Goal: Communication & Community: Answer question/provide support

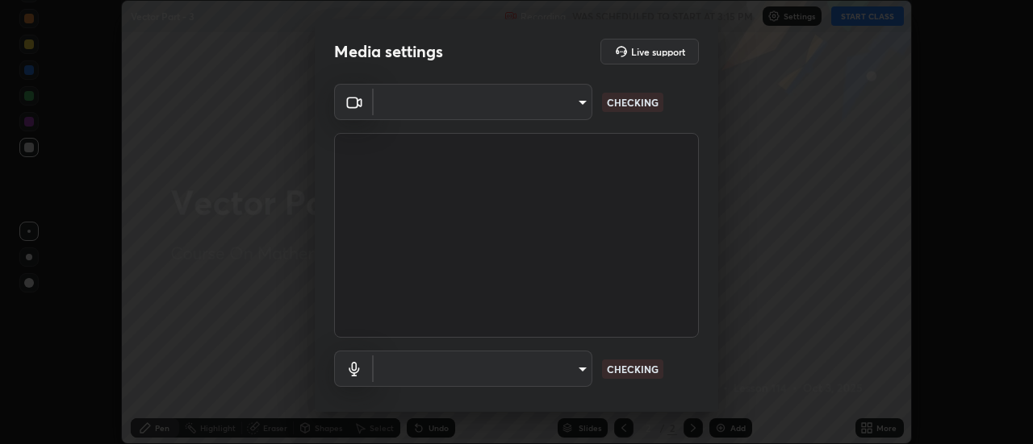
scroll to position [444, 1033]
type input "0be616c92c2879d8fe19306c4b8383fc9b13f77197a30f876870ce6c7906effd"
click at [586, 367] on body "Erase all Vector Part - 3 Recording WAS SCHEDULED TO START AT 3:15 PM Settings …" at bounding box center [516, 222] width 1033 height 444
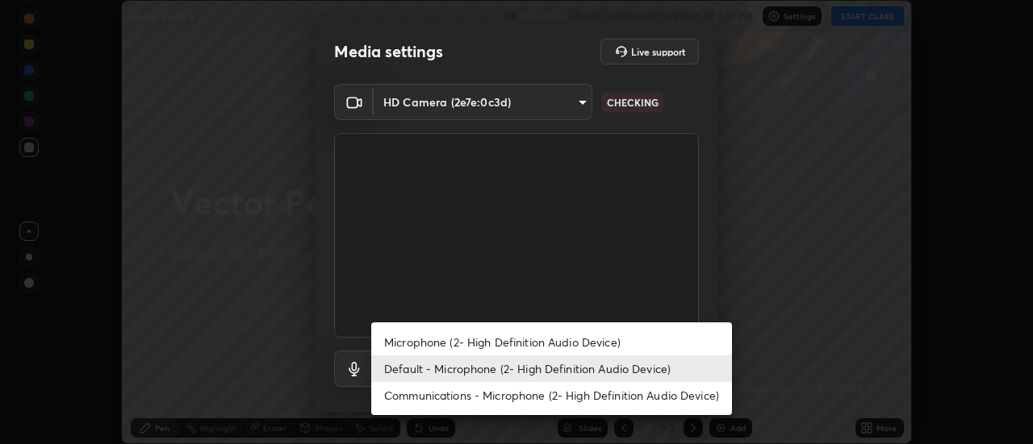
click at [569, 379] on li "Default - Microphone (2- High Definition Audio Device)" at bounding box center [551, 369] width 361 height 27
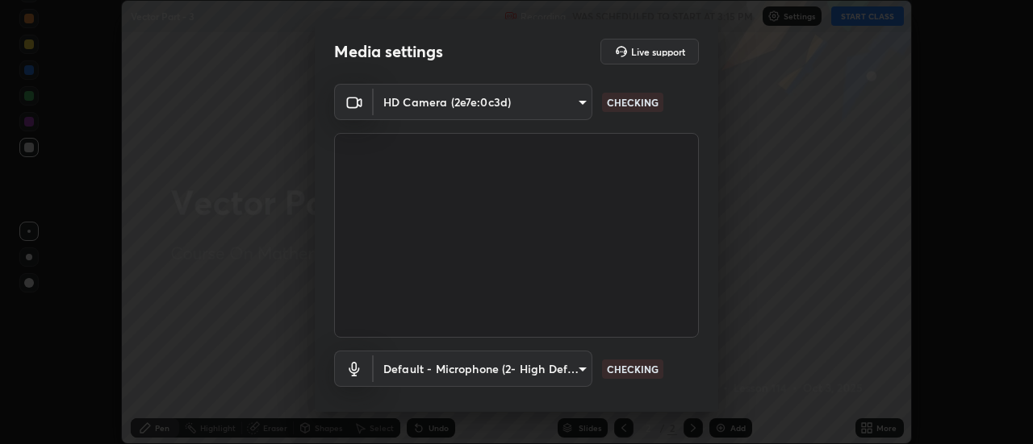
click at [581, 368] on body "Erase all Vector Part - 3 Recording WAS SCHEDULED TO START AT 3:15 PM Settings …" at bounding box center [516, 222] width 1033 height 444
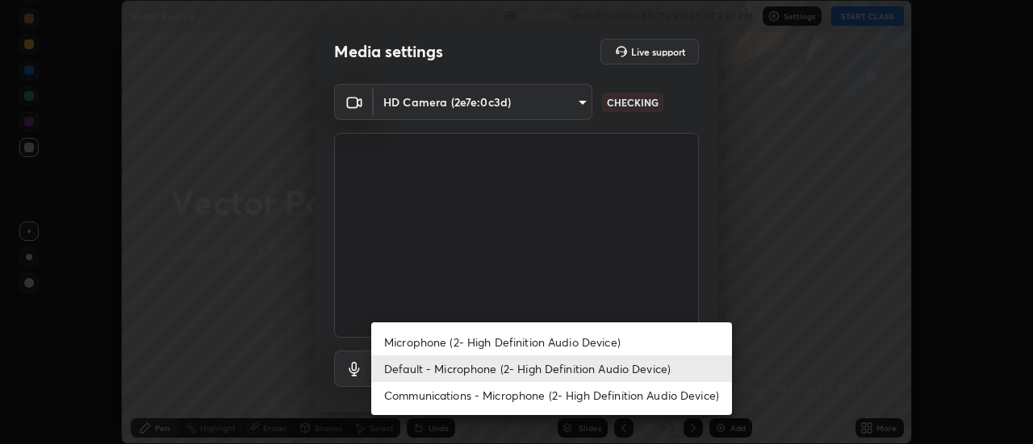
click at [574, 346] on li "Microphone (2- High Definition Audio Device)" at bounding box center [551, 342] width 361 height 27
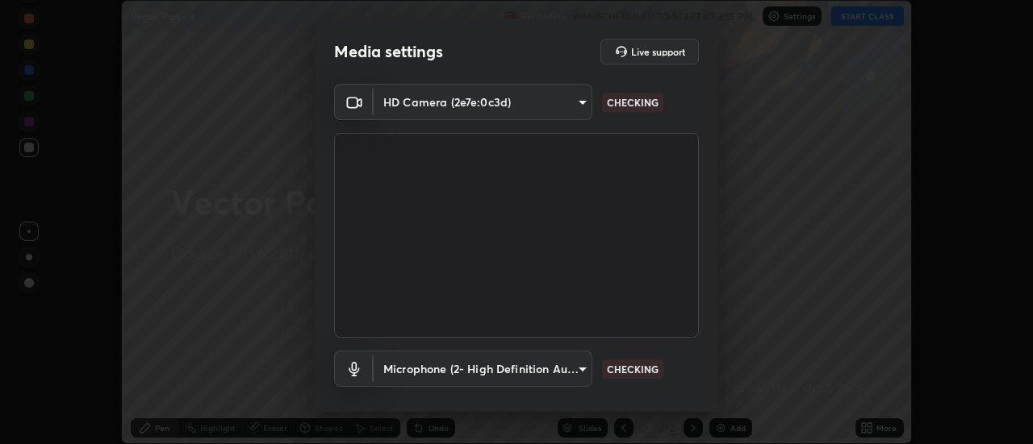
click at [576, 367] on body "Erase all Vector Part - 3 Recording WAS SCHEDULED TO START AT 3:15 PM Settings …" at bounding box center [516, 222] width 1033 height 444
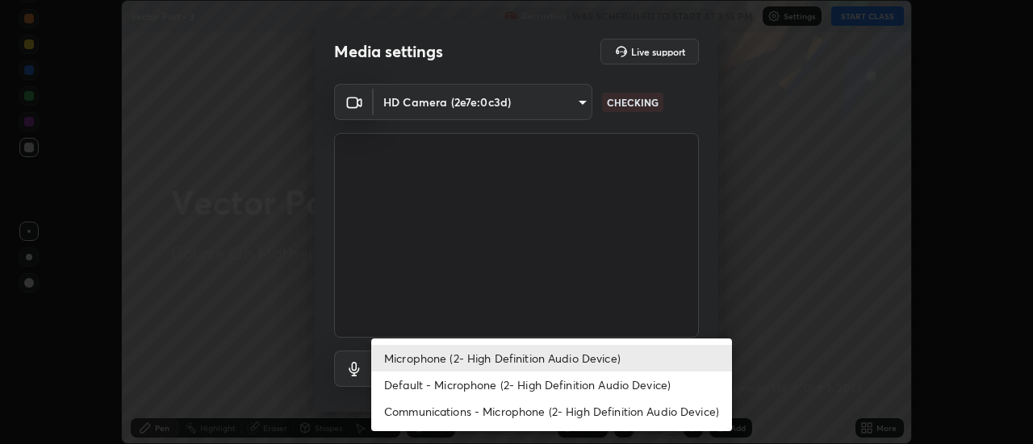
click at [574, 382] on li "Default - Microphone (2- High Definition Audio Device)" at bounding box center [551, 385] width 361 height 27
type input "default"
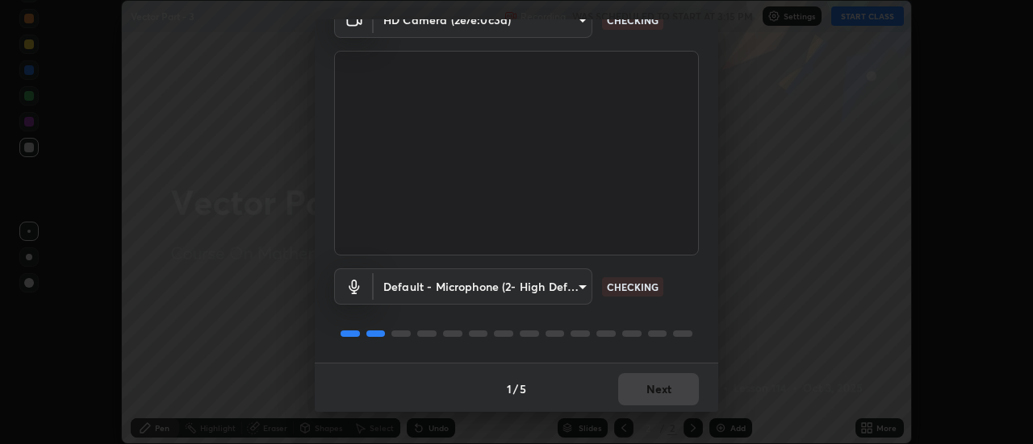
scroll to position [85, 0]
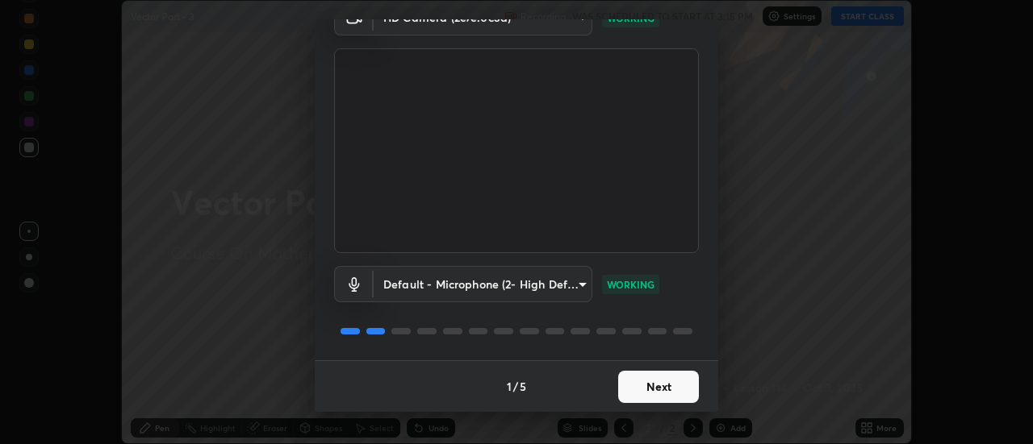
click at [682, 388] on button "Next" at bounding box center [658, 387] width 81 height 32
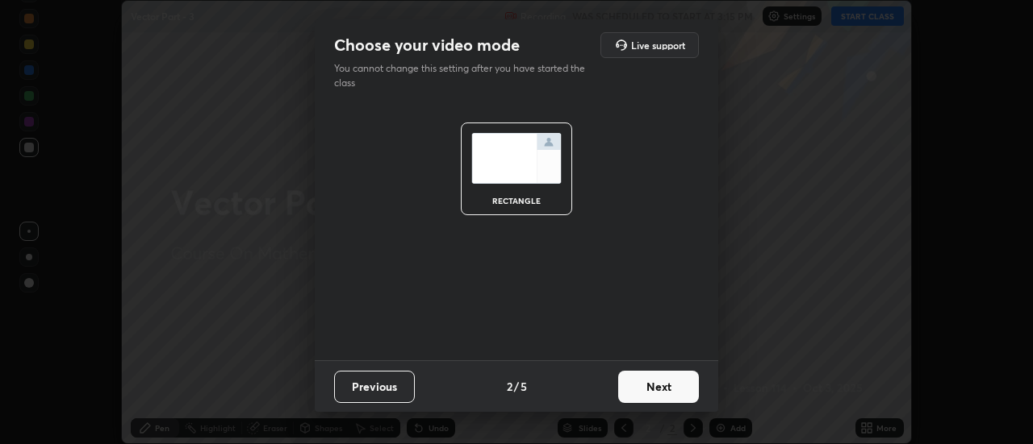
scroll to position [0, 0]
click at [688, 382] on button "Next" at bounding box center [658, 387] width 81 height 32
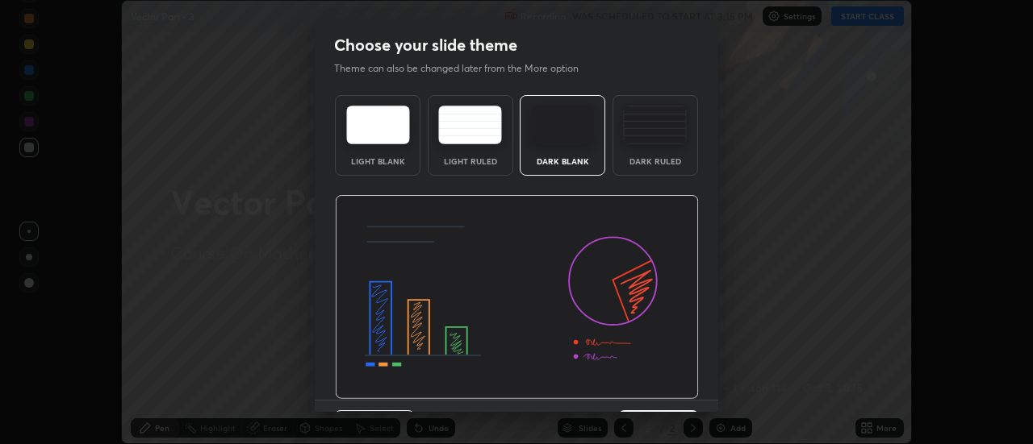
scroll to position [40, 0]
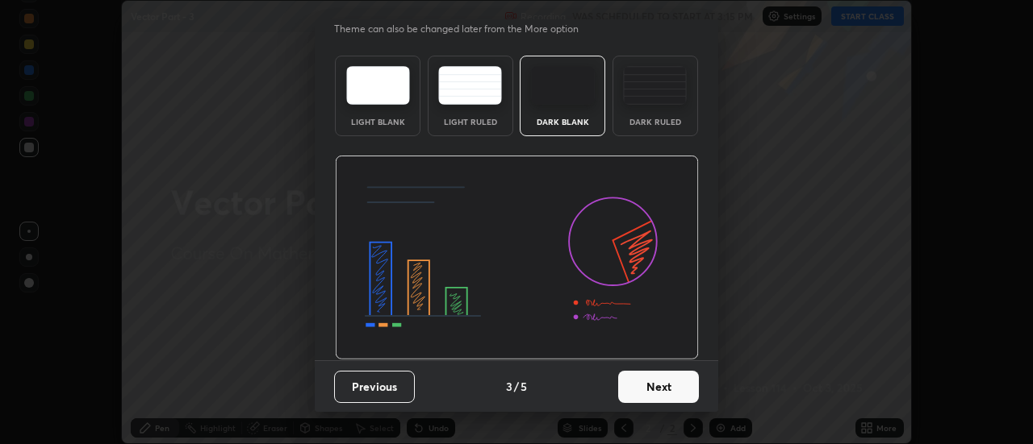
click at [672, 386] on button "Next" at bounding box center [658, 387] width 81 height 32
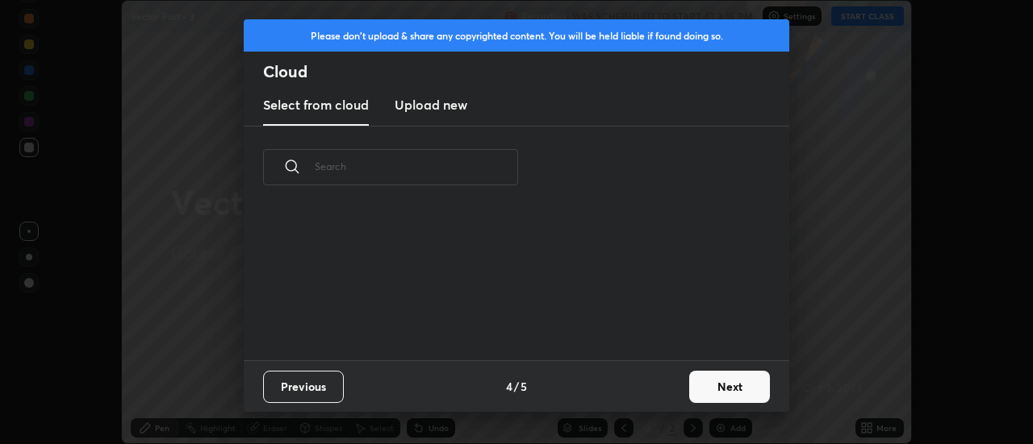
scroll to position [0, 0]
click at [707, 389] on button "Next" at bounding box center [729, 387] width 81 height 32
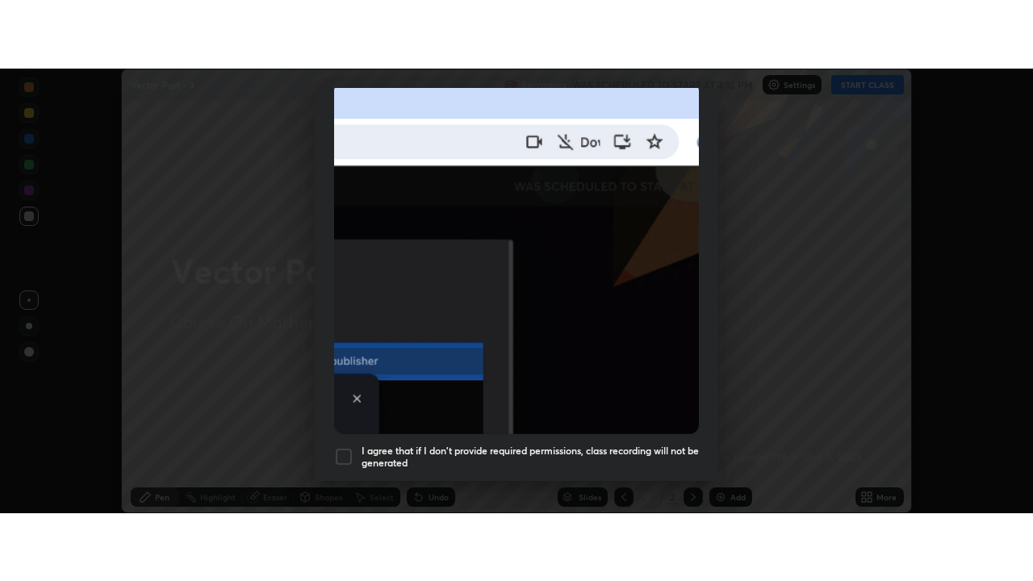
scroll to position [414, 0]
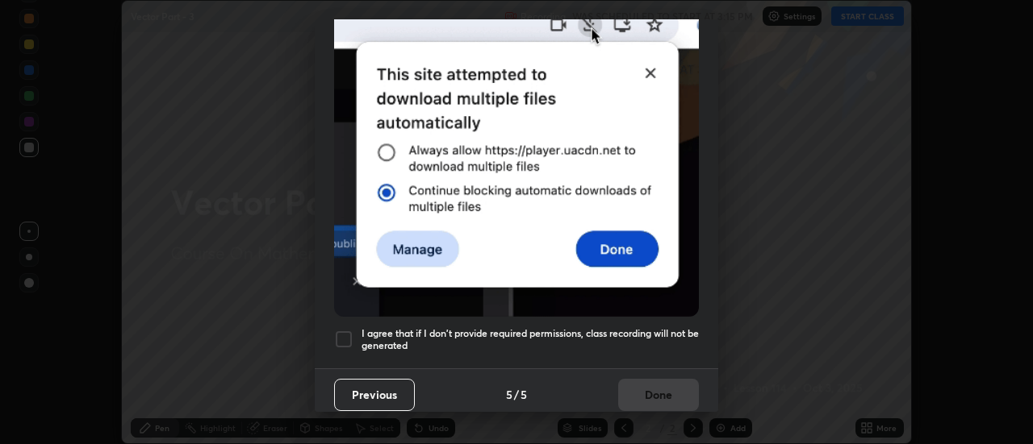
click at [347, 330] on div at bounding box center [343, 339] width 19 height 19
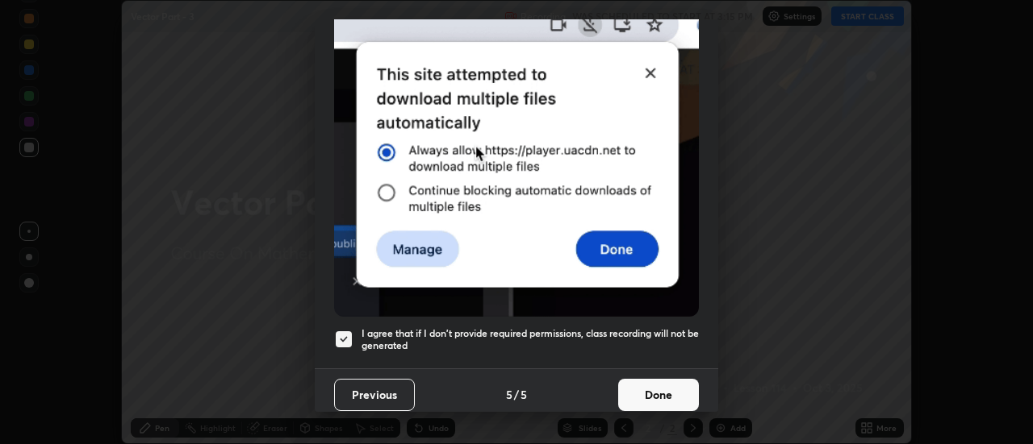
click at [655, 384] on button "Done" at bounding box center [658, 395] width 81 height 32
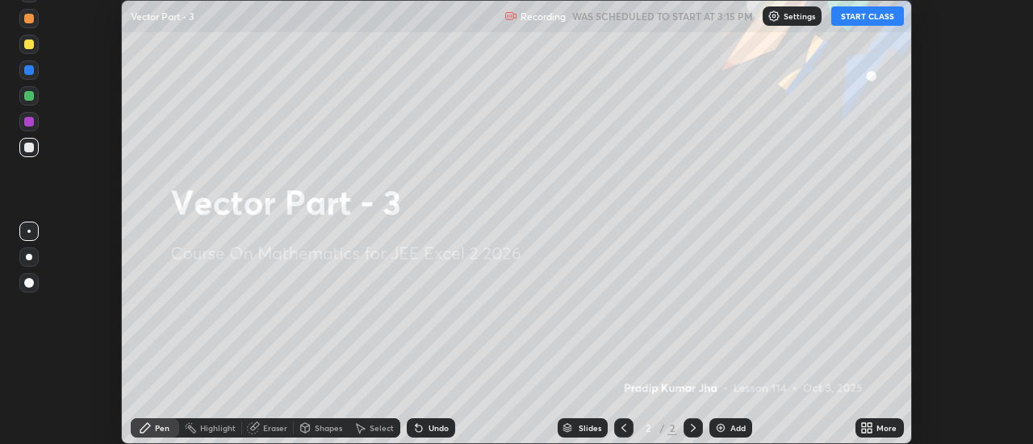
click at [875, 20] on button "START CLASS" at bounding box center [867, 15] width 73 height 19
click at [866, 428] on icon at bounding box center [866, 428] width 13 height 13
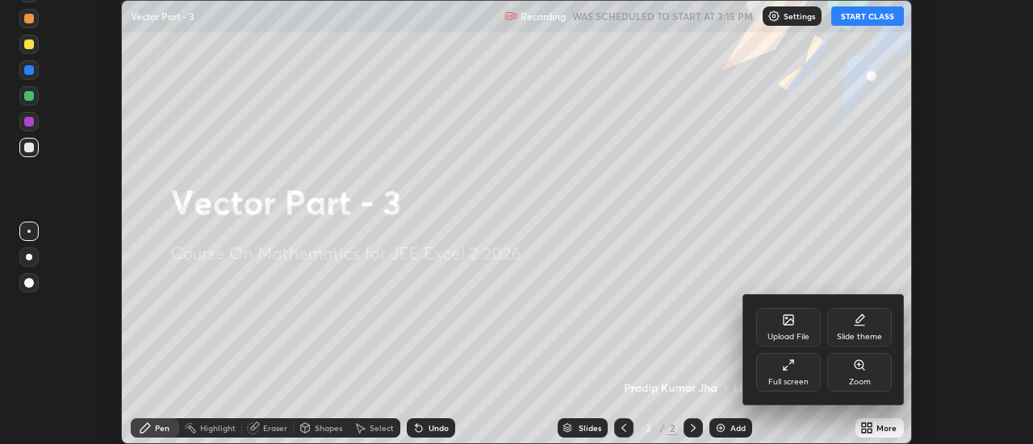
click at [789, 354] on div "Full screen" at bounding box center [788, 372] width 65 height 39
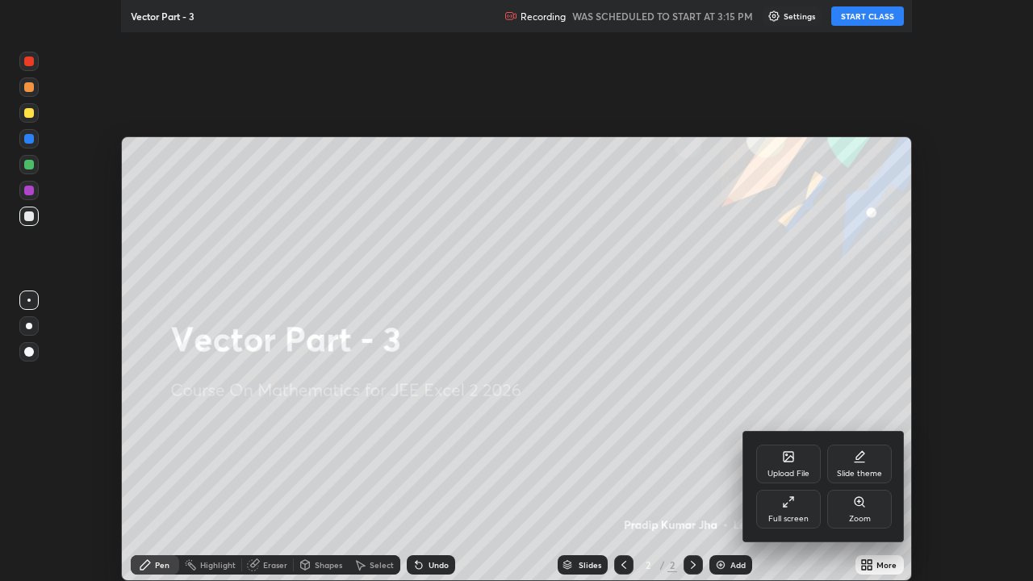
scroll to position [581, 1033]
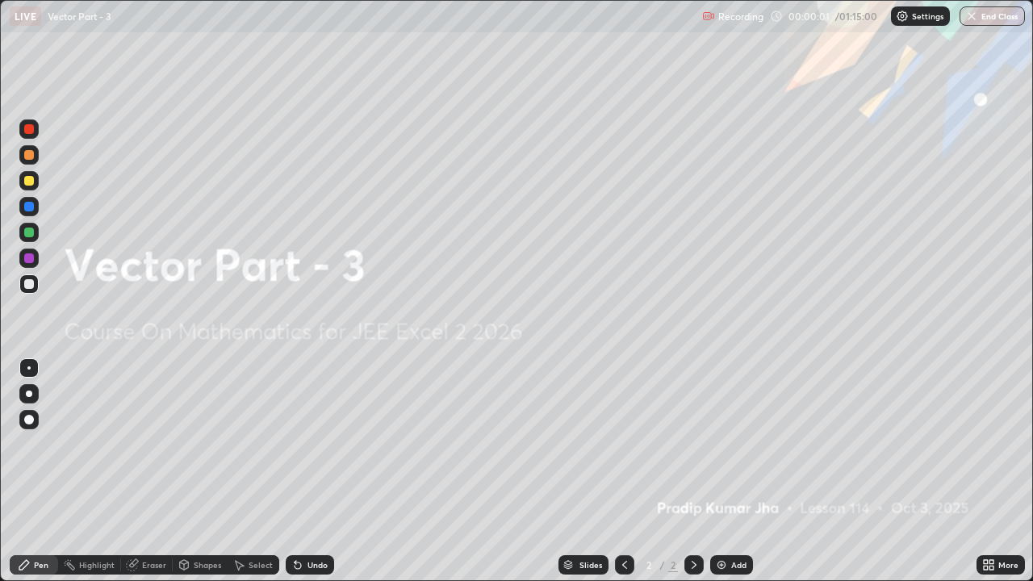
click at [732, 444] on div "Add" at bounding box center [738, 565] width 15 height 8
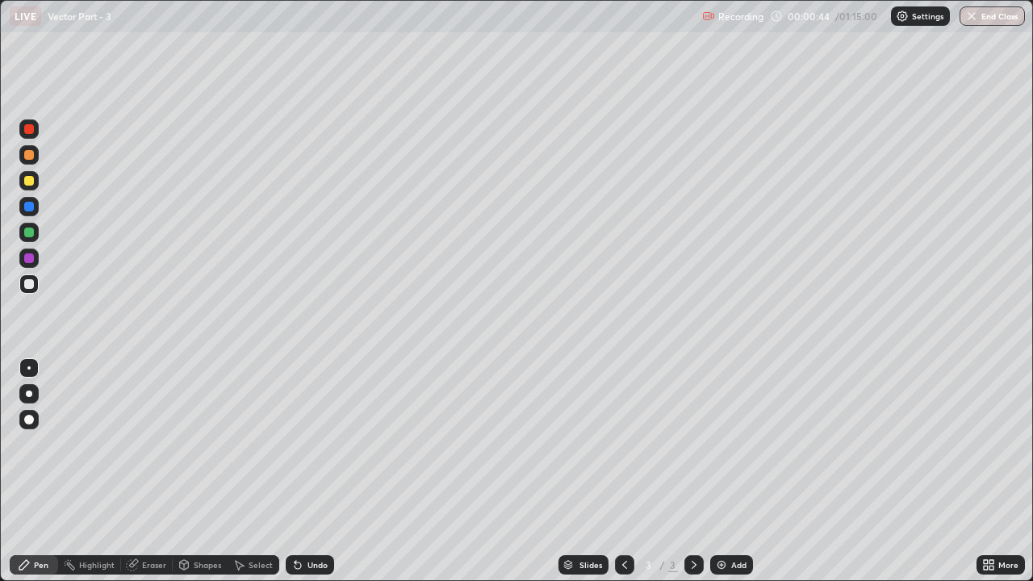
click at [26, 153] on div at bounding box center [29, 155] width 10 height 10
click at [291, 444] on icon at bounding box center [297, 564] width 13 height 13
click at [295, 444] on icon at bounding box center [297, 565] width 6 height 6
click at [294, 444] on icon at bounding box center [295, 562] width 2 height 2
click at [30, 284] on div at bounding box center [29, 284] width 10 height 10
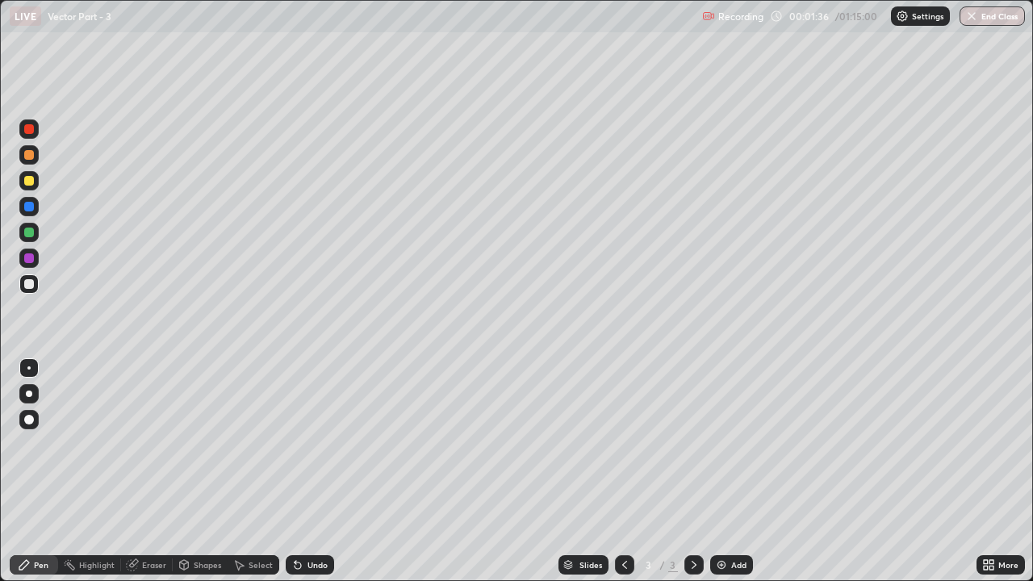
click at [27, 444] on div "Pen" at bounding box center [34, 564] width 48 height 19
click at [323, 444] on div "Undo" at bounding box center [317, 565] width 20 height 8
click at [210, 444] on div "Shapes" at bounding box center [207, 565] width 27 height 8
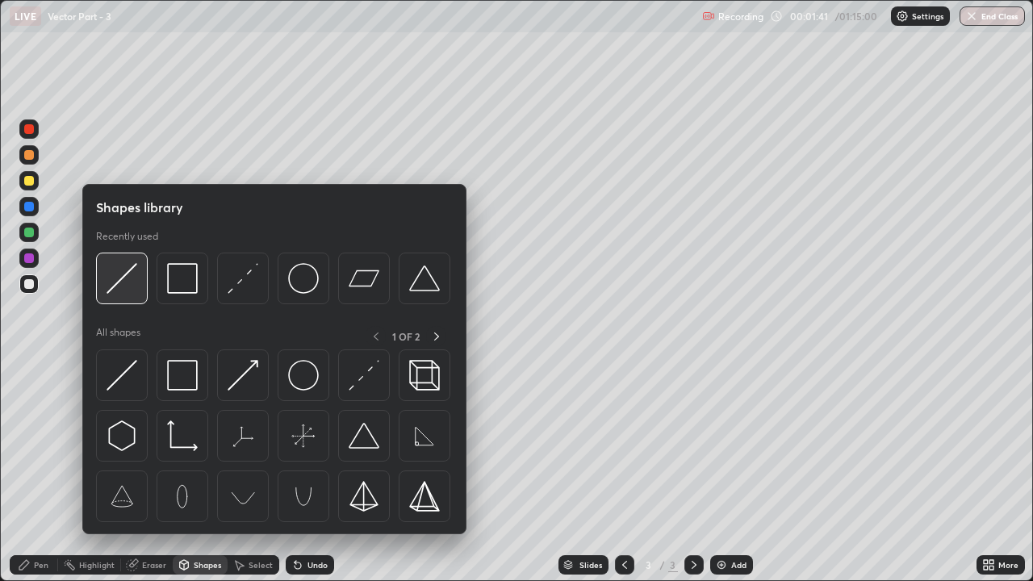
click at [121, 294] on div at bounding box center [122, 278] width 52 height 52
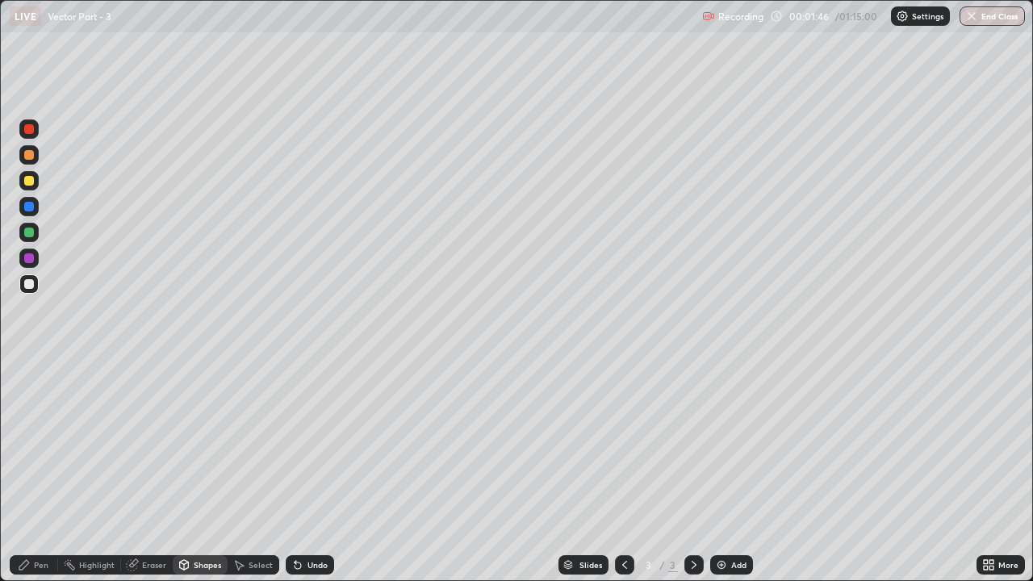
click at [39, 444] on div "Pen" at bounding box center [41, 565] width 15 height 8
click at [203, 444] on div "Shapes" at bounding box center [207, 565] width 27 height 8
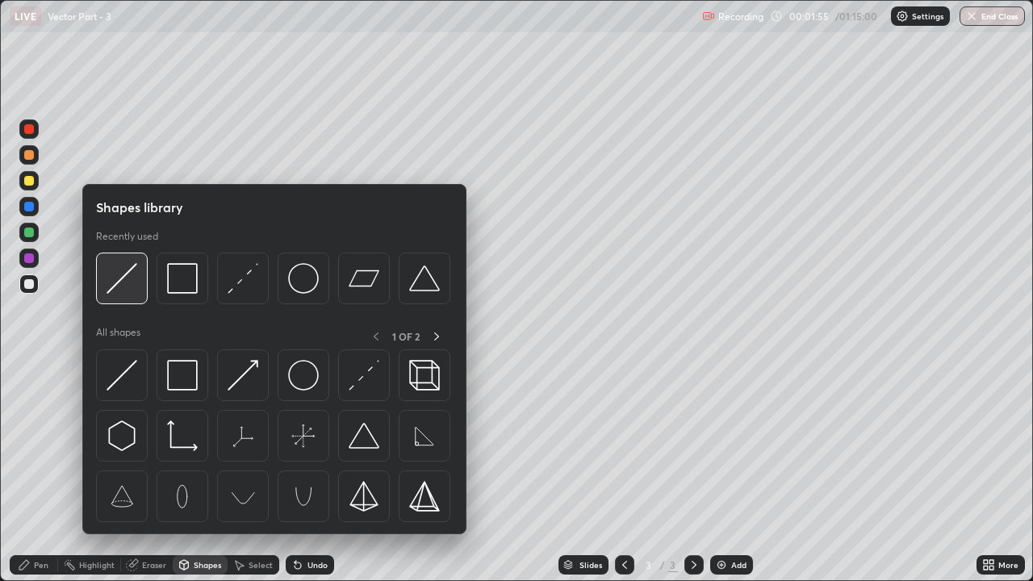
click at [125, 283] on img at bounding box center [121, 278] width 31 height 31
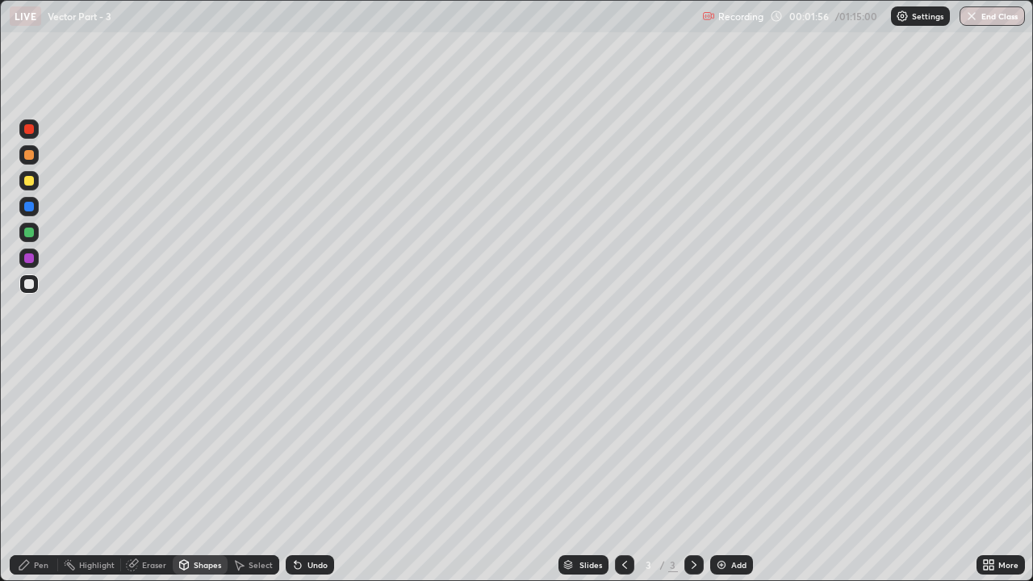
click at [26, 231] on div at bounding box center [29, 232] width 10 height 10
click at [37, 444] on div "Pen" at bounding box center [41, 565] width 15 height 8
click at [31, 257] on div at bounding box center [29, 258] width 10 height 10
click at [31, 279] on div at bounding box center [29, 284] width 10 height 10
click at [217, 444] on div "Shapes" at bounding box center [200, 564] width 55 height 19
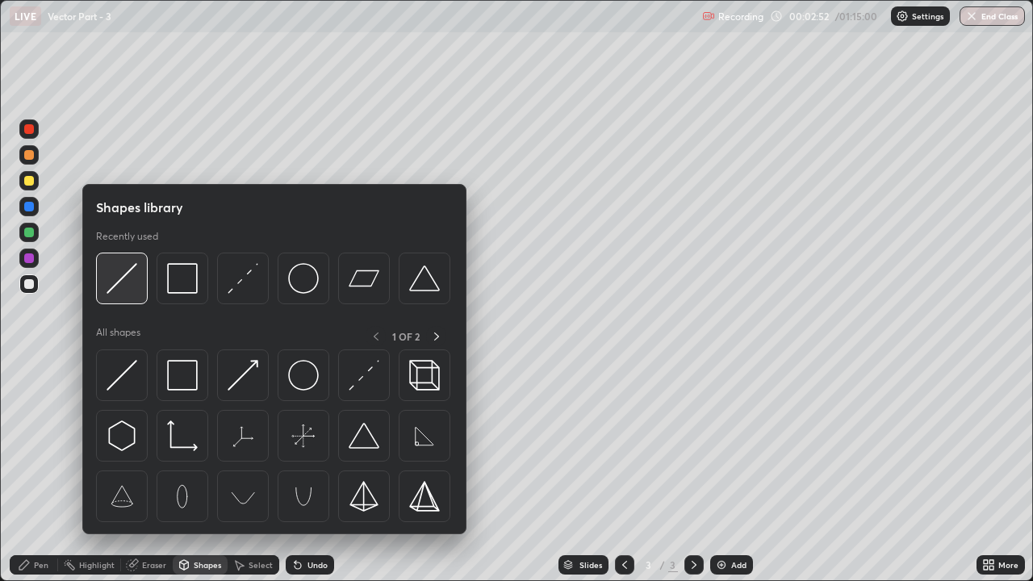
click at [117, 292] on img at bounding box center [121, 278] width 31 height 31
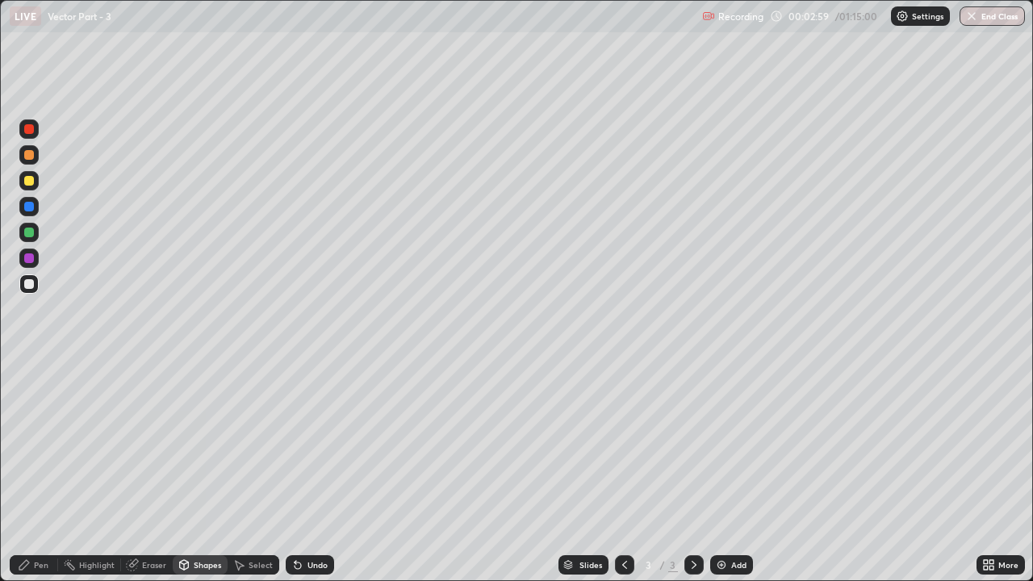
click at [204, 444] on div "Shapes" at bounding box center [207, 565] width 27 height 8
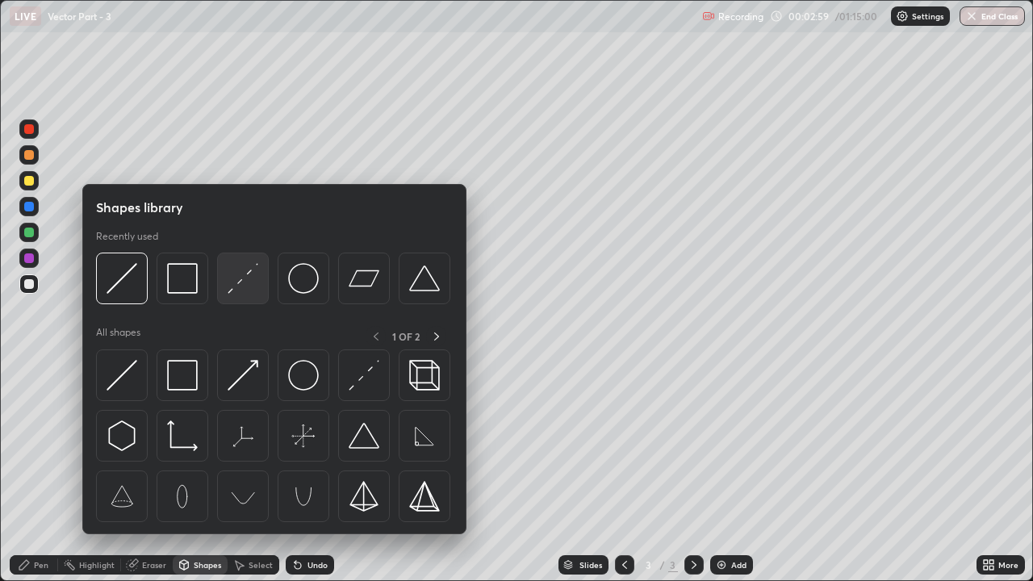
click at [250, 278] on img at bounding box center [242, 278] width 31 height 31
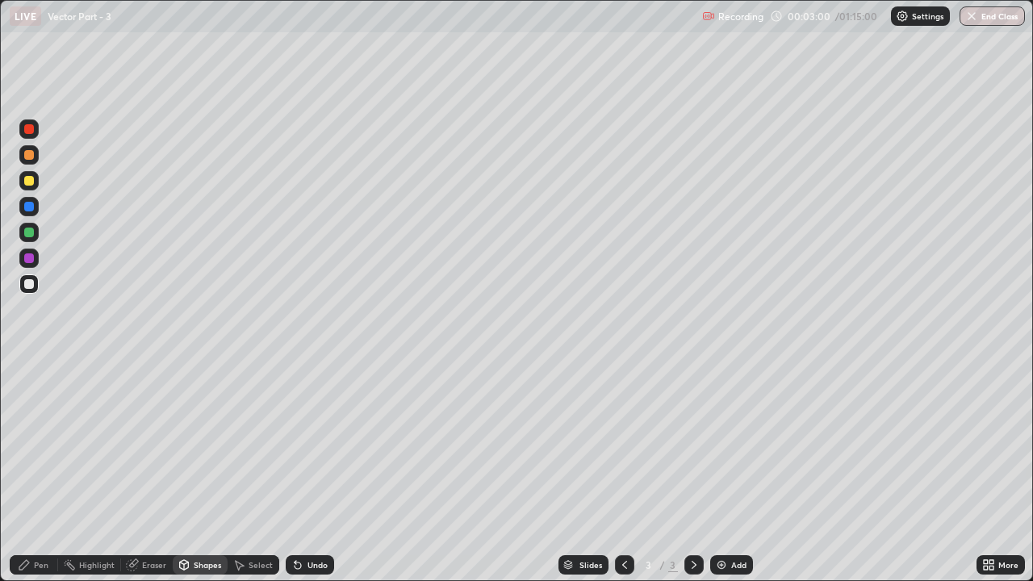
click at [29, 156] on div at bounding box center [29, 155] width 10 height 10
click at [37, 444] on div "Pen" at bounding box center [41, 565] width 15 height 8
click at [186, 444] on icon at bounding box center [183, 564] width 13 height 13
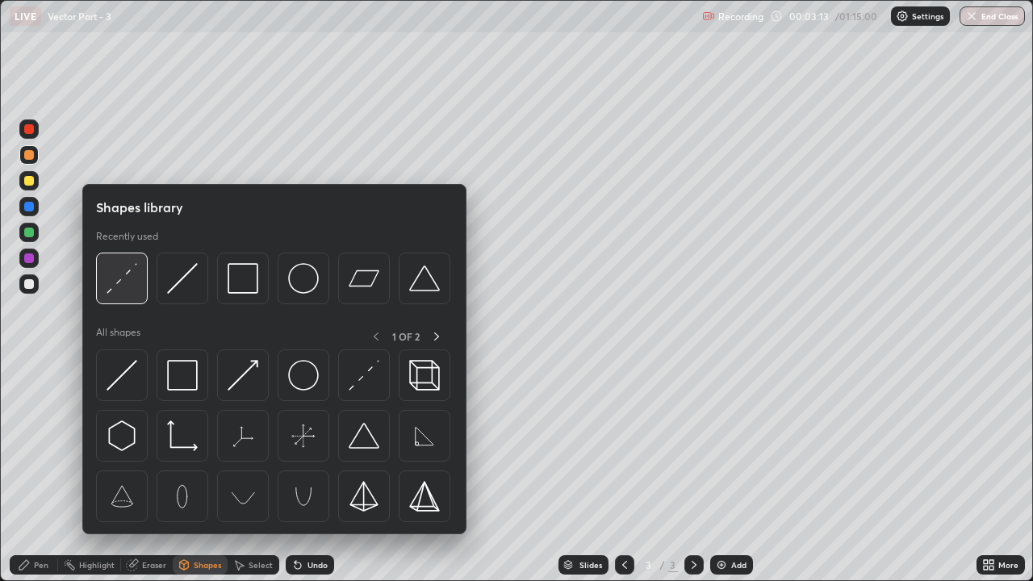
click at [125, 284] on img at bounding box center [121, 278] width 31 height 31
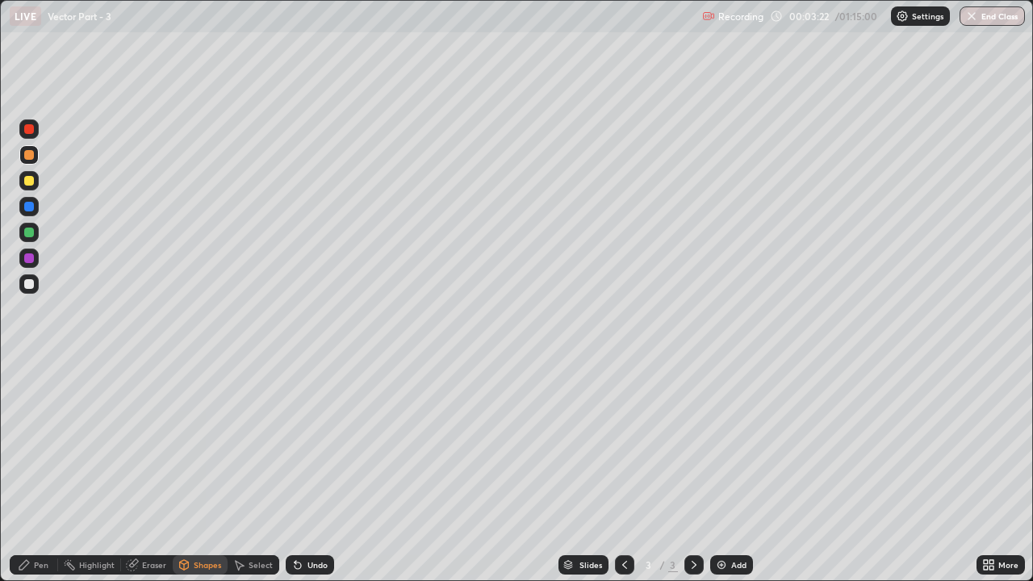
click at [37, 182] on div at bounding box center [28, 180] width 19 height 19
click at [40, 444] on div "Pen" at bounding box center [41, 565] width 15 height 8
click at [31, 154] on div at bounding box center [29, 155] width 10 height 10
click at [33, 181] on div at bounding box center [29, 181] width 10 height 10
click at [31, 284] on div at bounding box center [29, 284] width 10 height 10
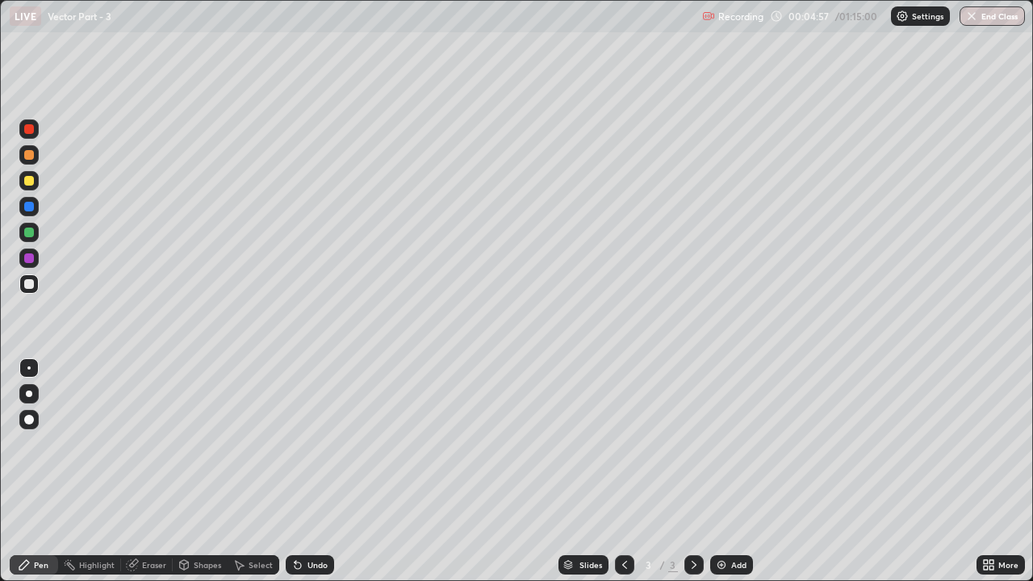
click at [99, 444] on div "Highlight" at bounding box center [96, 565] width 35 height 8
click at [27, 275] on div at bounding box center [28, 283] width 19 height 19
click at [35, 444] on div "Pen" at bounding box center [34, 564] width 48 height 19
click at [27, 156] on div at bounding box center [29, 155] width 10 height 10
click at [26, 281] on div at bounding box center [29, 284] width 10 height 10
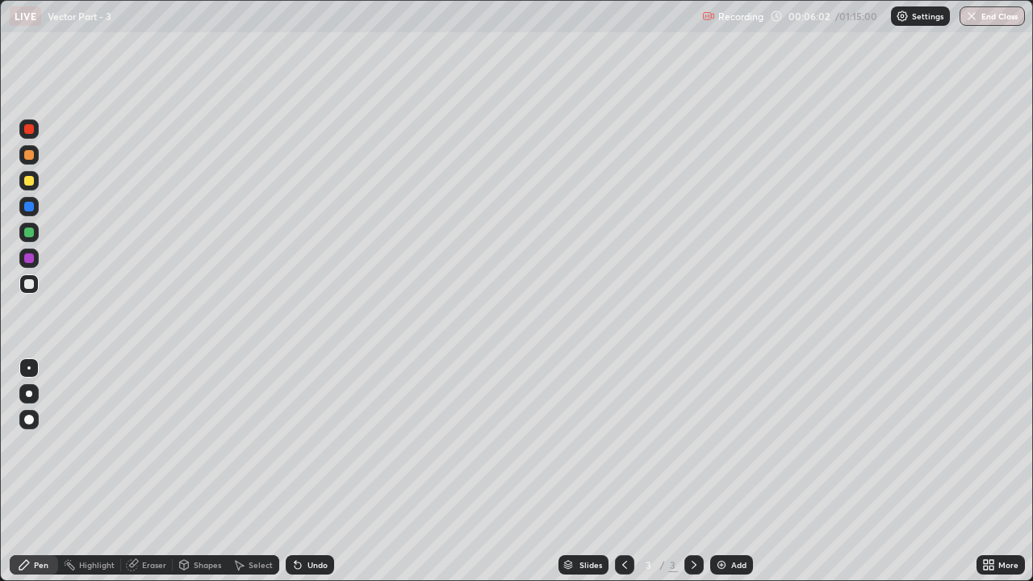
click at [307, 444] on div "Undo" at bounding box center [317, 565] width 20 height 8
click at [32, 157] on div at bounding box center [29, 155] width 10 height 10
click at [29, 285] on div at bounding box center [29, 284] width 10 height 10
click at [196, 444] on div "Shapes" at bounding box center [207, 565] width 27 height 8
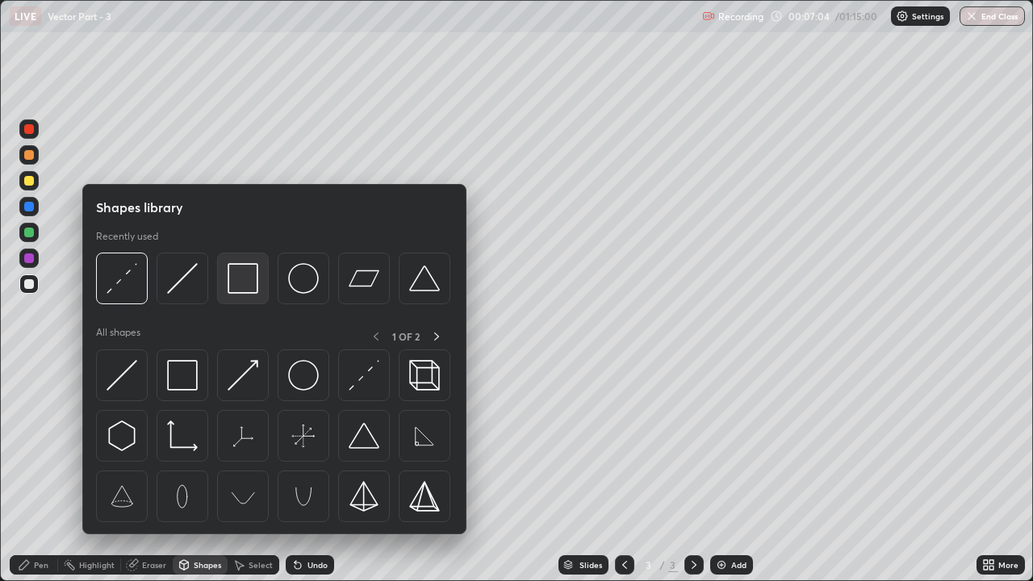
click at [247, 293] on img at bounding box center [242, 278] width 31 height 31
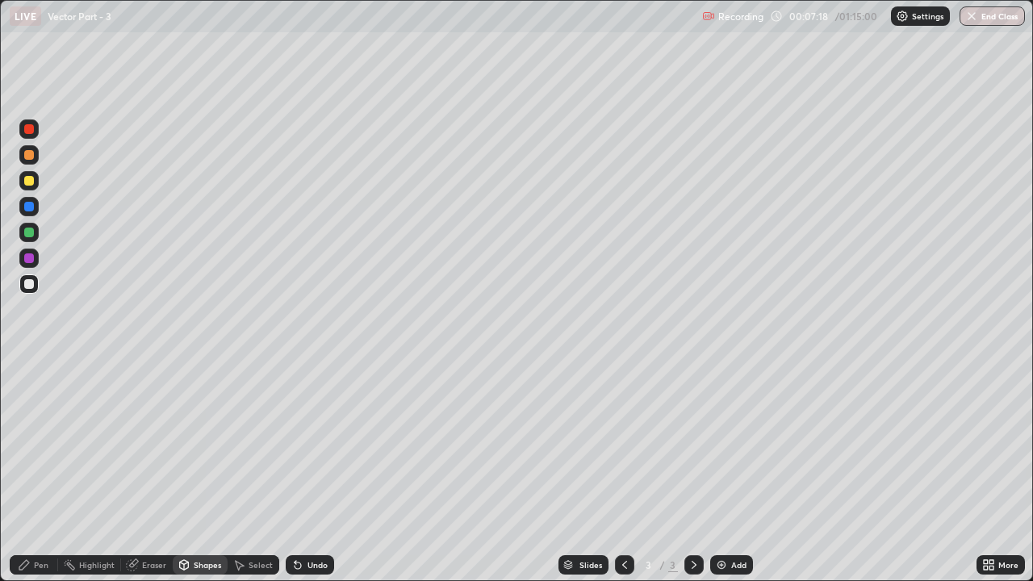
click at [31, 233] on div at bounding box center [29, 232] width 10 height 10
click at [305, 444] on div "Undo" at bounding box center [310, 564] width 48 height 19
click at [23, 444] on icon at bounding box center [24, 565] width 10 height 10
click at [33, 281] on div at bounding box center [29, 284] width 10 height 10
click at [156, 444] on div "Eraser" at bounding box center [154, 565] width 24 height 8
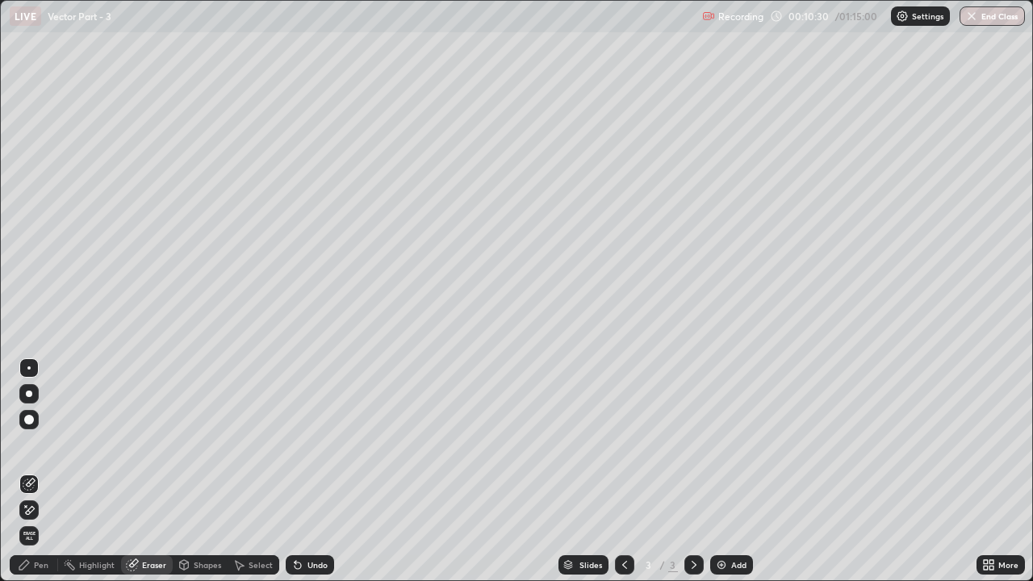
click at [35, 444] on icon at bounding box center [29, 484] width 13 height 13
click at [723, 444] on div "Add" at bounding box center [731, 564] width 43 height 19
click at [32, 444] on div "Pen" at bounding box center [34, 564] width 48 height 19
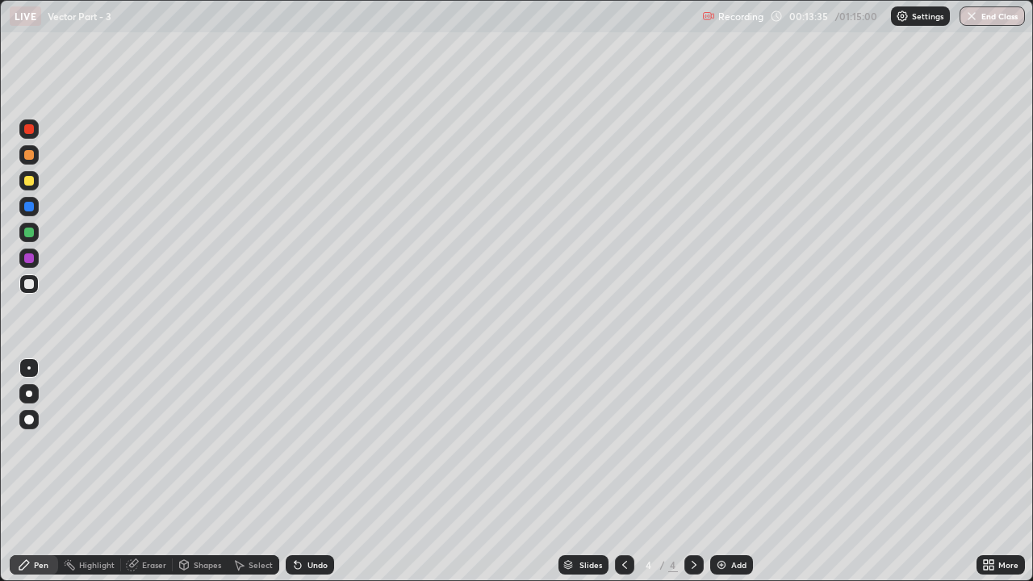
click at [31, 133] on div at bounding box center [29, 129] width 10 height 10
click at [31, 231] on div at bounding box center [29, 232] width 10 height 10
click at [30, 264] on div at bounding box center [28, 257] width 19 height 19
click at [32, 279] on div at bounding box center [29, 284] width 10 height 10
click at [31, 233] on div at bounding box center [29, 232] width 10 height 10
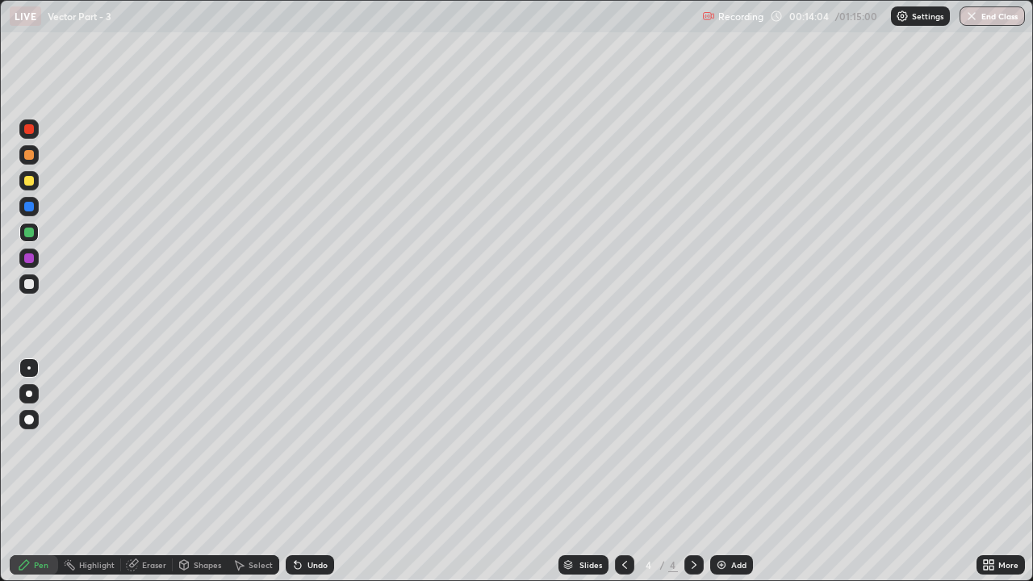
click at [33, 283] on div at bounding box center [29, 284] width 10 height 10
click at [30, 232] on div at bounding box center [29, 232] width 10 height 10
click at [33, 282] on div at bounding box center [29, 284] width 10 height 10
click at [294, 444] on icon at bounding box center [297, 565] width 6 height 6
click at [27, 231] on div at bounding box center [29, 232] width 10 height 10
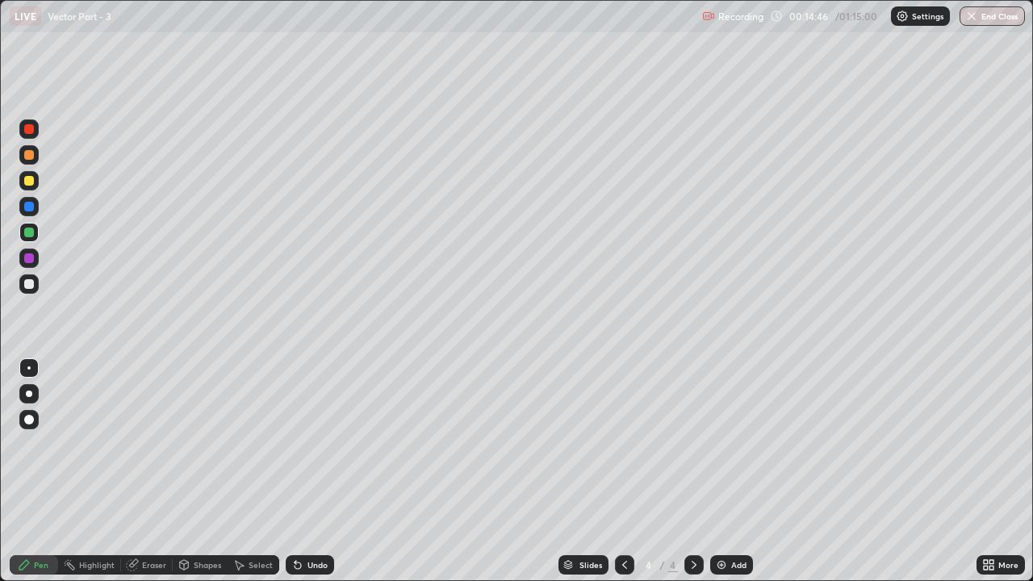
click at [302, 444] on div "Undo" at bounding box center [310, 564] width 48 height 19
click at [29, 285] on div at bounding box center [29, 284] width 10 height 10
click at [32, 236] on div at bounding box center [29, 232] width 10 height 10
click at [32, 281] on div at bounding box center [29, 284] width 10 height 10
click at [27, 230] on div at bounding box center [29, 232] width 10 height 10
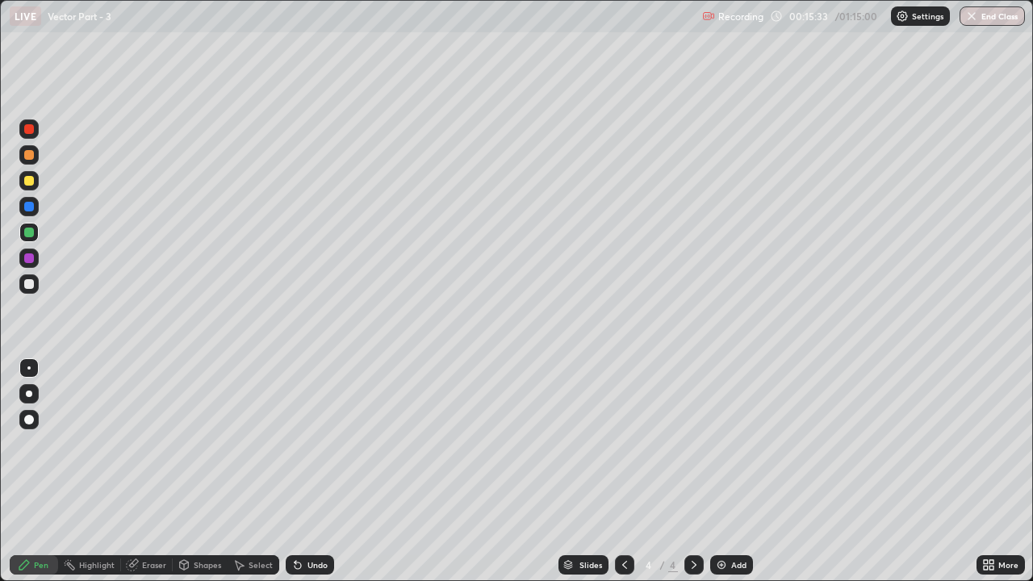
click at [27, 361] on div at bounding box center [28, 367] width 19 height 19
click at [29, 290] on div at bounding box center [28, 283] width 19 height 19
click at [293, 444] on icon at bounding box center [297, 564] width 13 height 13
click at [304, 444] on div "Undo" at bounding box center [310, 564] width 48 height 19
click at [319, 444] on div "Undo" at bounding box center [317, 565] width 20 height 8
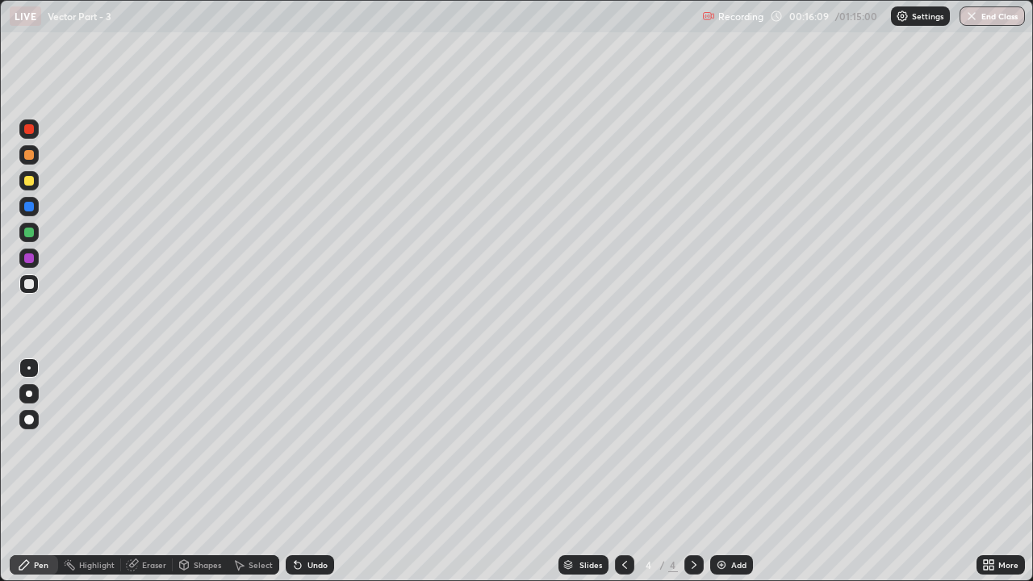
click at [203, 444] on div "Shapes" at bounding box center [207, 565] width 27 height 8
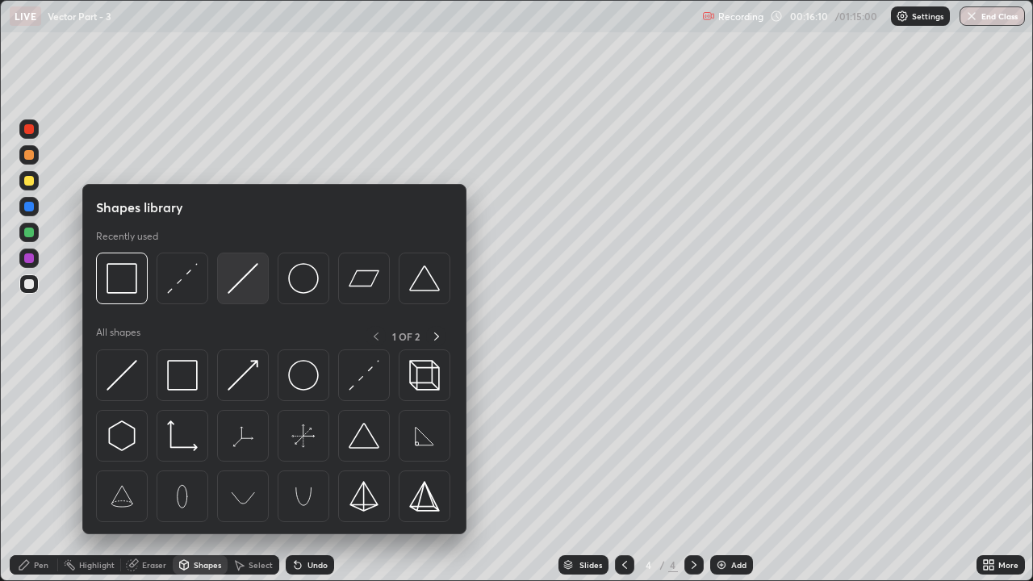
click at [242, 282] on img at bounding box center [242, 278] width 31 height 31
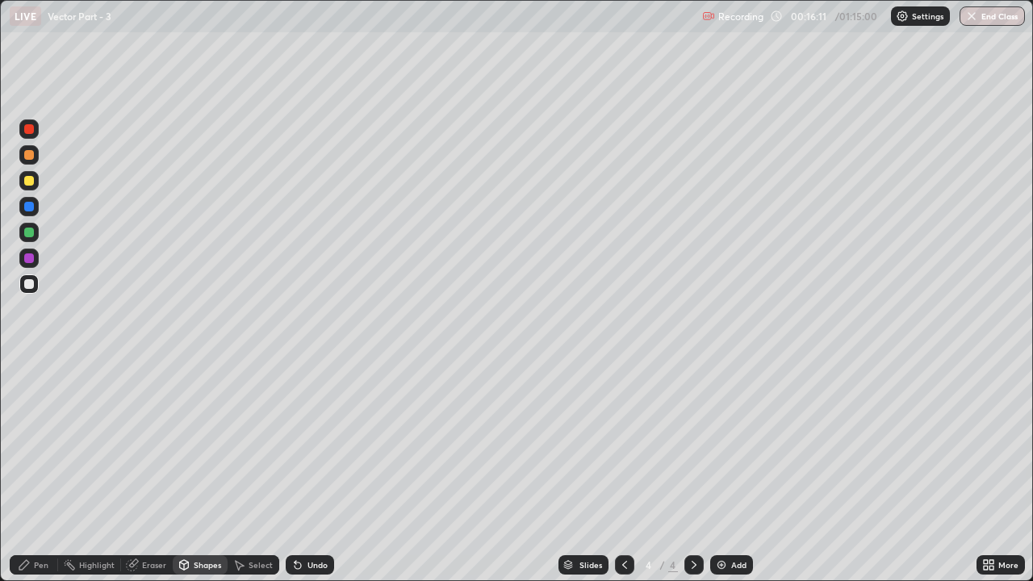
click at [27, 206] on div at bounding box center [29, 207] width 10 height 10
click at [148, 444] on div "Eraser" at bounding box center [154, 565] width 24 height 8
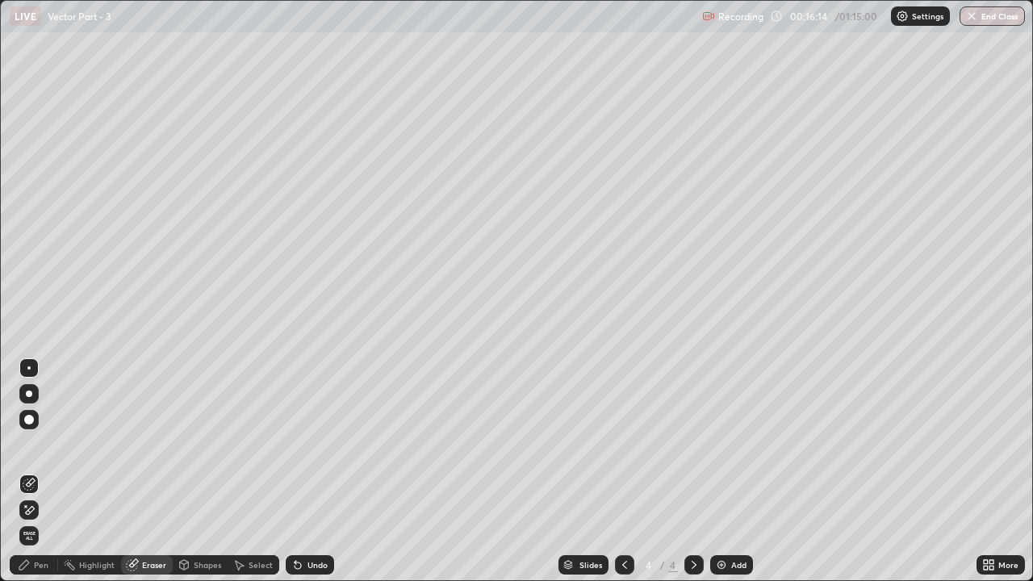
click at [26, 444] on icon at bounding box center [26, 506] width 2 height 2
click at [44, 444] on div "Pen" at bounding box center [41, 565] width 15 height 8
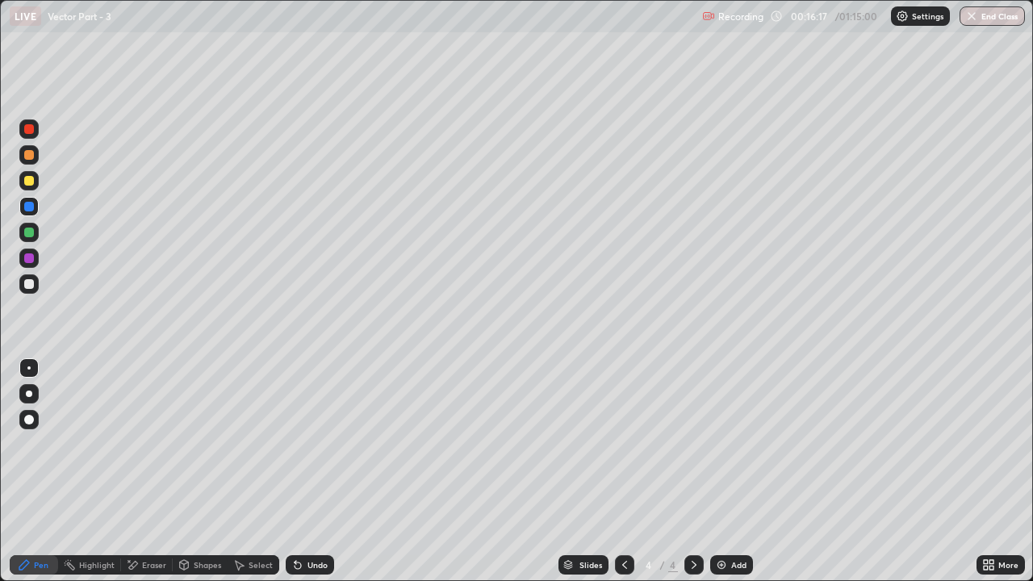
click at [32, 233] on div at bounding box center [29, 232] width 10 height 10
click at [35, 286] on div at bounding box center [28, 283] width 19 height 19
click at [317, 444] on div "Undo" at bounding box center [310, 564] width 48 height 19
click at [158, 444] on div "Eraser" at bounding box center [154, 565] width 24 height 8
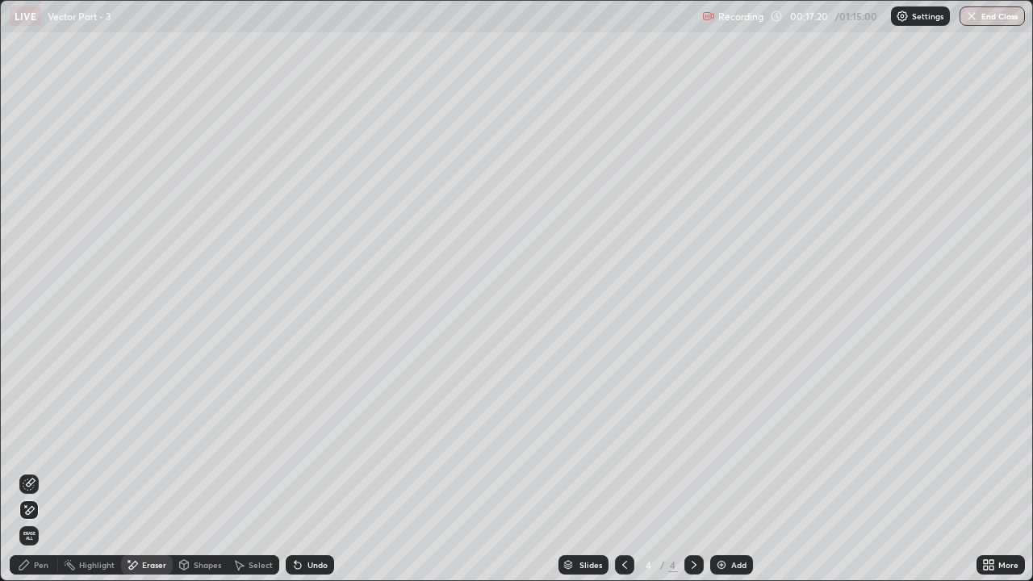
click at [35, 444] on div "Pen" at bounding box center [41, 565] width 15 height 8
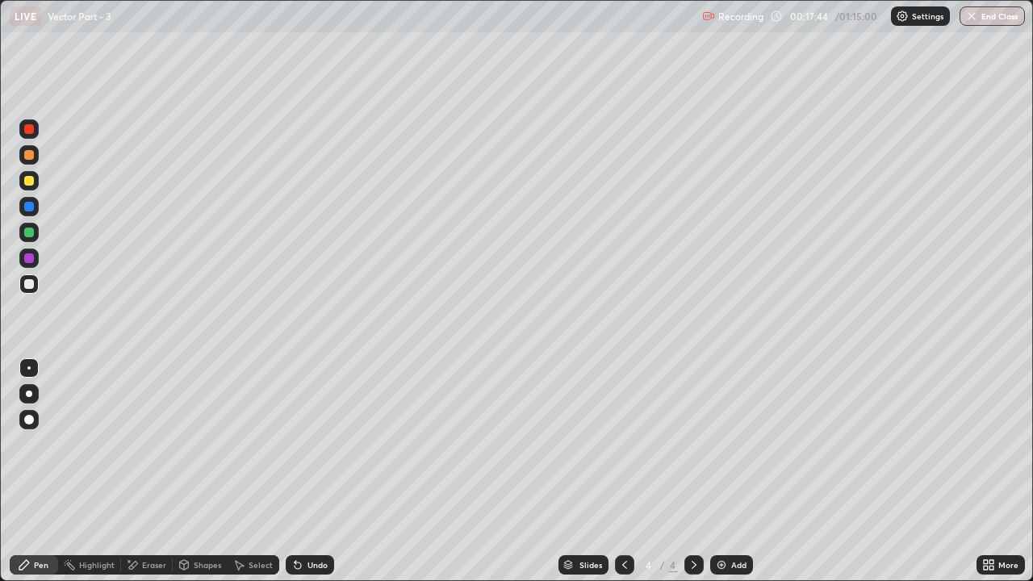
click at [311, 444] on div "Undo" at bounding box center [317, 565] width 20 height 8
click at [323, 444] on div "Undo" at bounding box center [310, 564] width 48 height 19
click at [315, 444] on div "Undo" at bounding box center [310, 564] width 48 height 19
click at [309, 444] on div "Undo" at bounding box center [310, 564] width 48 height 19
click at [304, 444] on div "Undo" at bounding box center [310, 564] width 48 height 19
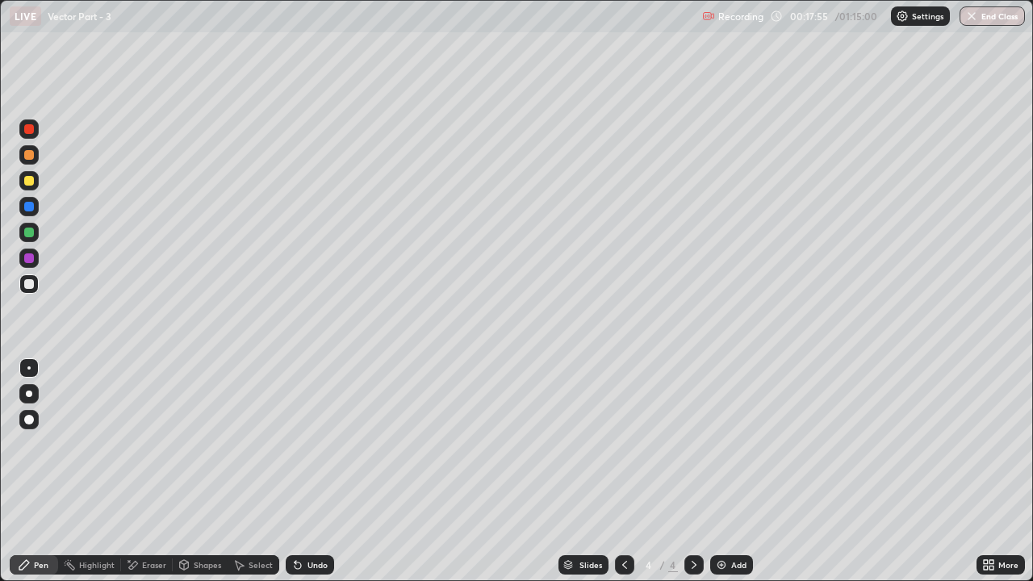
click at [148, 444] on div "Eraser" at bounding box center [154, 565] width 24 height 8
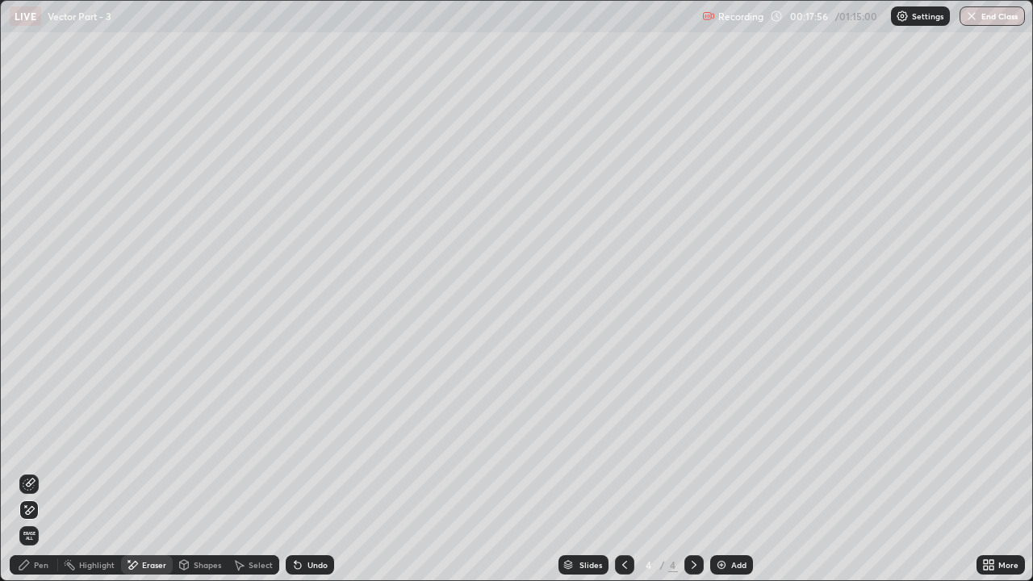
click at [35, 444] on icon at bounding box center [30, 482] width 9 height 8
click at [32, 444] on div "Pen" at bounding box center [34, 564] width 48 height 19
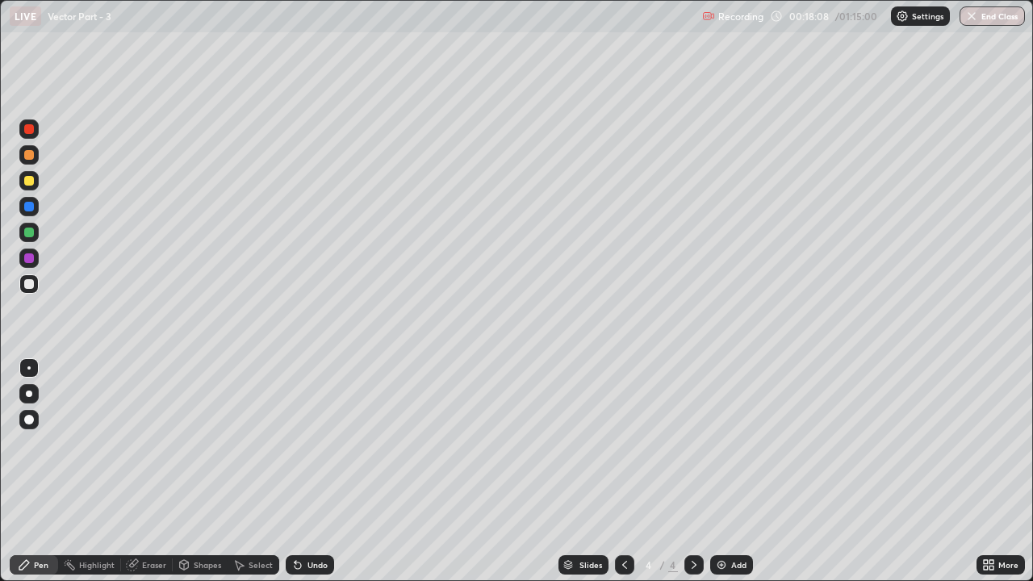
click at [151, 444] on div "Eraser" at bounding box center [154, 565] width 24 height 8
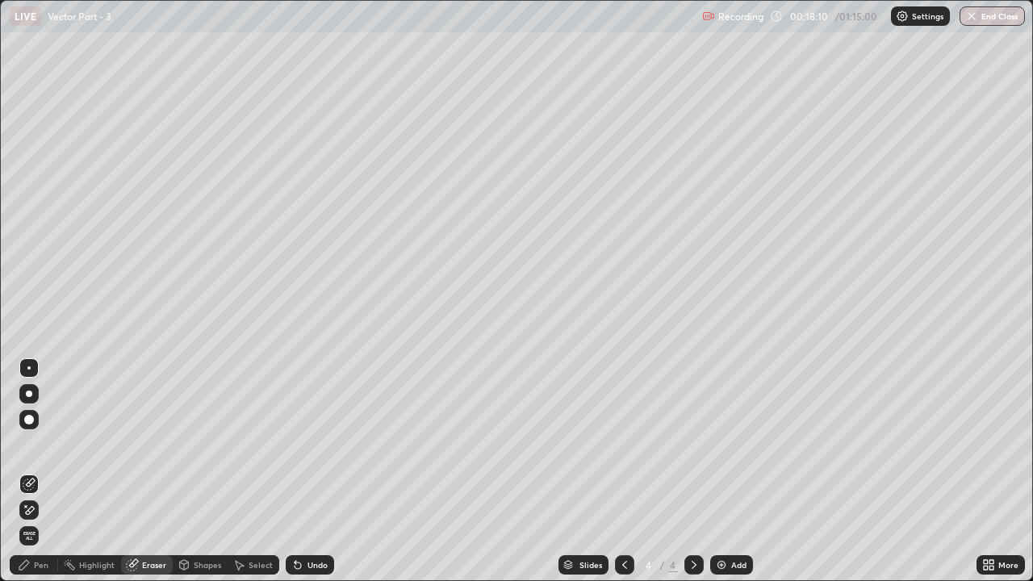
click at [40, 444] on div "Pen" at bounding box center [41, 565] width 15 height 8
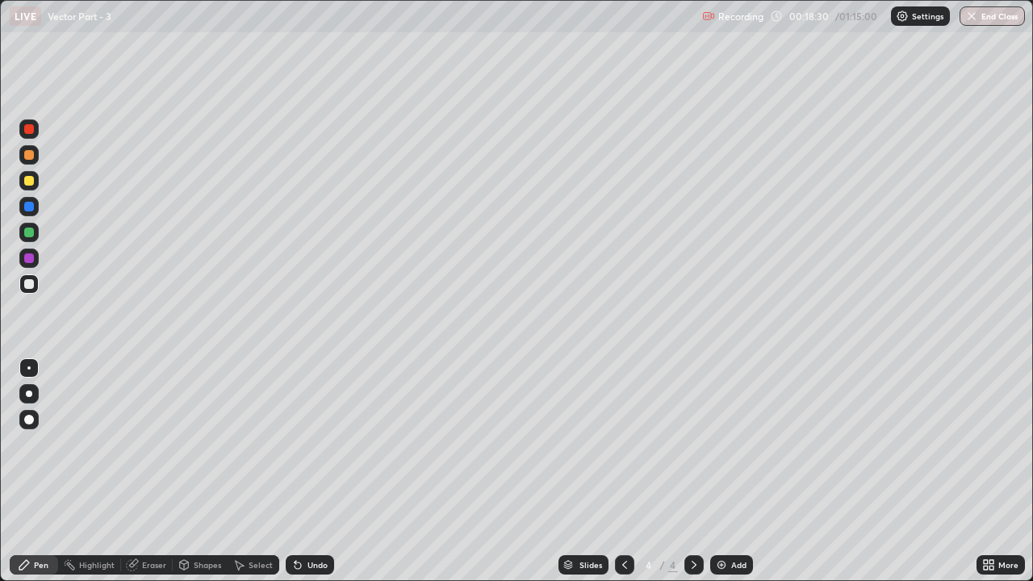
click at [326, 444] on div "Undo" at bounding box center [310, 564] width 48 height 19
click at [719, 444] on img at bounding box center [721, 564] width 13 height 13
click at [642, 444] on div "5" at bounding box center [648, 565] width 16 height 10
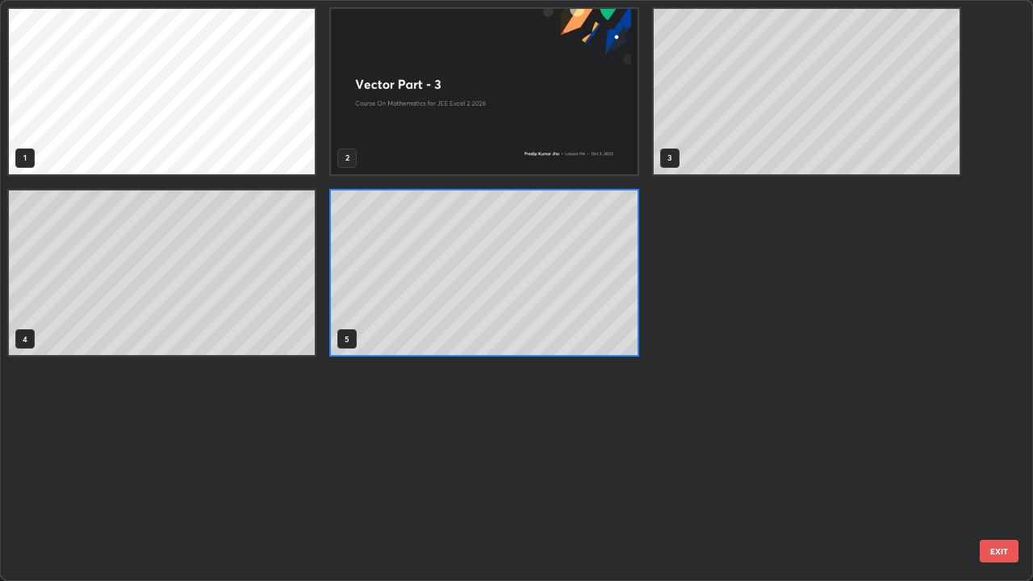
scroll to position [574, 1023]
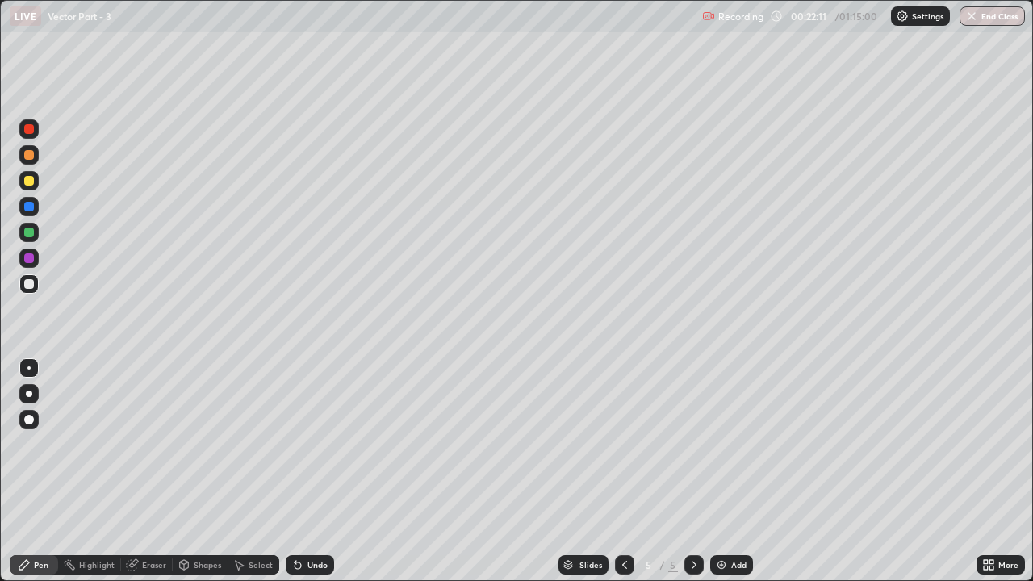
click at [32, 231] on div at bounding box center [29, 232] width 10 height 10
click at [31, 235] on div at bounding box center [29, 232] width 10 height 10
click at [31, 286] on div at bounding box center [29, 284] width 10 height 10
click at [27, 229] on div at bounding box center [29, 232] width 10 height 10
click at [31, 282] on div at bounding box center [29, 284] width 10 height 10
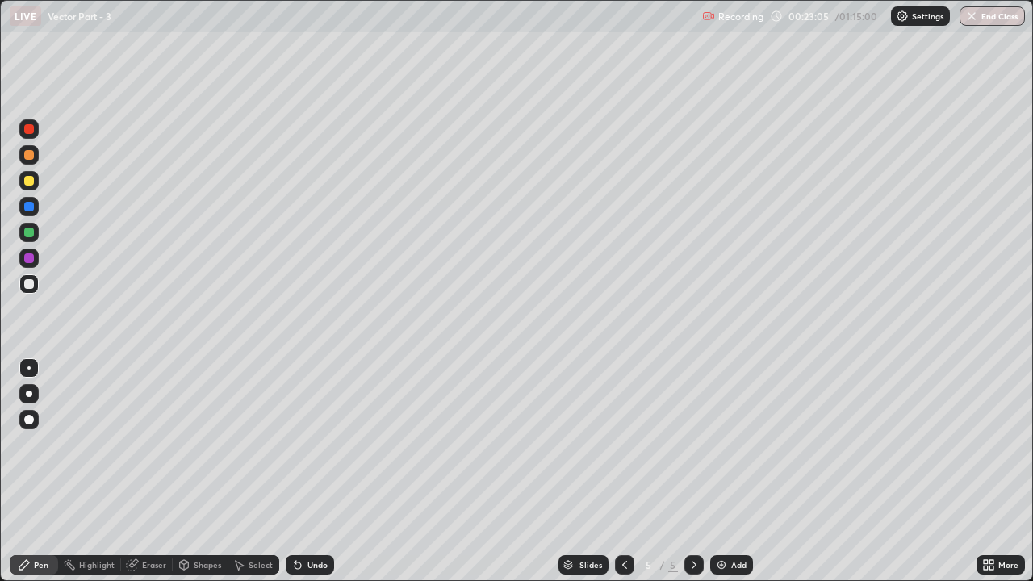
click at [307, 444] on div "Undo" at bounding box center [310, 564] width 48 height 19
click at [300, 444] on icon at bounding box center [297, 564] width 13 height 13
click at [31, 236] on div at bounding box center [29, 232] width 10 height 10
click at [32, 286] on div at bounding box center [29, 284] width 10 height 10
click at [724, 444] on img at bounding box center [721, 564] width 13 height 13
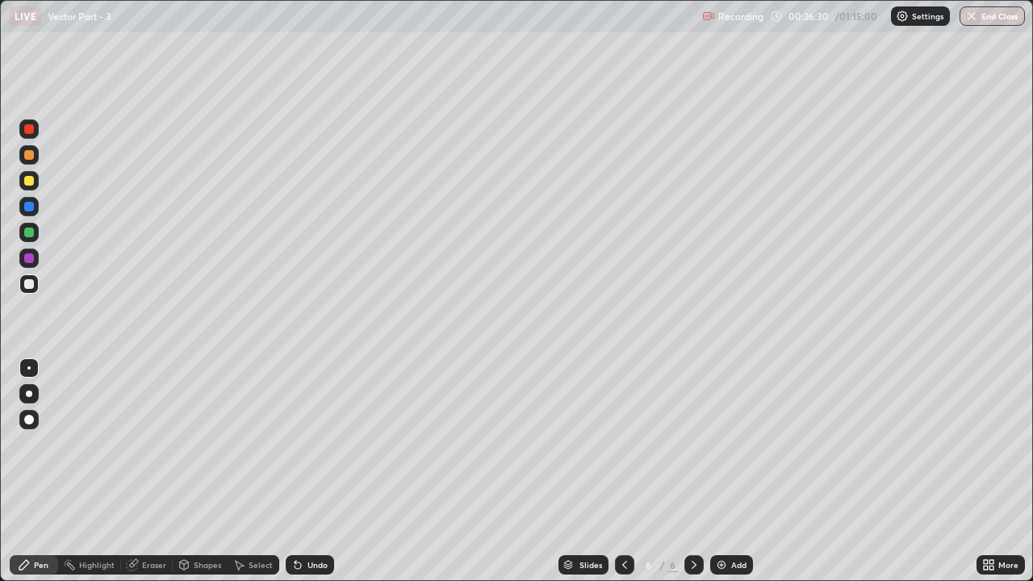
click at [29, 182] on div at bounding box center [29, 181] width 10 height 10
click at [615, 444] on div at bounding box center [624, 564] width 19 height 19
click at [691, 444] on icon at bounding box center [693, 565] width 5 height 8
click at [32, 232] on div at bounding box center [29, 232] width 10 height 10
click at [30, 233] on div at bounding box center [29, 232] width 10 height 10
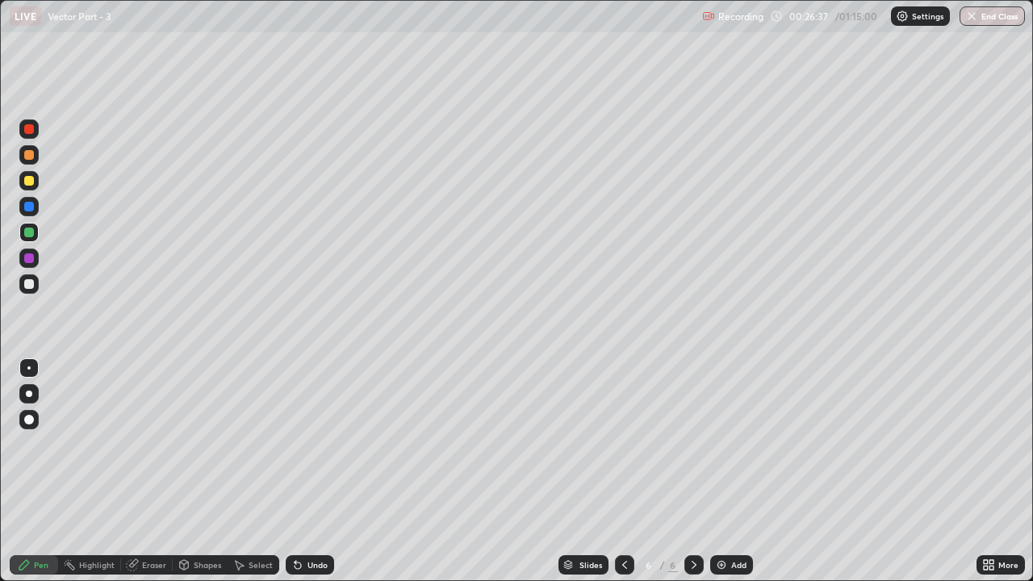
click at [31, 283] on div at bounding box center [29, 284] width 10 height 10
click at [35, 233] on div at bounding box center [28, 232] width 19 height 19
click at [29, 278] on div at bounding box center [28, 283] width 19 height 19
click at [31, 180] on div at bounding box center [29, 181] width 10 height 10
click at [31, 232] on div at bounding box center [29, 232] width 10 height 10
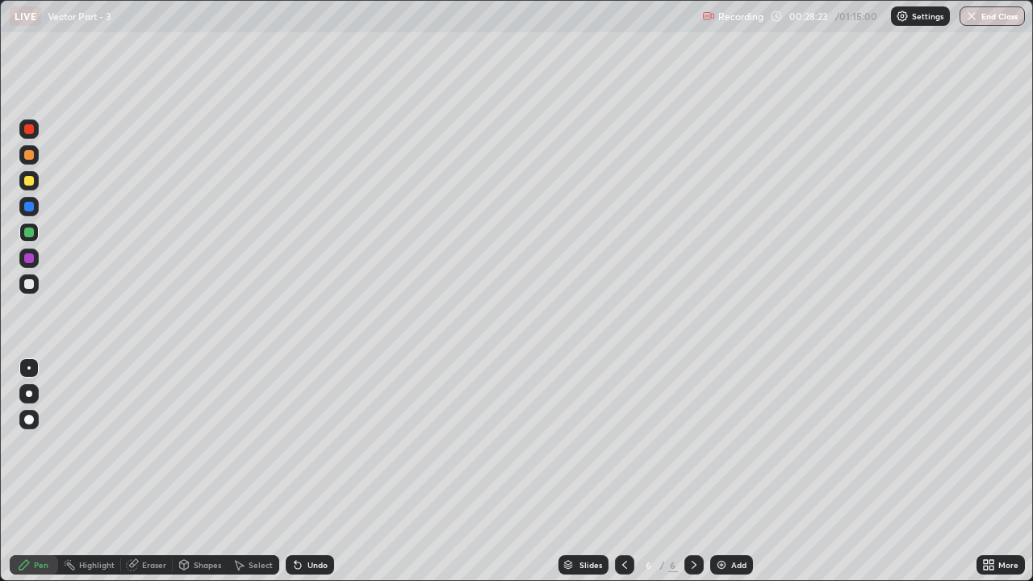
click at [29, 282] on div at bounding box center [29, 284] width 10 height 10
click at [194, 444] on div "Shapes" at bounding box center [207, 565] width 27 height 8
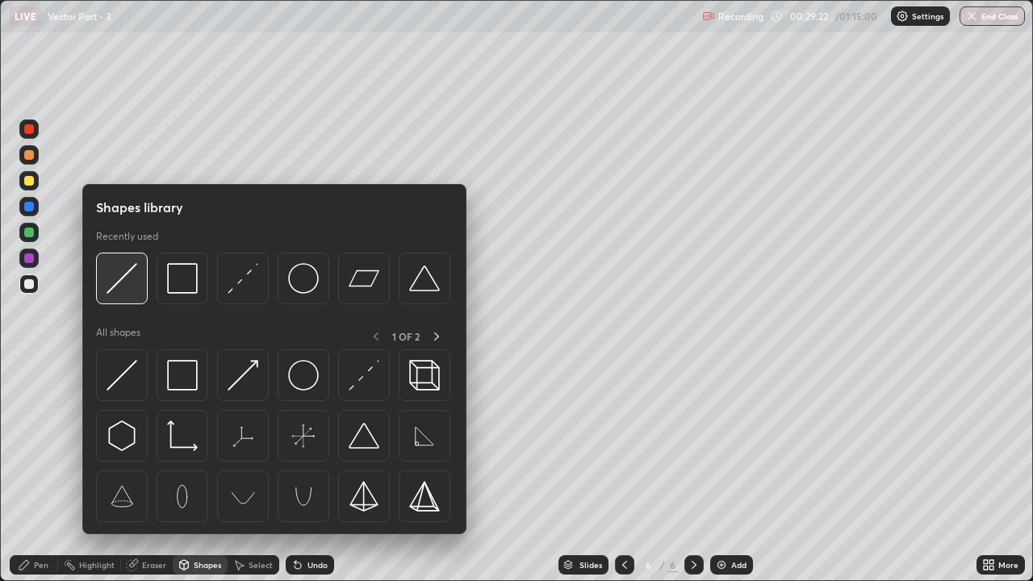
click at [121, 285] on img at bounding box center [121, 278] width 31 height 31
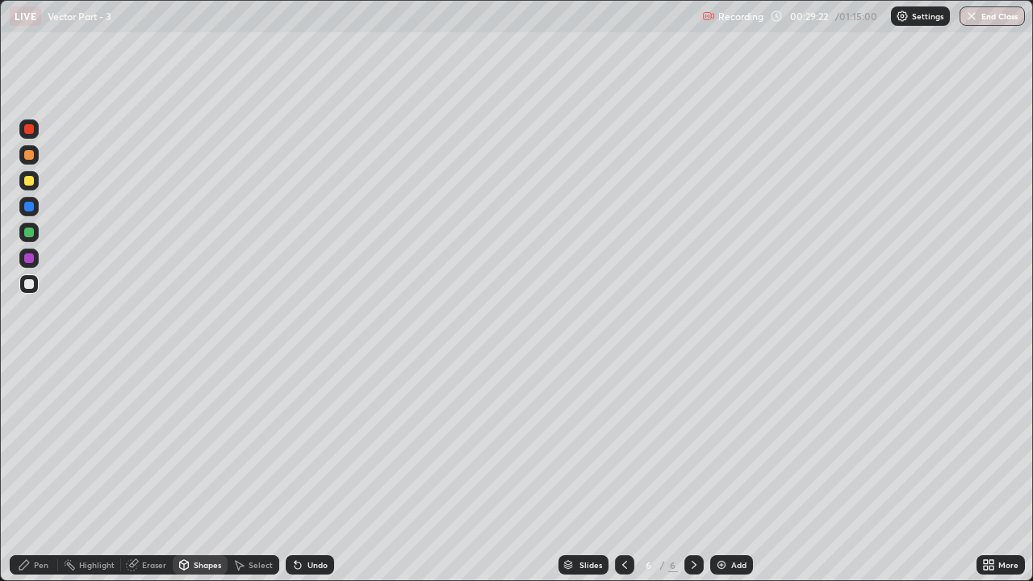
click at [30, 232] on div at bounding box center [29, 232] width 10 height 10
click at [306, 444] on div "Undo" at bounding box center [310, 564] width 48 height 19
click at [23, 444] on icon at bounding box center [24, 564] width 13 height 13
click at [27, 177] on div at bounding box center [29, 181] width 10 height 10
click at [37, 287] on div at bounding box center [28, 283] width 19 height 19
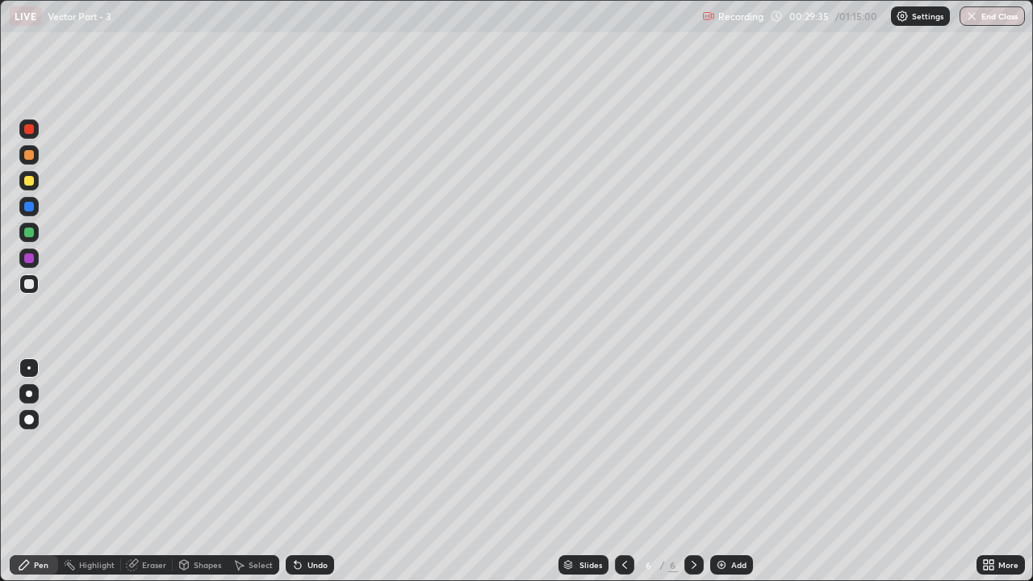
click at [26, 182] on div at bounding box center [29, 181] width 10 height 10
click at [30, 127] on div at bounding box center [29, 129] width 10 height 10
click at [32, 288] on div at bounding box center [29, 284] width 10 height 10
click at [27, 203] on div at bounding box center [29, 207] width 10 height 10
click at [30, 282] on div at bounding box center [29, 284] width 10 height 10
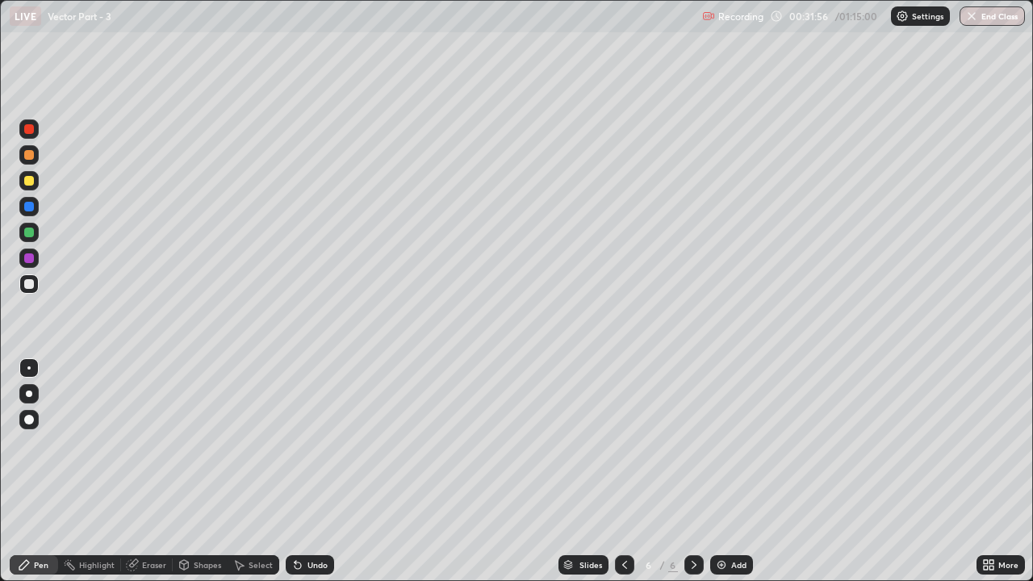
click at [27, 286] on div at bounding box center [29, 284] width 10 height 10
click at [33, 444] on div "Pen" at bounding box center [34, 564] width 48 height 19
click at [731, 444] on div "Add" at bounding box center [731, 564] width 43 height 19
click at [303, 444] on div "Undo" at bounding box center [310, 564] width 48 height 19
click at [306, 444] on div "Undo" at bounding box center [310, 564] width 48 height 19
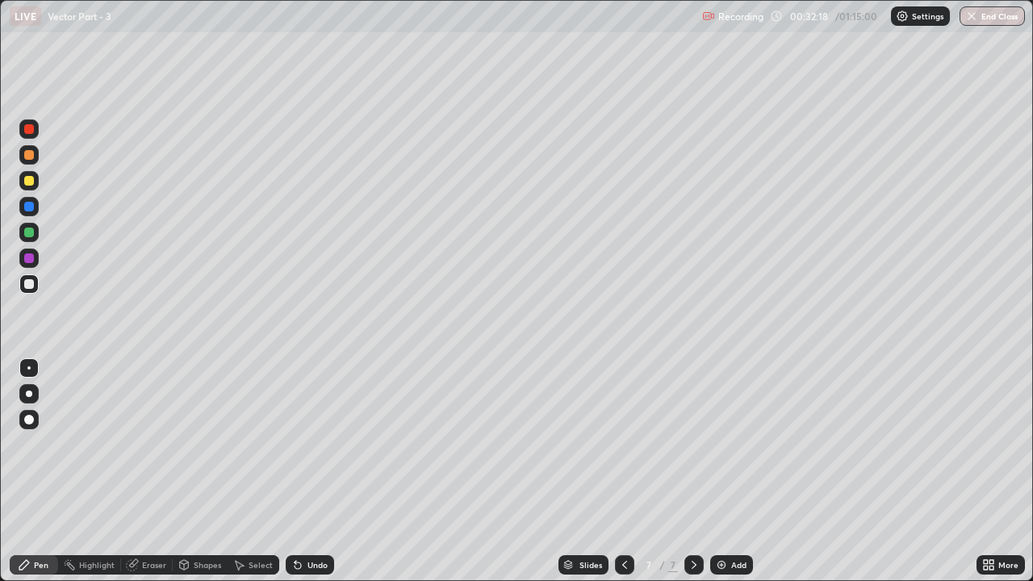
click at [313, 444] on div "Undo" at bounding box center [310, 564] width 48 height 19
click at [316, 444] on div "Undo" at bounding box center [310, 564] width 48 height 19
click at [31, 159] on div at bounding box center [29, 155] width 10 height 10
click at [27, 181] on div at bounding box center [29, 181] width 10 height 10
click at [31, 283] on div at bounding box center [29, 284] width 10 height 10
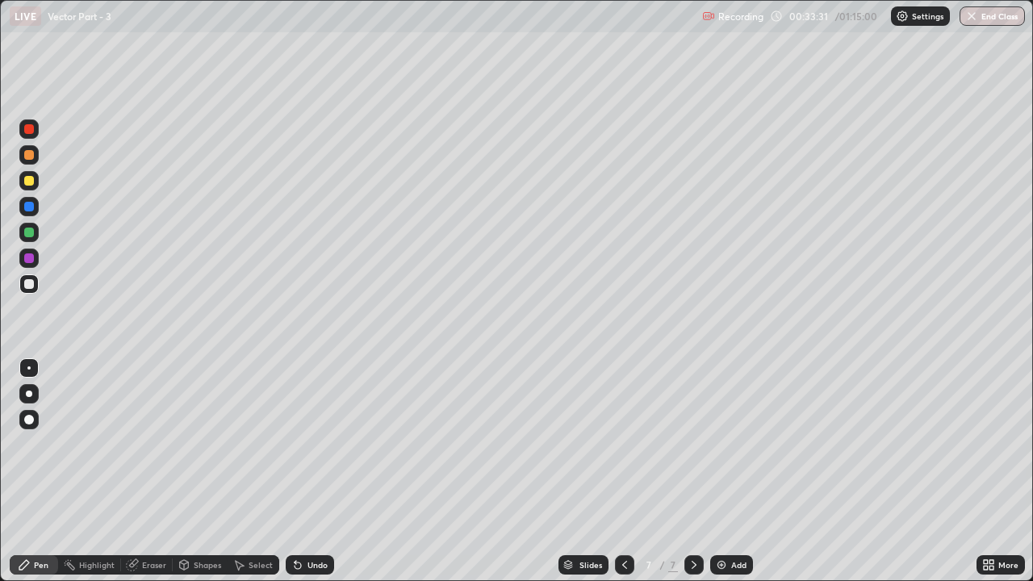
click at [27, 232] on div at bounding box center [29, 232] width 10 height 10
click at [623, 444] on icon at bounding box center [624, 564] width 13 height 13
click at [692, 444] on icon at bounding box center [693, 564] width 13 height 13
click at [687, 444] on icon at bounding box center [693, 564] width 13 height 13
click at [30, 232] on div at bounding box center [29, 232] width 10 height 10
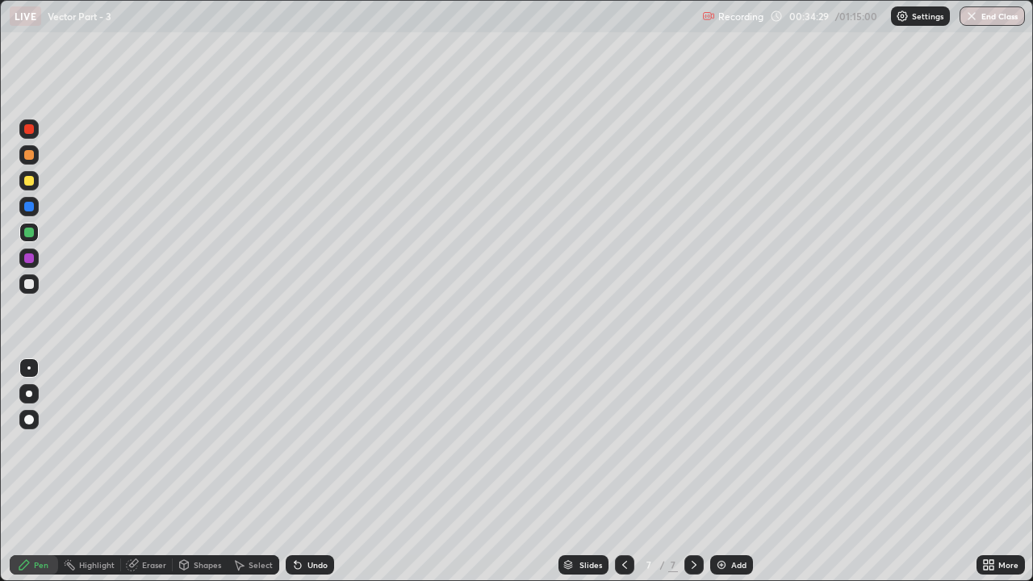
click at [27, 286] on div at bounding box center [29, 284] width 10 height 10
click at [624, 444] on icon at bounding box center [624, 565] width 5 height 8
click at [692, 444] on icon at bounding box center [693, 564] width 13 height 13
click at [623, 444] on icon at bounding box center [624, 564] width 13 height 13
click at [137, 444] on icon at bounding box center [132, 564] width 13 height 13
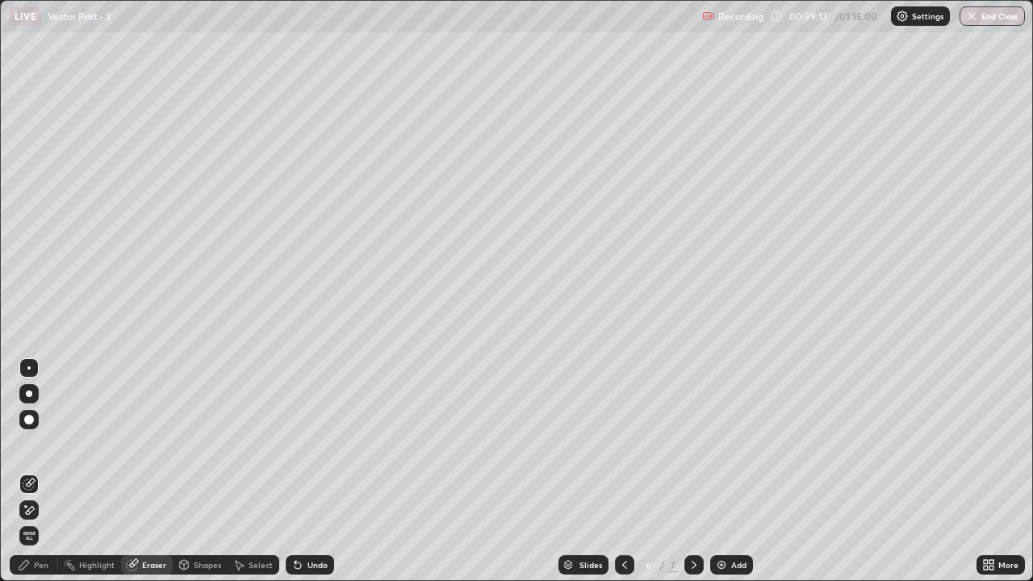
click at [36, 444] on div "Pen" at bounding box center [41, 565] width 15 height 8
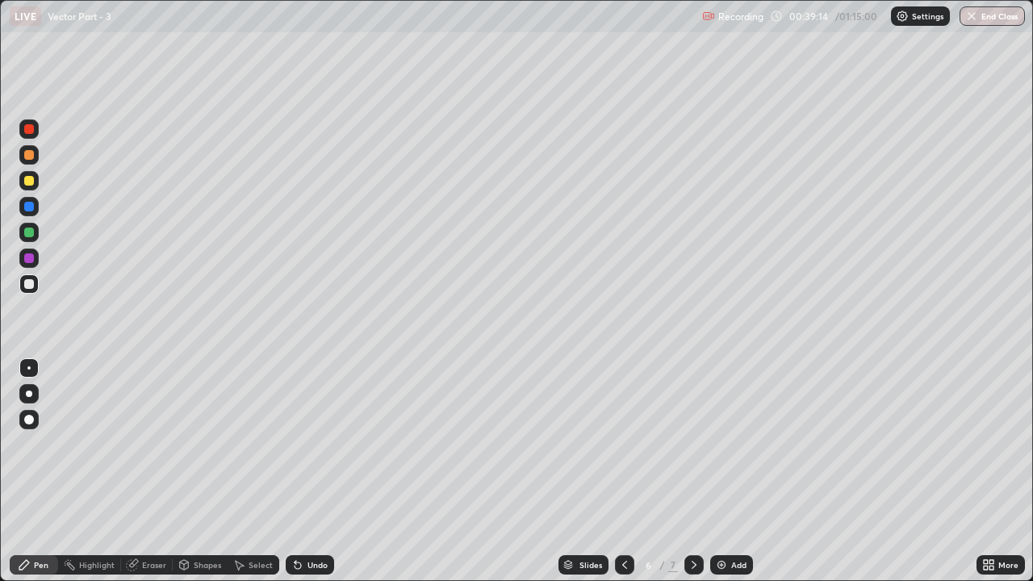
click at [31, 180] on div at bounding box center [29, 181] width 10 height 10
click at [303, 444] on div "Undo" at bounding box center [310, 564] width 48 height 19
click at [295, 444] on icon at bounding box center [297, 565] width 6 height 6
click at [303, 444] on div "Undo" at bounding box center [306, 565] width 55 height 32
click at [317, 444] on div "Undo" at bounding box center [310, 564] width 48 height 19
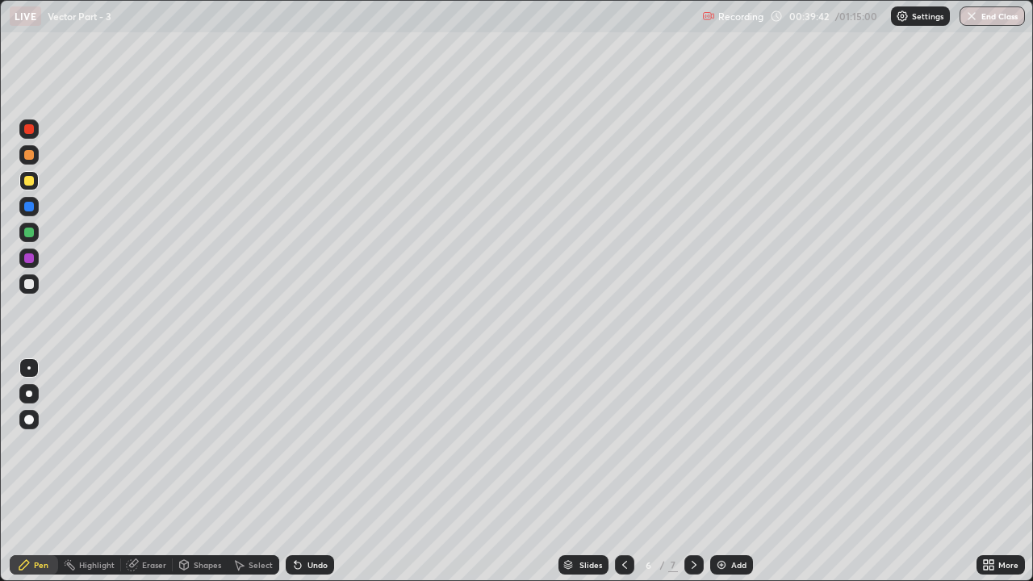
click at [692, 444] on icon at bounding box center [693, 564] width 13 height 13
click at [615, 444] on div at bounding box center [624, 564] width 19 height 19
click at [132, 444] on icon at bounding box center [132, 565] width 10 height 10
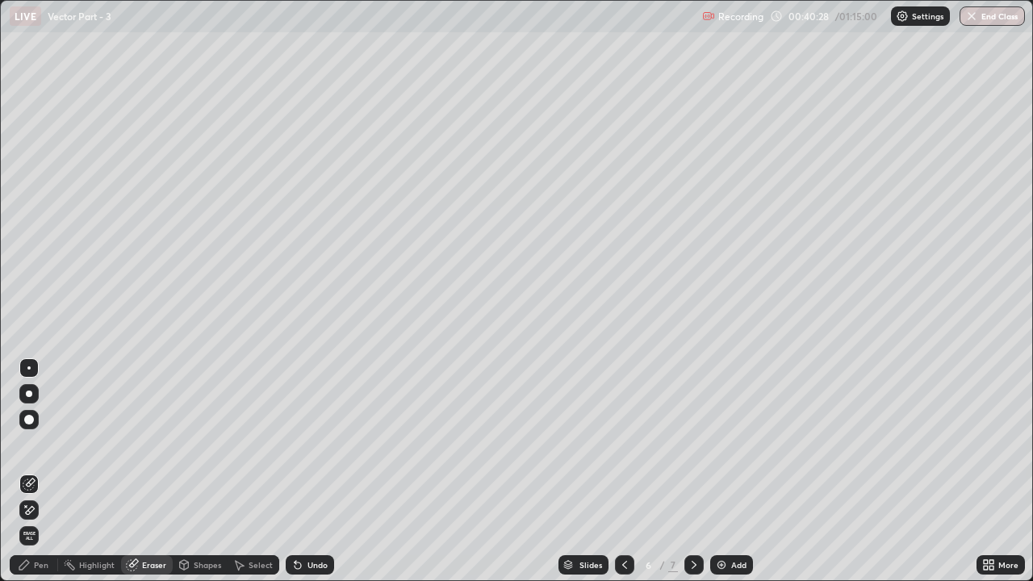
click at [99, 444] on div "Highlight" at bounding box center [96, 565] width 35 height 8
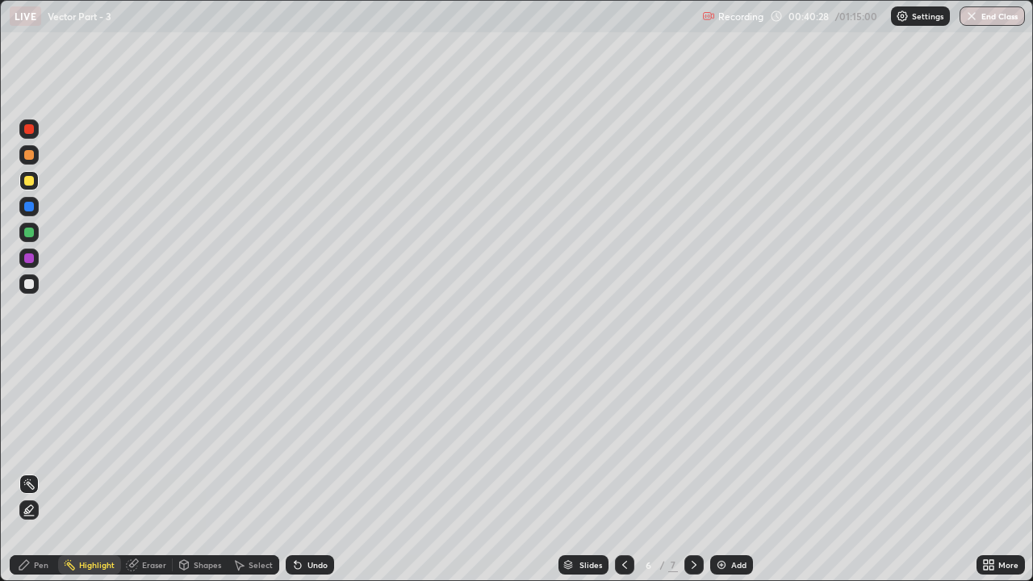
click at [140, 444] on div "Eraser" at bounding box center [147, 564] width 52 height 19
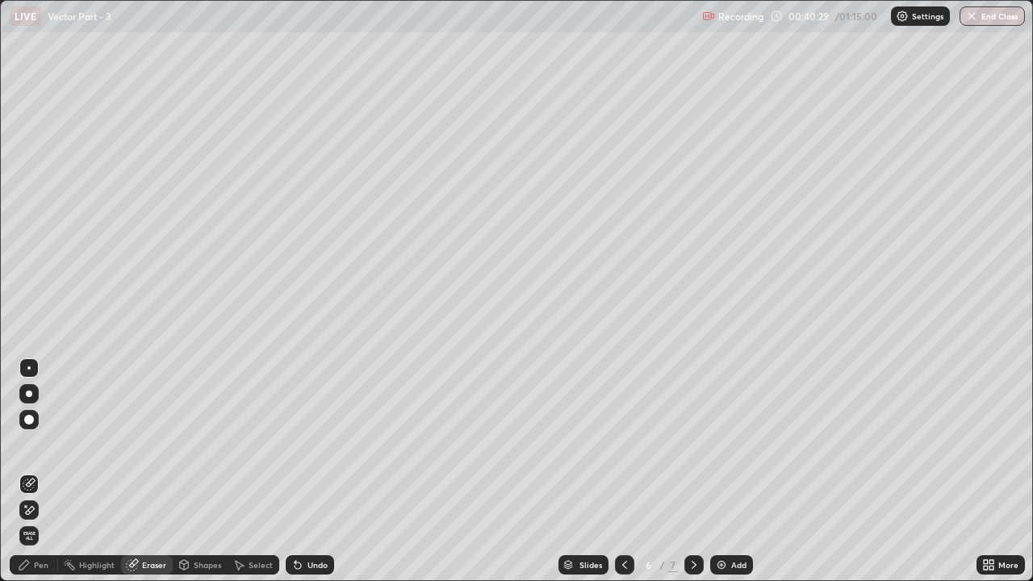
click at [32, 444] on icon at bounding box center [29, 484] width 13 height 13
click at [35, 444] on div "Pen" at bounding box center [41, 565] width 15 height 8
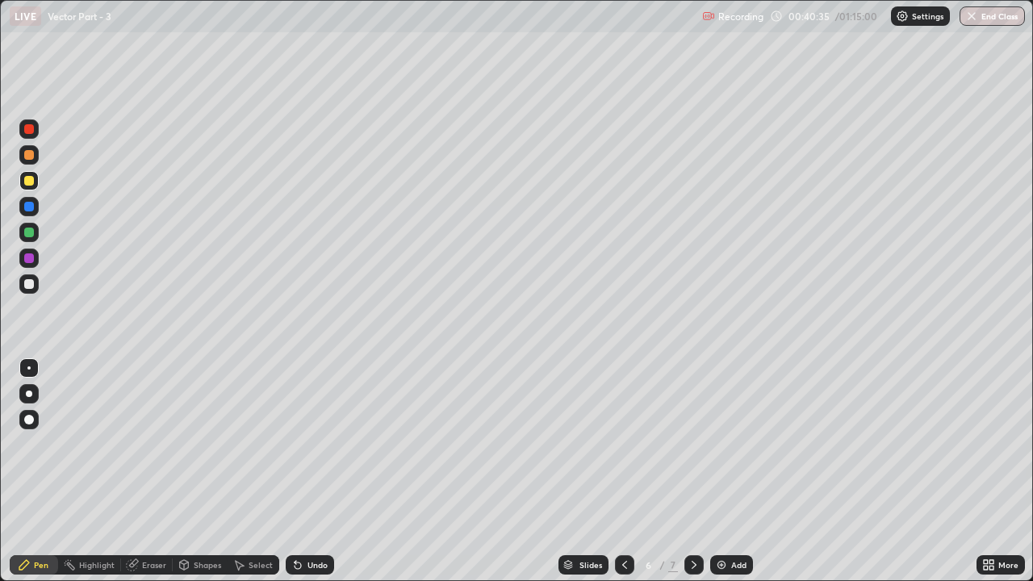
click at [27, 186] on div at bounding box center [28, 180] width 19 height 19
click at [304, 444] on div "Undo" at bounding box center [310, 564] width 48 height 19
click at [309, 444] on div "Undo" at bounding box center [310, 564] width 48 height 19
click at [307, 444] on div "Undo" at bounding box center [317, 565] width 20 height 8
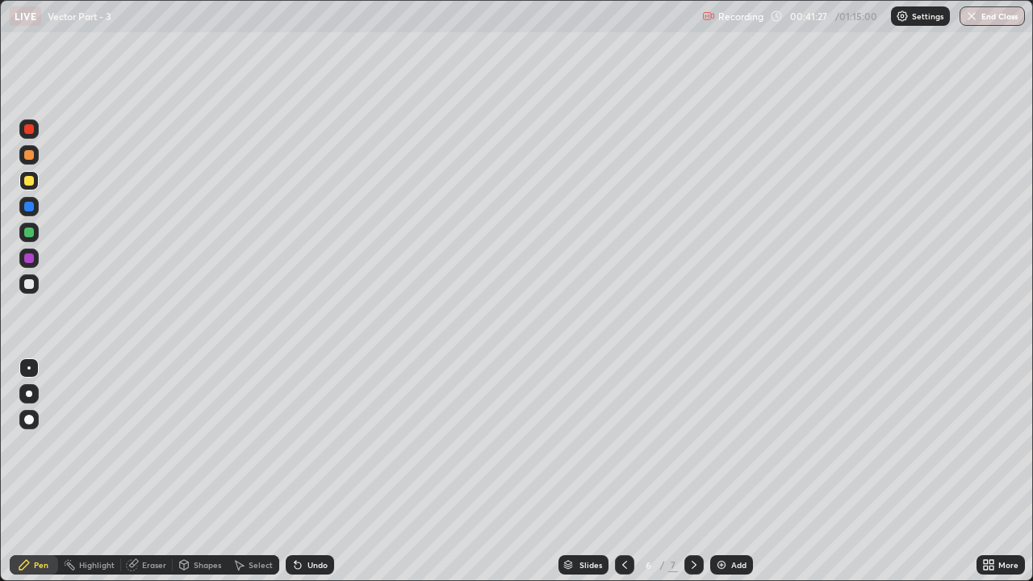
click at [694, 444] on div at bounding box center [693, 564] width 19 height 19
click at [701, 444] on div at bounding box center [693, 564] width 19 height 19
click at [725, 444] on img at bounding box center [721, 564] width 13 height 13
click at [35, 234] on div at bounding box center [28, 232] width 19 height 19
click at [623, 444] on icon at bounding box center [624, 564] width 13 height 13
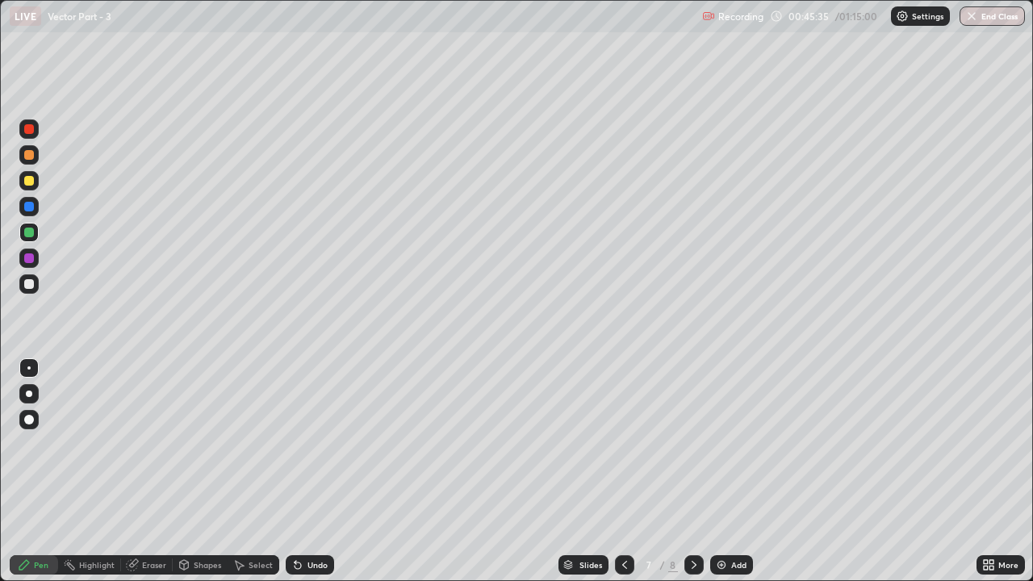
click at [685, 444] on div at bounding box center [693, 564] width 19 height 19
click at [30, 279] on div at bounding box center [29, 284] width 10 height 10
click at [307, 444] on div "Undo" at bounding box center [310, 564] width 48 height 19
click at [294, 444] on icon at bounding box center [295, 562] width 2 height 2
click at [320, 444] on div "Undo" at bounding box center [310, 564] width 48 height 19
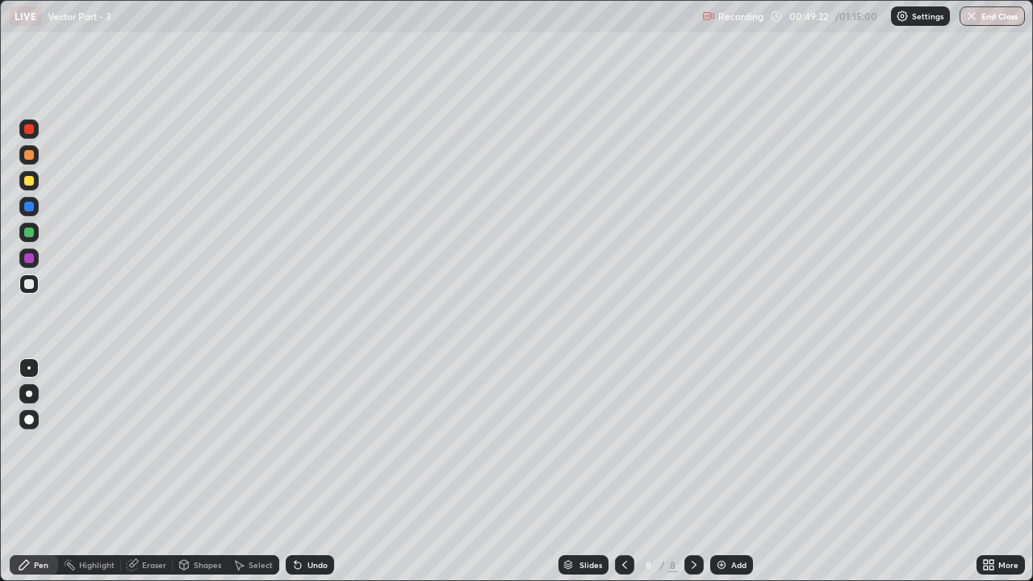
click at [150, 444] on div "Eraser" at bounding box center [147, 564] width 52 height 19
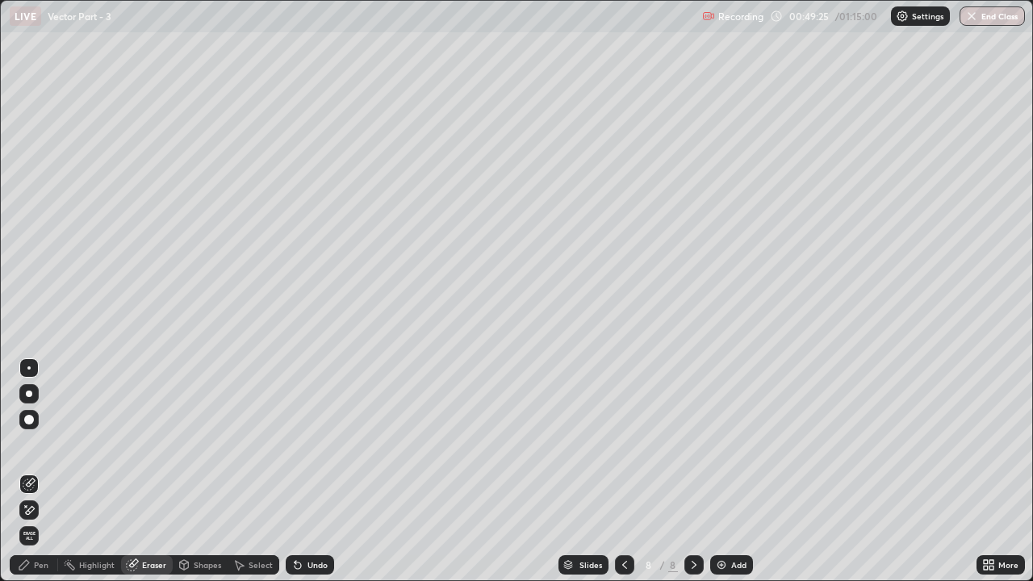
click at [26, 444] on icon at bounding box center [26, 506] width 2 height 2
click at [32, 444] on div "Pen" at bounding box center [34, 564] width 48 height 19
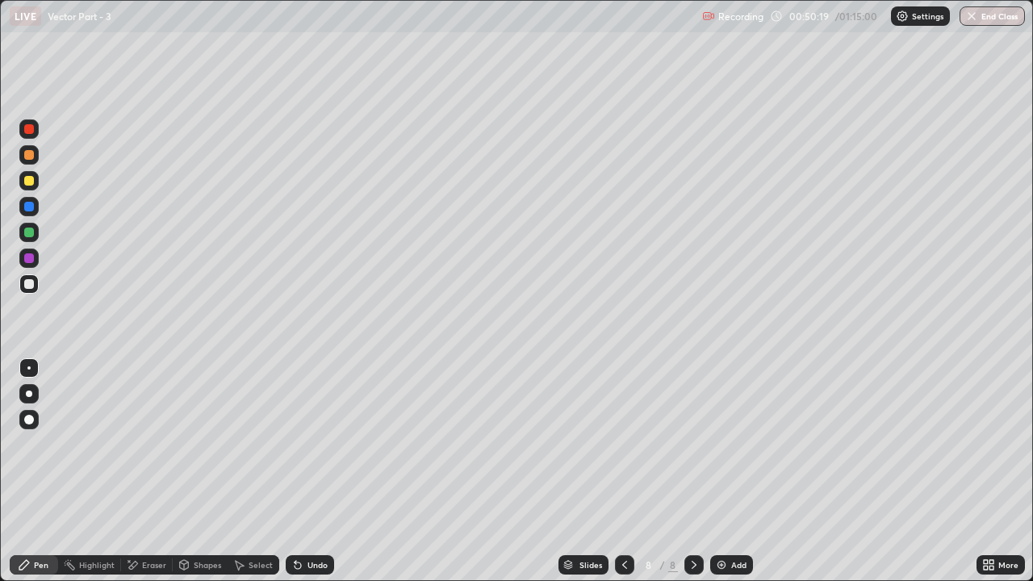
click at [142, 444] on div "Eraser" at bounding box center [154, 565] width 24 height 8
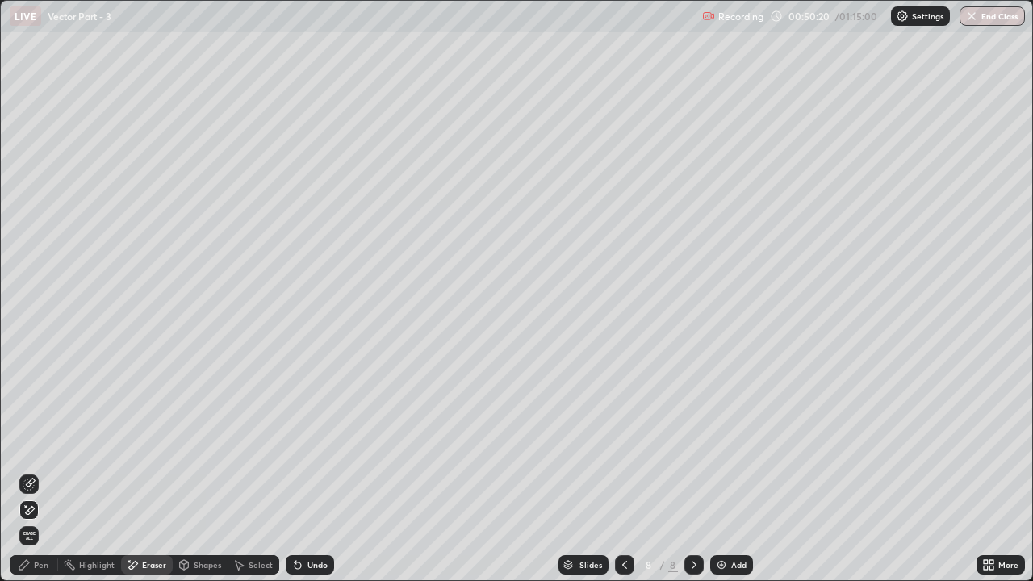
click at [28, 444] on icon at bounding box center [29, 510] width 13 height 14
click at [37, 444] on div "Pen" at bounding box center [34, 564] width 48 height 19
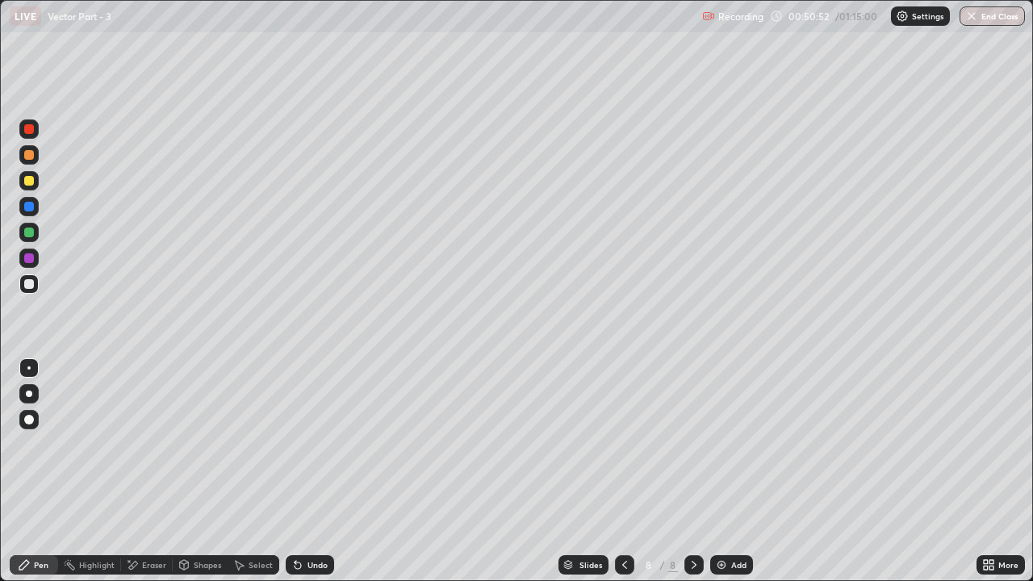
click at [35, 156] on div at bounding box center [28, 154] width 19 height 19
click at [148, 444] on div "Eraser" at bounding box center [147, 564] width 52 height 19
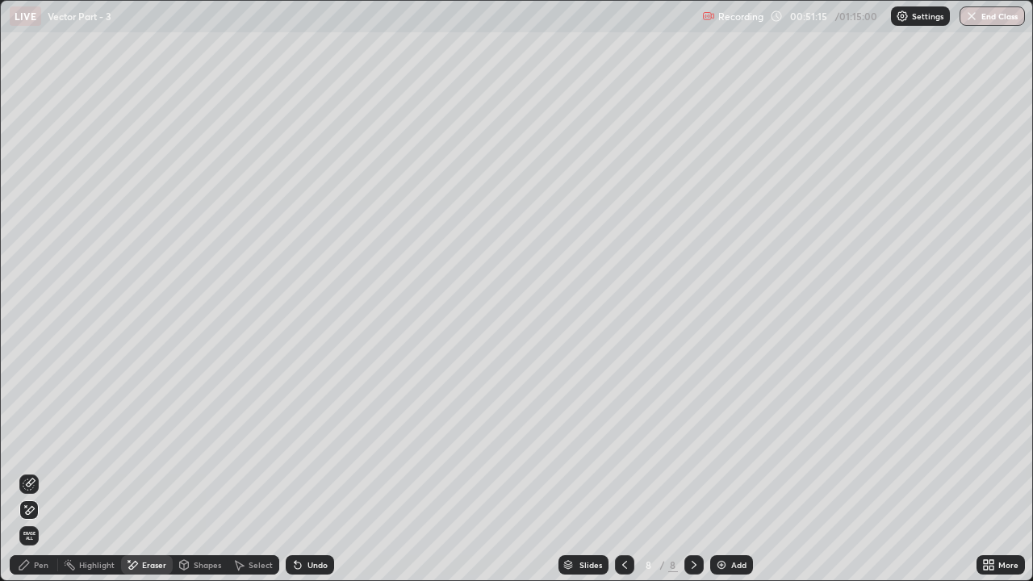
click at [31, 444] on icon at bounding box center [29, 484] width 13 height 13
click at [42, 444] on div "Pen" at bounding box center [41, 565] width 15 height 8
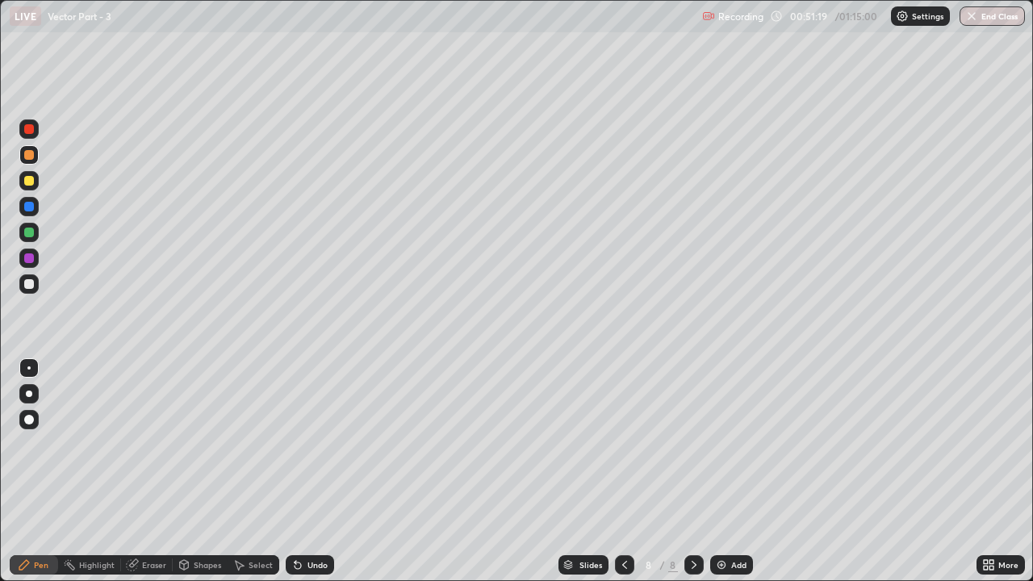
click at [32, 283] on div at bounding box center [29, 284] width 10 height 10
click at [33, 234] on div at bounding box center [29, 232] width 10 height 10
click at [28, 280] on div at bounding box center [29, 284] width 10 height 10
click at [147, 444] on div "Eraser" at bounding box center [154, 565] width 24 height 8
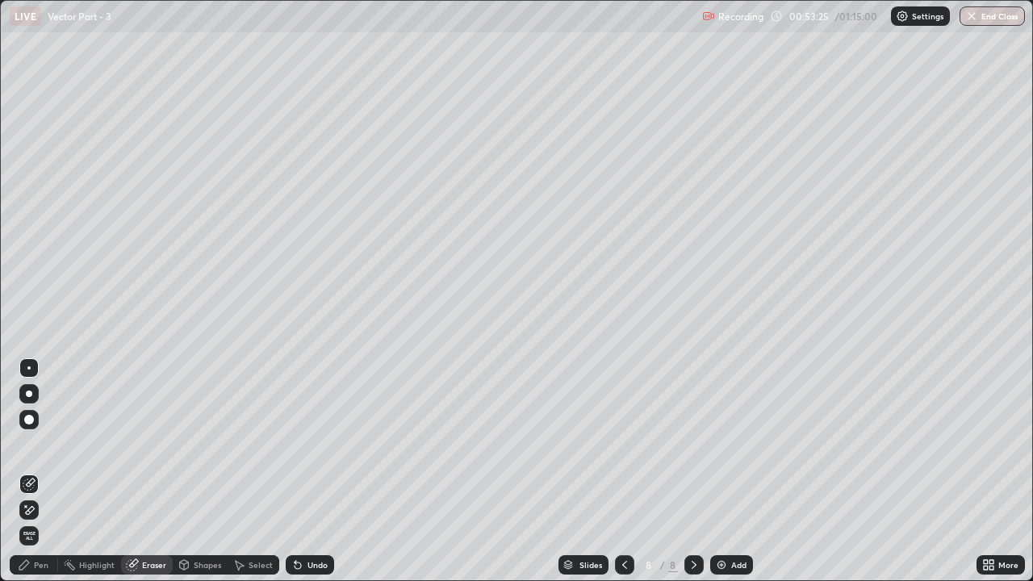
click at [35, 444] on icon at bounding box center [29, 484] width 13 height 13
click at [152, 444] on div "Eraser" at bounding box center [154, 565] width 24 height 8
click at [49, 444] on div "Pen" at bounding box center [34, 564] width 48 height 19
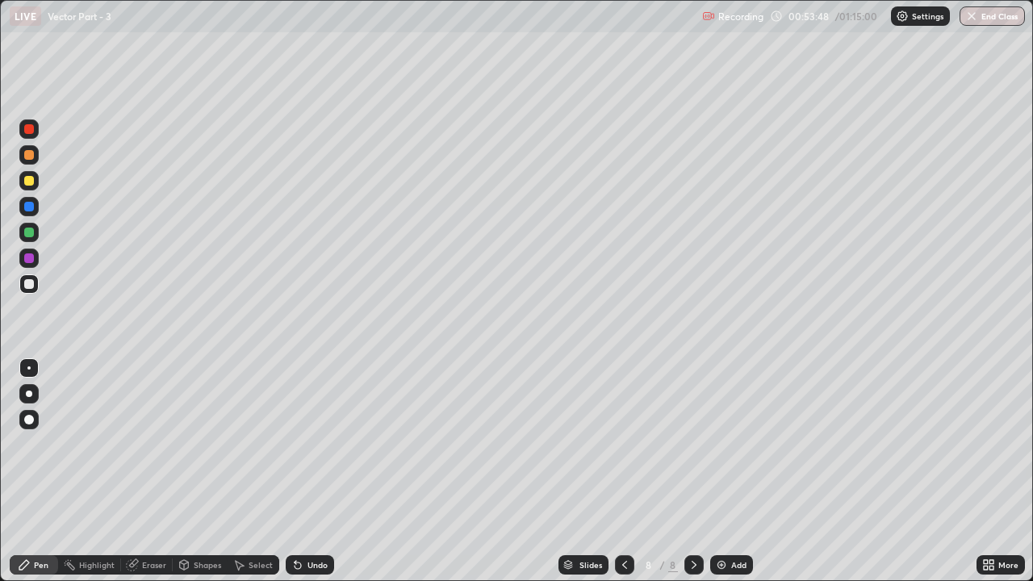
click at [164, 444] on div "Eraser" at bounding box center [154, 565] width 24 height 8
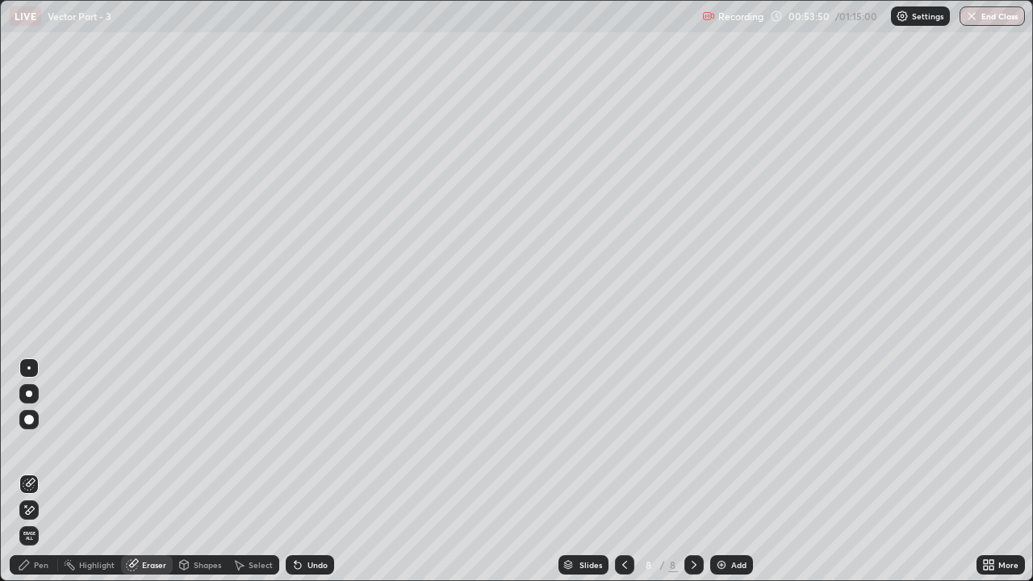
click at [37, 444] on div "Pen" at bounding box center [41, 565] width 15 height 8
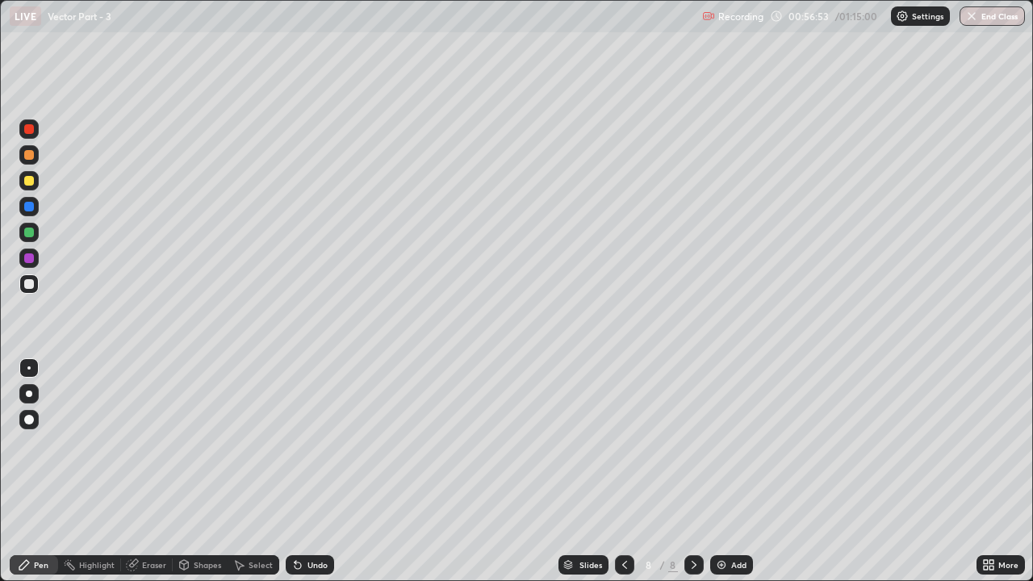
click at [724, 444] on img at bounding box center [721, 564] width 13 height 13
click at [35, 444] on div "Pen" at bounding box center [34, 564] width 48 height 19
click at [30, 155] on div at bounding box center [29, 155] width 10 height 10
click at [307, 444] on div "Undo" at bounding box center [317, 565] width 20 height 8
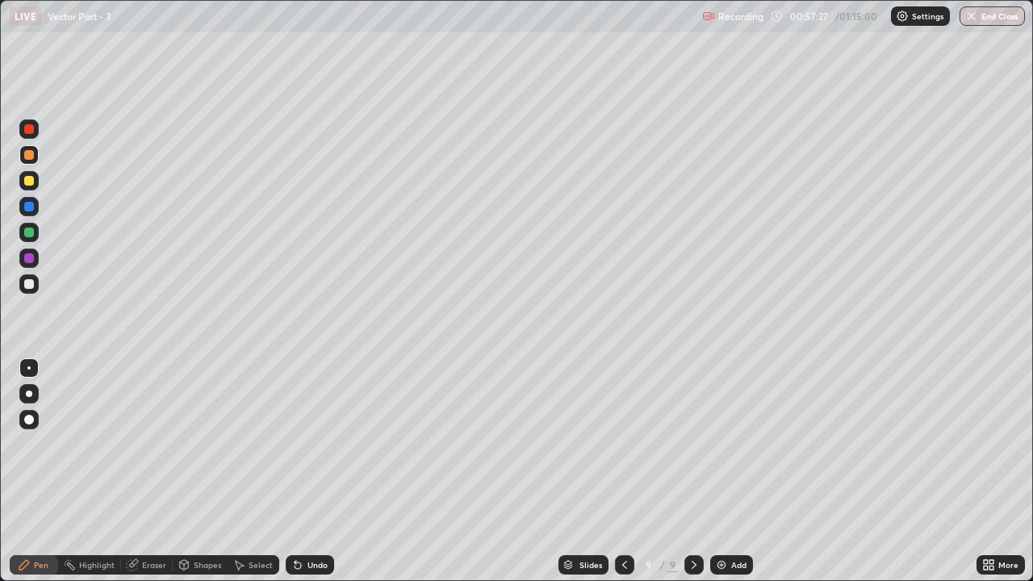
click at [206, 444] on div "Shapes" at bounding box center [207, 565] width 27 height 8
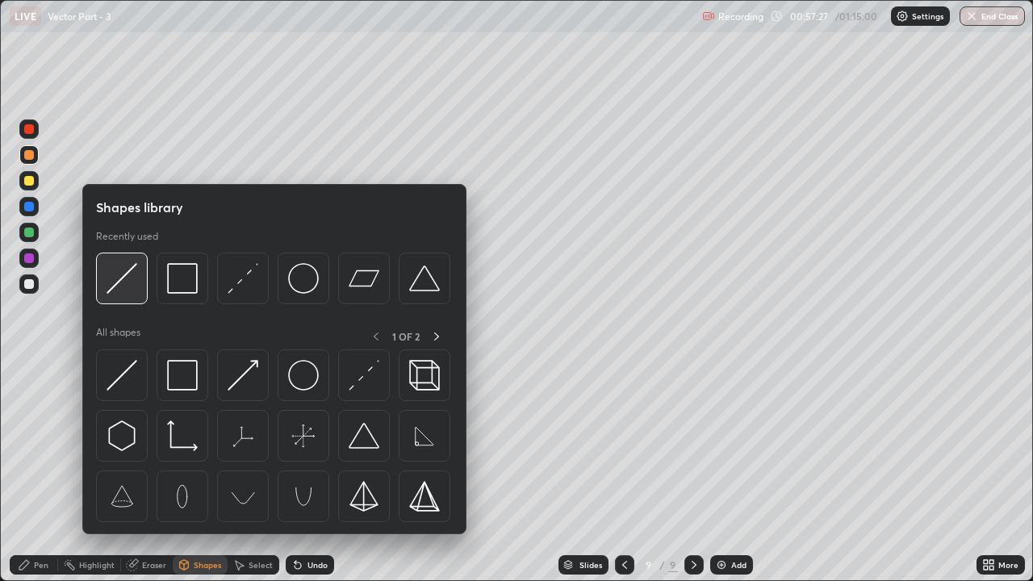
click at [135, 277] on img at bounding box center [121, 278] width 31 height 31
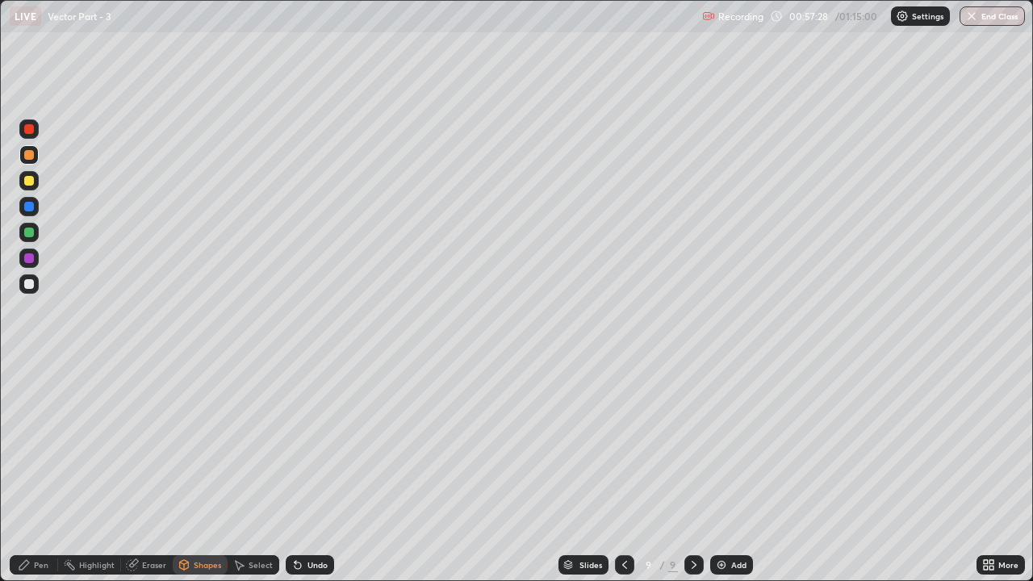
click at [30, 181] on div at bounding box center [29, 181] width 10 height 10
click at [21, 444] on icon at bounding box center [24, 564] width 13 height 13
click at [30, 277] on div at bounding box center [28, 283] width 19 height 19
click at [198, 444] on div "Shapes" at bounding box center [207, 565] width 27 height 8
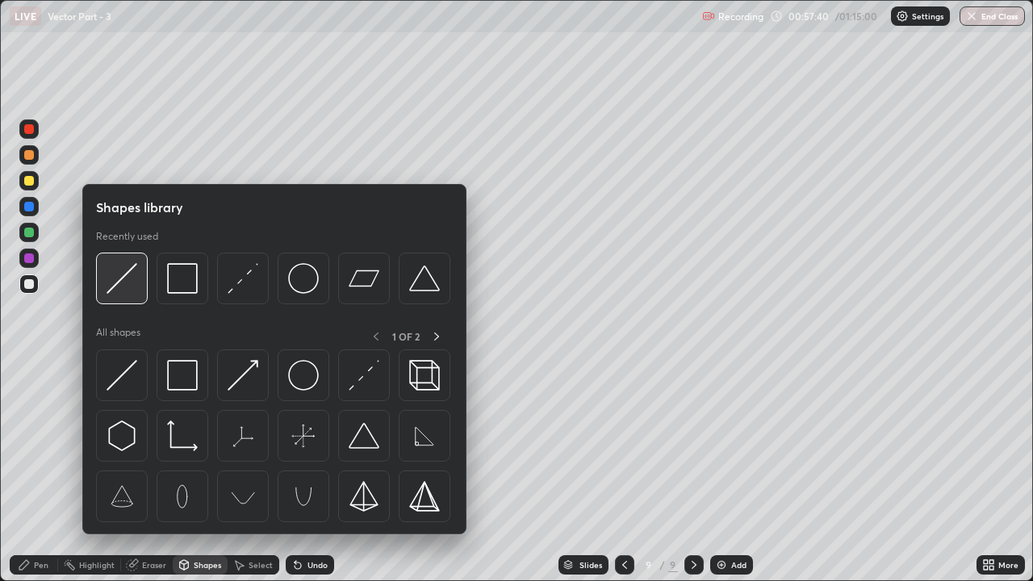
click at [123, 276] on img at bounding box center [121, 278] width 31 height 31
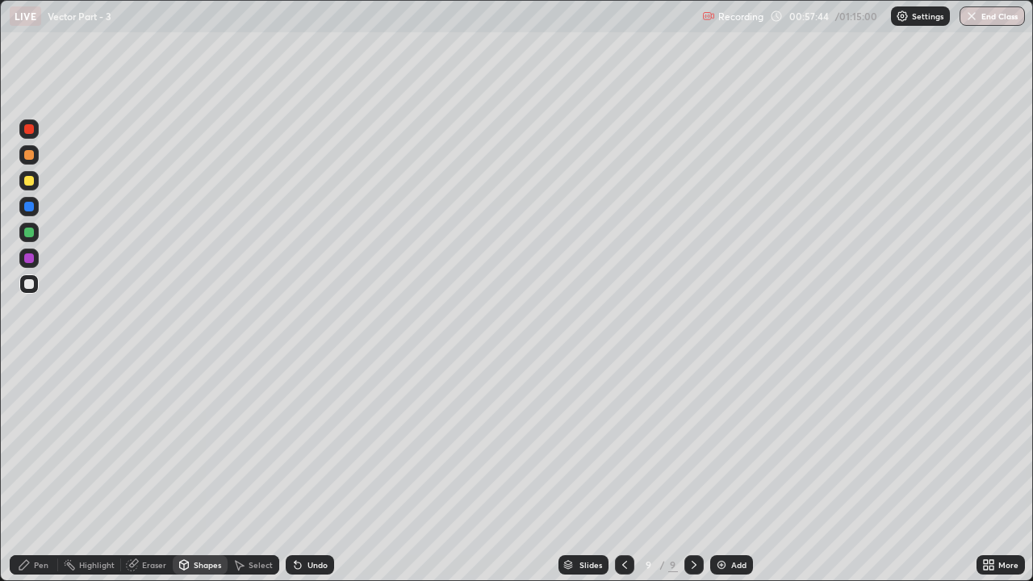
click at [34, 444] on div "Pen" at bounding box center [41, 565] width 15 height 8
click at [227, 444] on div "Select" at bounding box center [253, 564] width 52 height 19
click at [202, 444] on div "Shapes" at bounding box center [207, 565] width 27 height 8
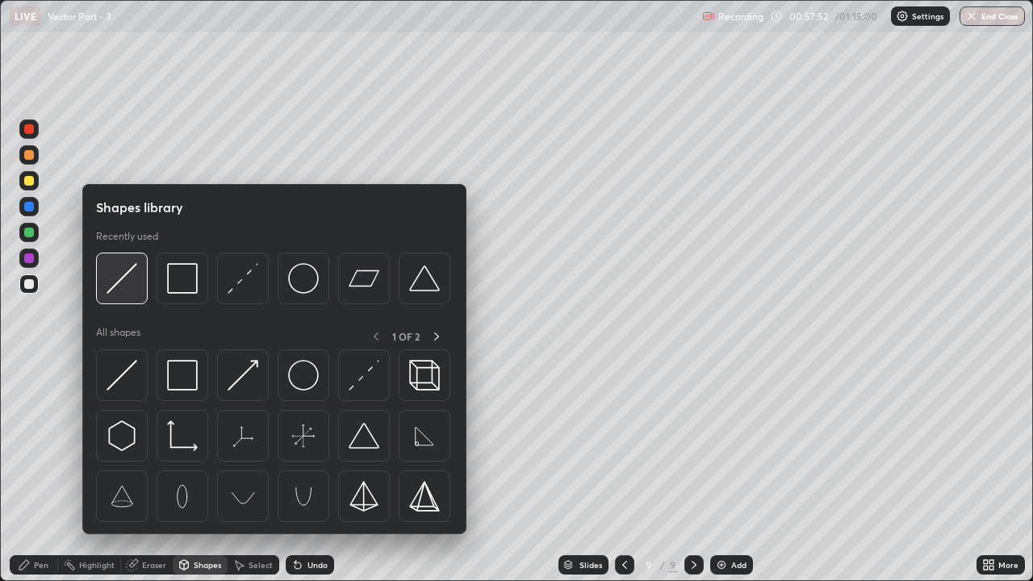
click at [117, 271] on img at bounding box center [121, 278] width 31 height 31
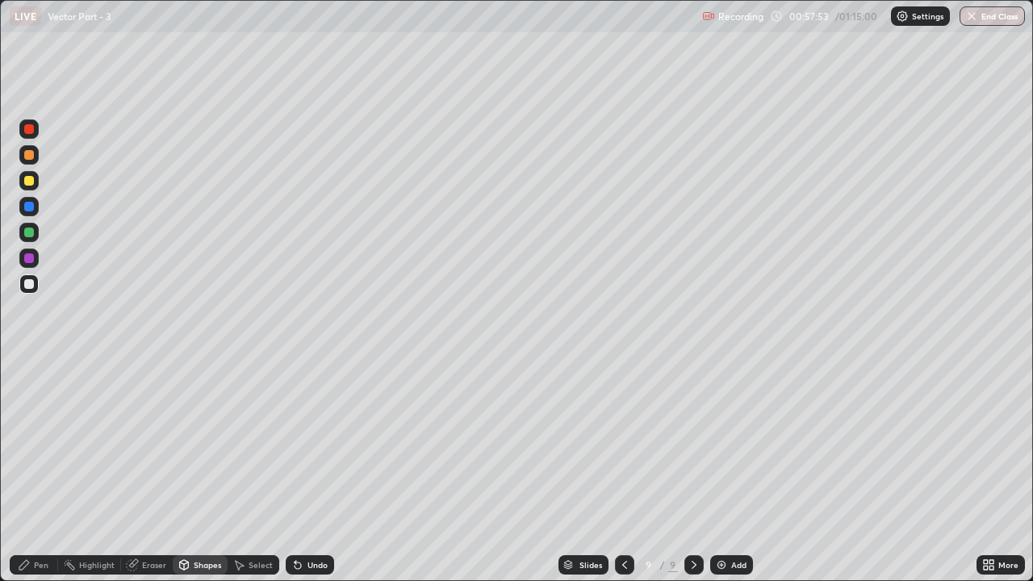
click at [30, 230] on div at bounding box center [29, 232] width 10 height 10
click at [30, 444] on icon at bounding box center [24, 564] width 13 height 13
click at [32, 261] on div at bounding box center [29, 258] width 10 height 10
click at [198, 444] on div "Shapes" at bounding box center [207, 565] width 27 height 8
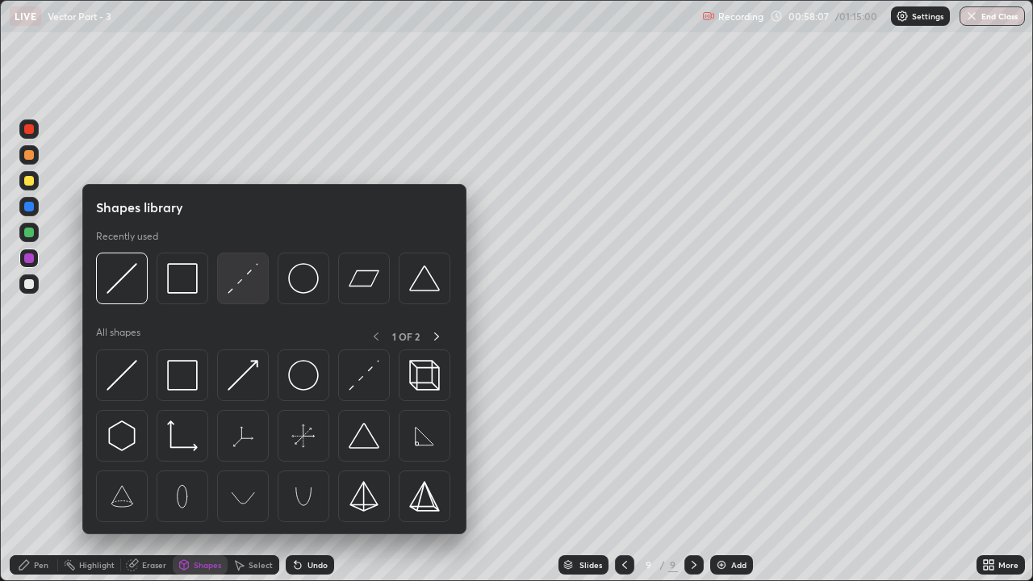
click at [240, 279] on img at bounding box center [242, 278] width 31 height 31
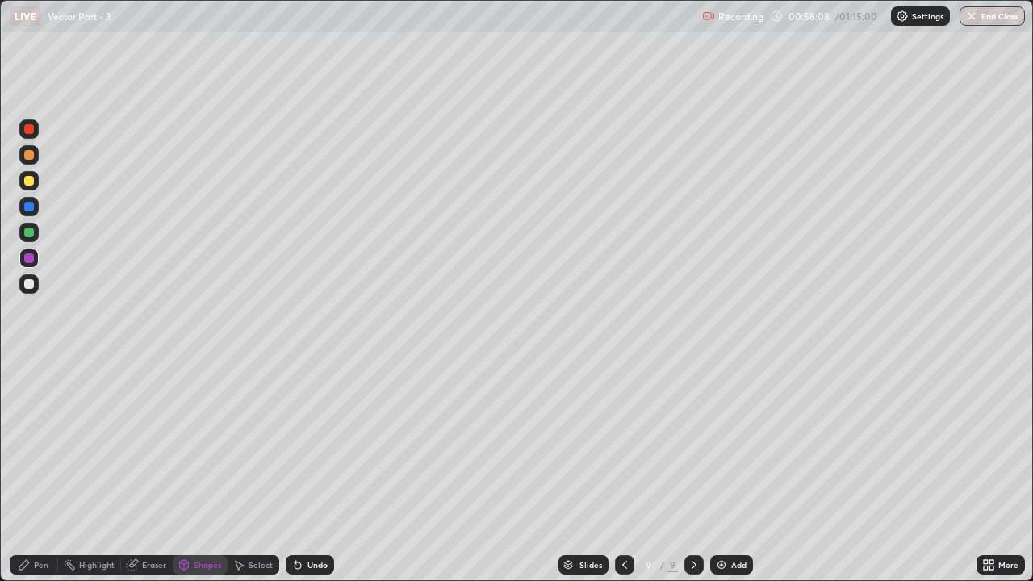
click at [31, 180] on div at bounding box center [29, 181] width 10 height 10
click at [28, 444] on icon at bounding box center [24, 564] width 13 height 13
click at [44, 444] on div "Pen" at bounding box center [34, 565] width 48 height 32
click at [32, 280] on div at bounding box center [29, 284] width 10 height 10
click at [149, 444] on div "Eraser" at bounding box center [154, 565] width 24 height 8
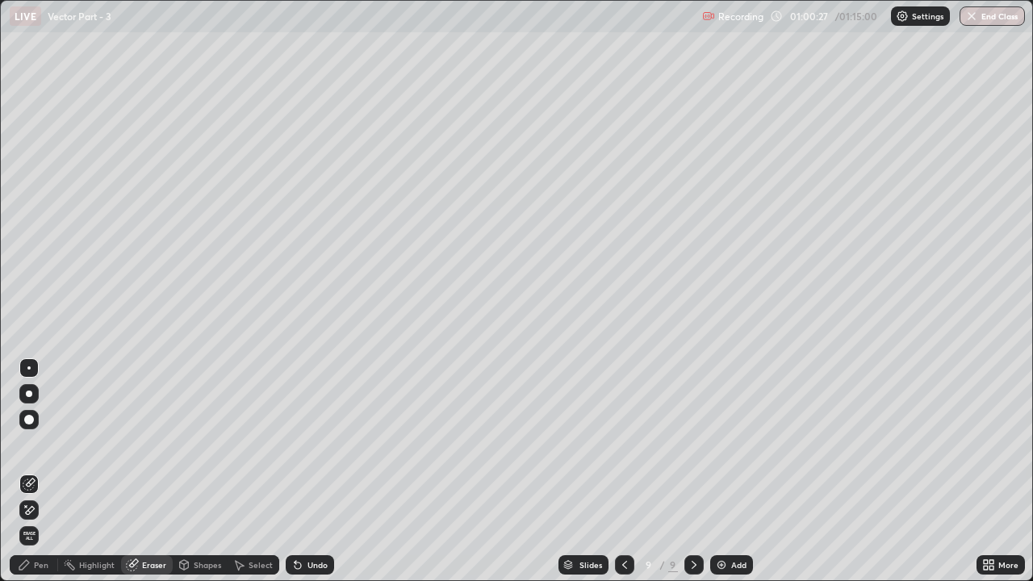
click at [31, 444] on icon at bounding box center [29, 510] width 13 height 14
click at [39, 444] on div "Pen" at bounding box center [34, 564] width 48 height 19
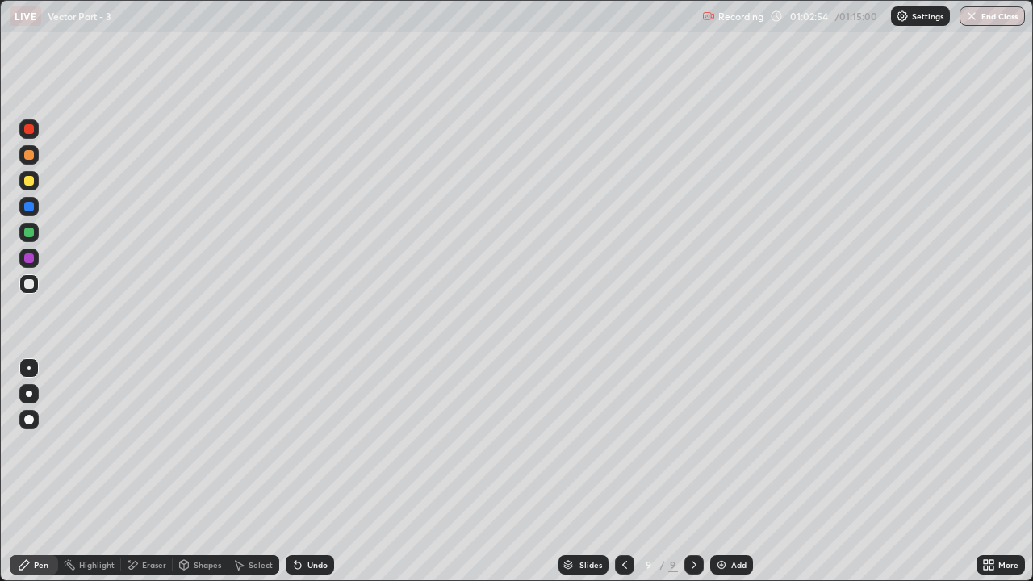
click at [26, 444] on div "Pen" at bounding box center [34, 564] width 48 height 19
click at [26, 158] on div at bounding box center [29, 155] width 10 height 10
click at [298, 444] on icon at bounding box center [297, 565] width 6 height 6
click at [295, 444] on icon at bounding box center [297, 565] width 6 height 6
click at [294, 444] on icon at bounding box center [295, 562] width 2 height 2
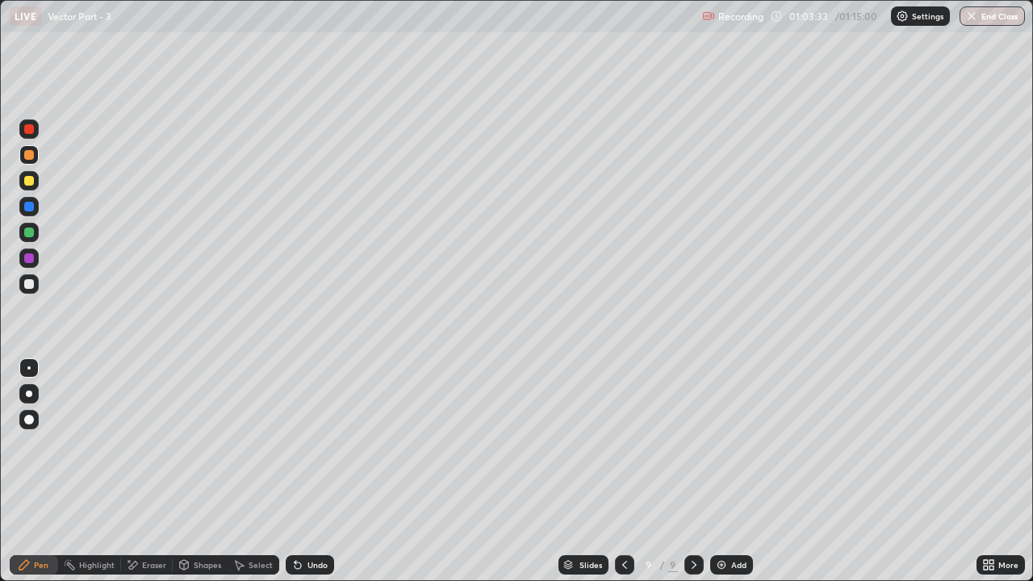
click at [28, 284] on div at bounding box center [29, 284] width 10 height 10
click at [310, 444] on div "Undo" at bounding box center [317, 565] width 20 height 8
click at [305, 444] on div "Undo" at bounding box center [310, 564] width 48 height 19
click at [302, 444] on div "Undo" at bounding box center [310, 564] width 48 height 19
click at [716, 444] on img at bounding box center [721, 564] width 13 height 13
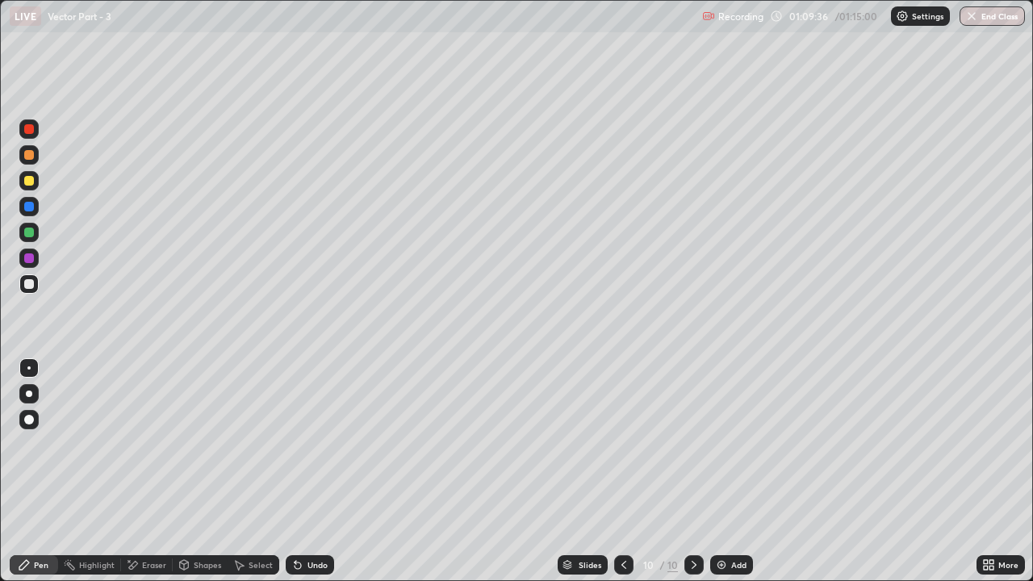
click at [624, 444] on icon at bounding box center [623, 564] width 13 height 13
click at [692, 444] on icon at bounding box center [693, 564] width 13 height 13
click at [53, 444] on div "Pen" at bounding box center [34, 564] width 48 height 19
click at [30, 181] on div at bounding box center [29, 181] width 10 height 10
click at [304, 444] on div "Undo" at bounding box center [310, 564] width 48 height 19
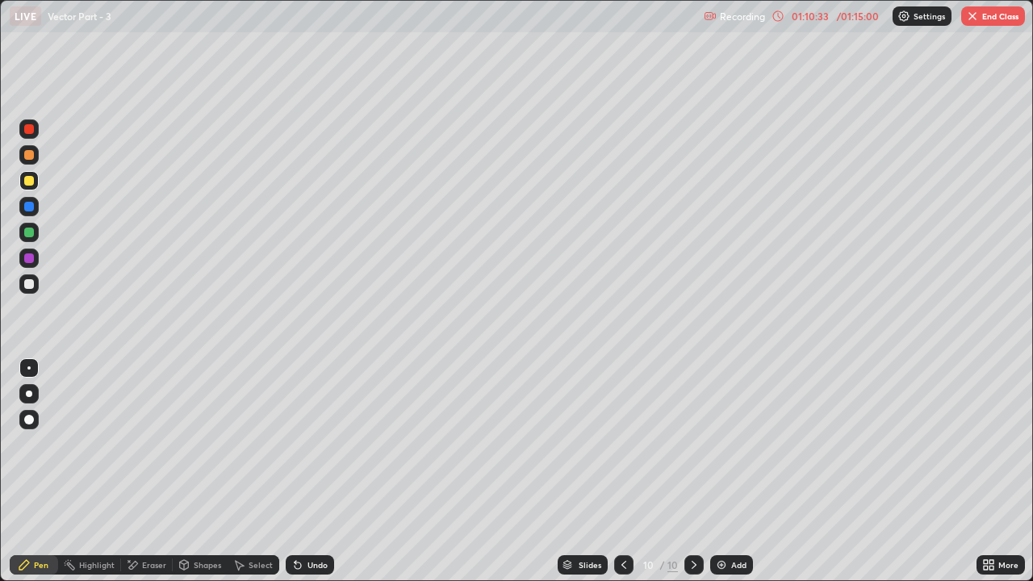
click at [778, 15] on icon at bounding box center [777, 16] width 13 height 13
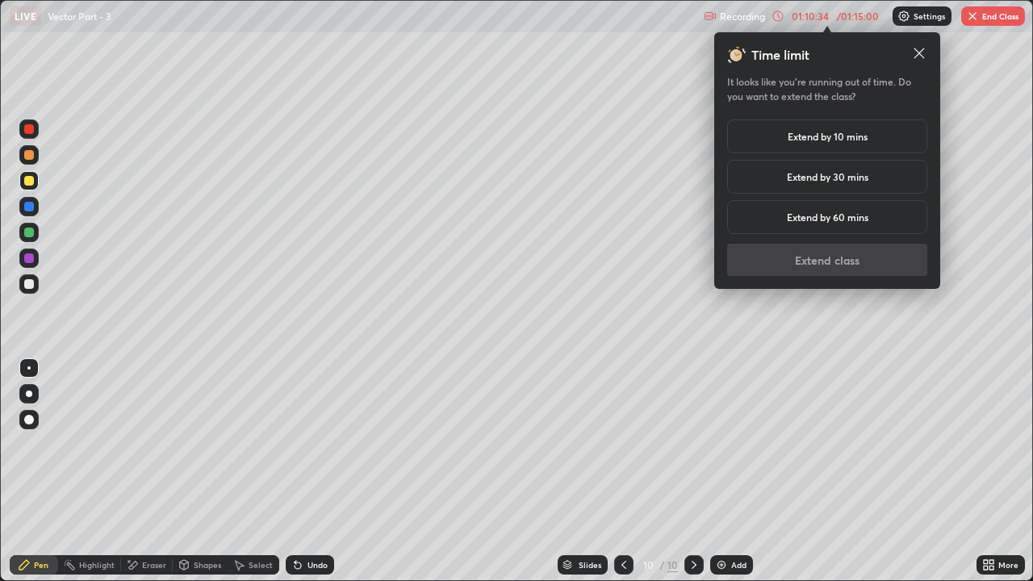
click at [804, 219] on h5 "Extend by 60 mins" at bounding box center [826, 217] width 81 height 15
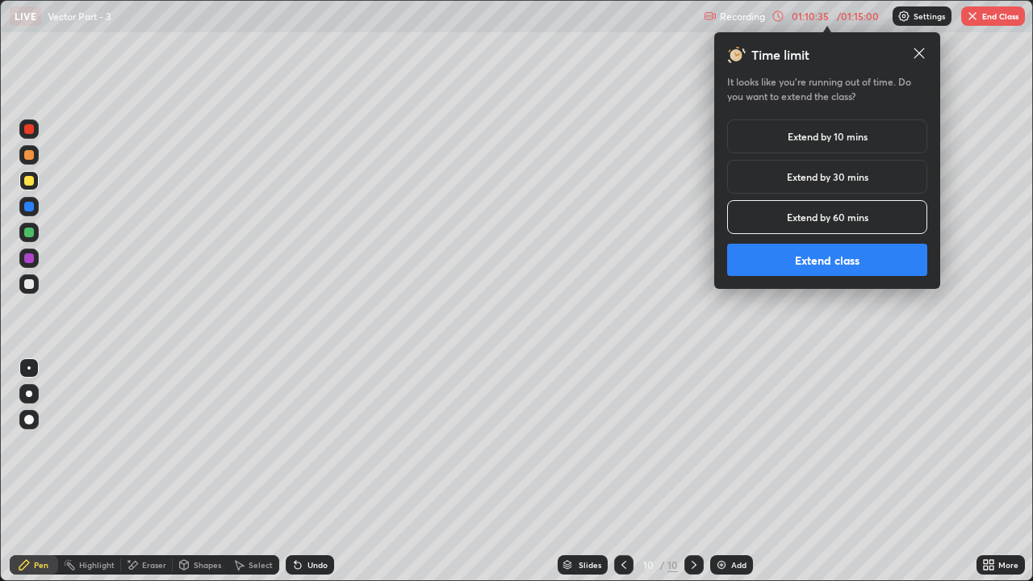
click at [804, 257] on button "Extend class" at bounding box center [827, 260] width 200 height 32
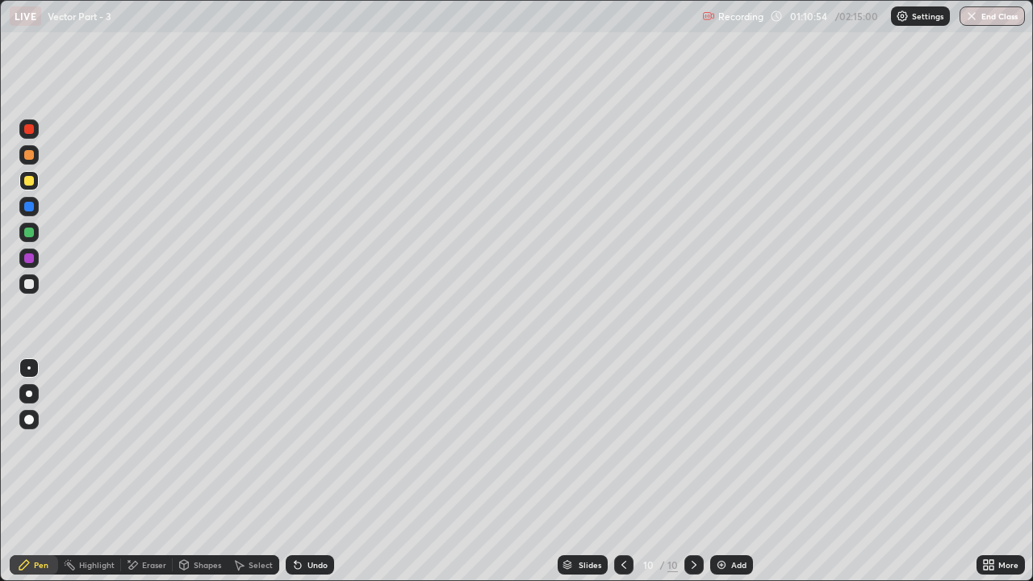
click at [315, 444] on div "Undo" at bounding box center [310, 564] width 48 height 19
click at [30, 287] on div at bounding box center [29, 284] width 10 height 10
click at [741, 444] on div "Add" at bounding box center [738, 565] width 15 height 8
click at [43, 444] on div "Pen" at bounding box center [41, 565] width 15 height 8
click at [29, 181] on div at bounding box center [29, 181] width 10 height 10
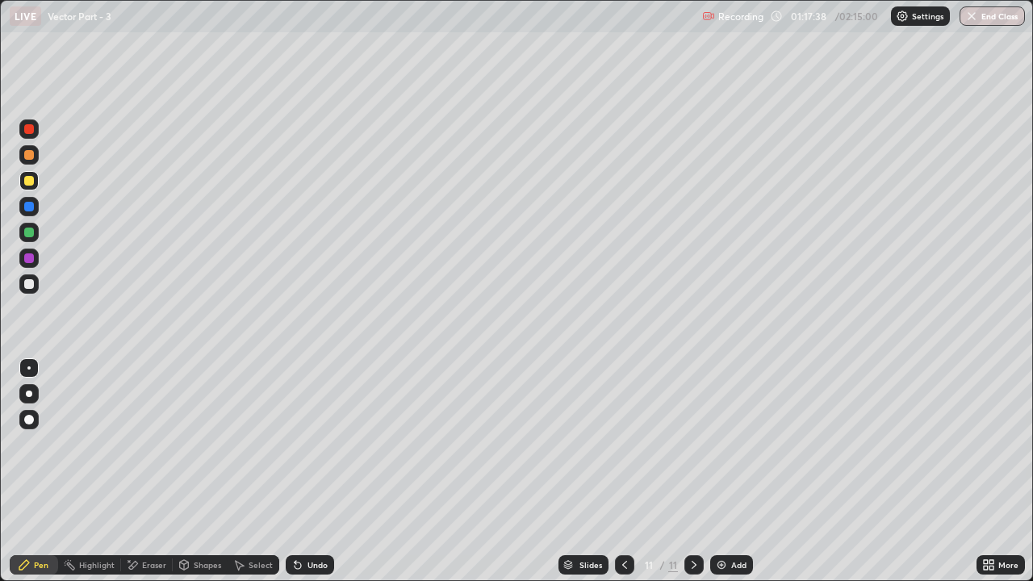
click at [291, 444] on div "Undo" at bounding box center [310, 564] width 48 height 19
click at [295, 444] on icon at bounding box center [297, 565] width 6 height 6
click at [184, 444] on icon at bounding box center [183, 564] width 13 height 13
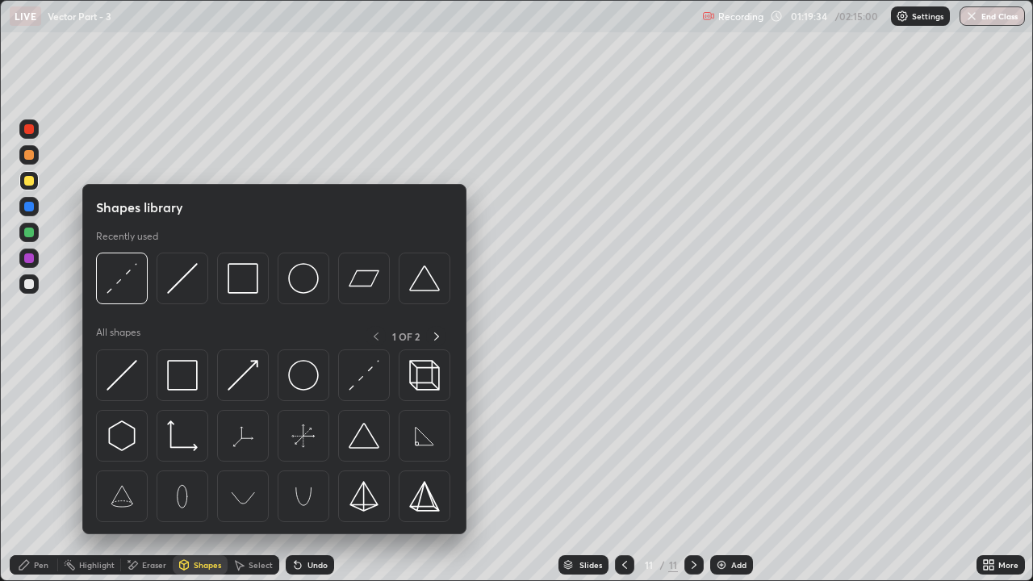
click at [142, 444] on div "Eraser" at bounding box center [154, 565] width 24 height 8
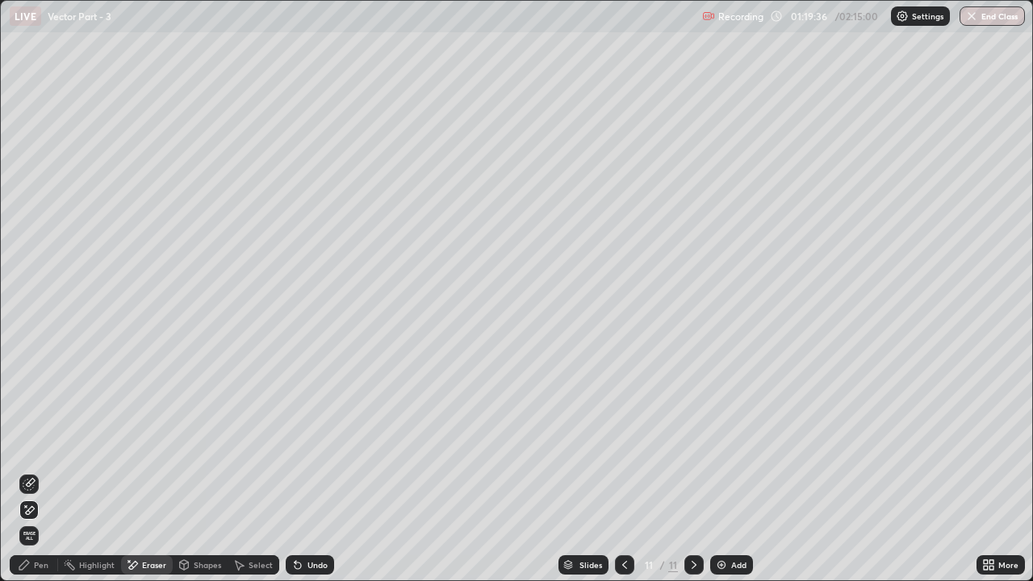
click at [33, 444] on div "Pen" at bounding box center [34, 564] width 48 height 19
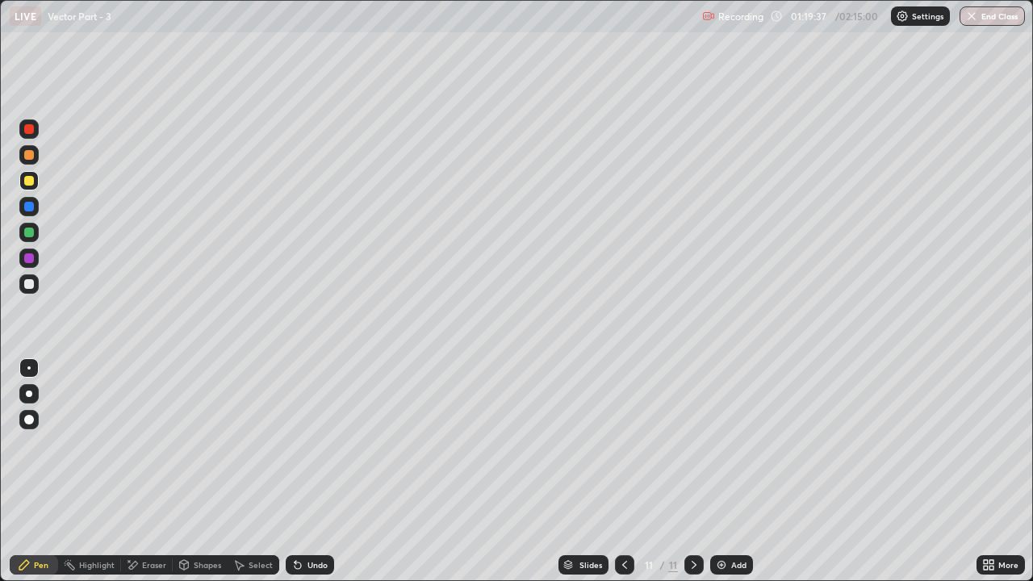
click at [29, 282] on div at bounding box center [29, 284] width 10 height 10
click at [24, 284] on div at bounding box center [29, 284] width 10 height 10
click at [294, 444] on icon at bounding box center [295, 562] width 2 height 2
click at [301, 444] on icon at bounding box center [297, 564] width 13 height 13
click at [695, 444] on icon at bounding box center [693, 564] width 13 height 13
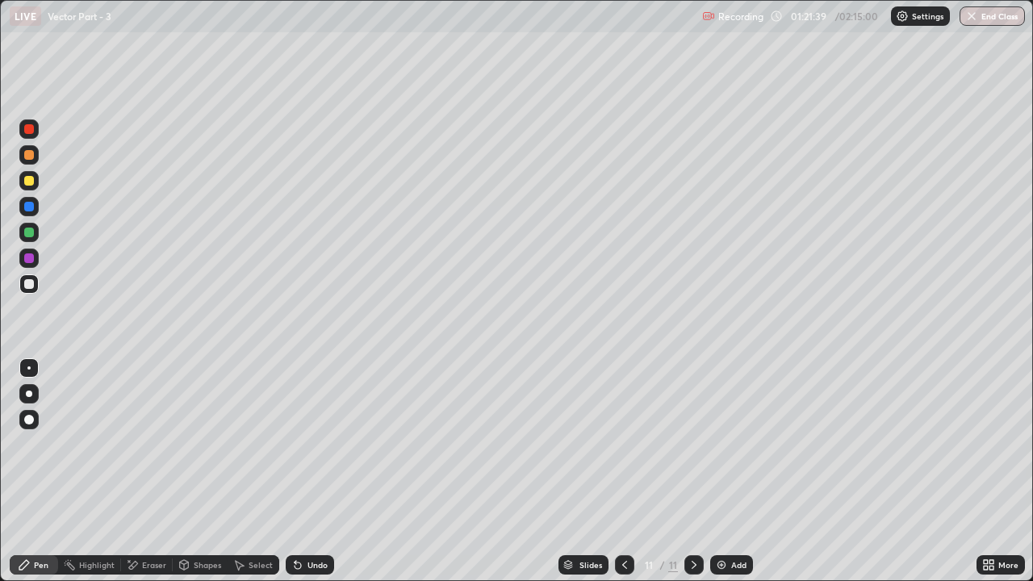
click at [724, 444] on img at bounding box center [721, 564] width 13 height 13
click at [307, 444] on div "Undo" at bounding box center [317, 565] width 20 height 8
click at [33, 177] on div at bounding box center [29, 181] width 10 height 10
click at [30, 283] on div at bounding box center [29, 284] width 10 height 10
click at [298, 444] on icon at bounding box center [297, 564] width 13 height 13
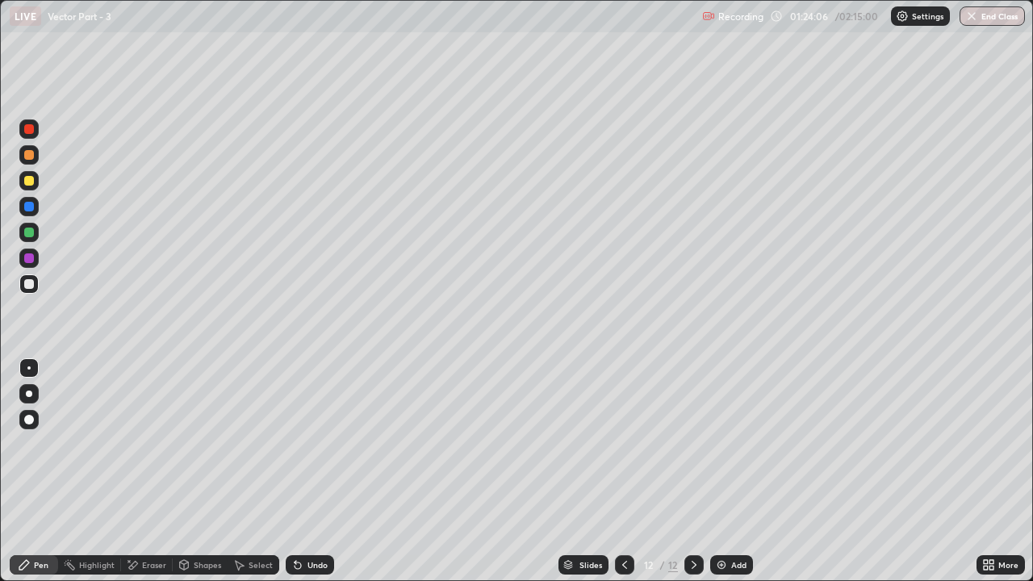
click at [294, 444] on icon at bounding box center [297, 565] width 6 height 6
click at [618, 444] on icon at bounding box center [624, 564] width 13 height 13
click at [698, 444] on div at bounding box center [693, 564] width 19 height 19
click at [623, 444] on icon at bounding box center [624, 564] width 13 height 13
click at [698, 444] on icon at bounding box center [693, 564] width 13 height 13
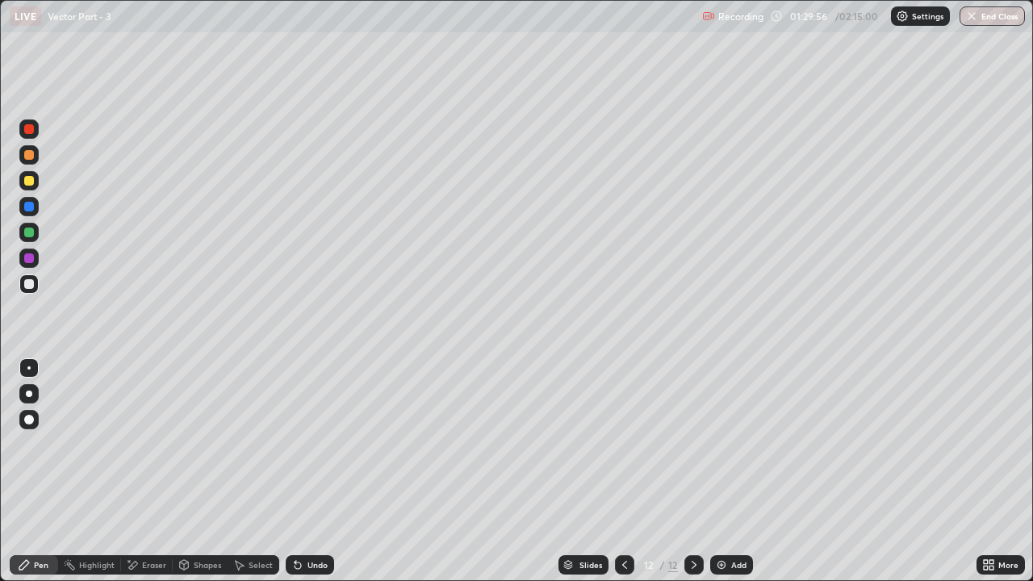
click at [694, 444] on div at bounding box center [693, 564] width 19 height 19
click at [736, 444] on div "Add" at bounding box center [738, 565] width 15 height 8
click at [44, 444] on div "Pen" at bounding box center [41, 565] width 15 height 8
click at [31, 180] on div at bounding box center [29, 181] width 10 height 10
click at [139, 444] on div "Eraser" at bounding box center [147, 564] width 52 height 19
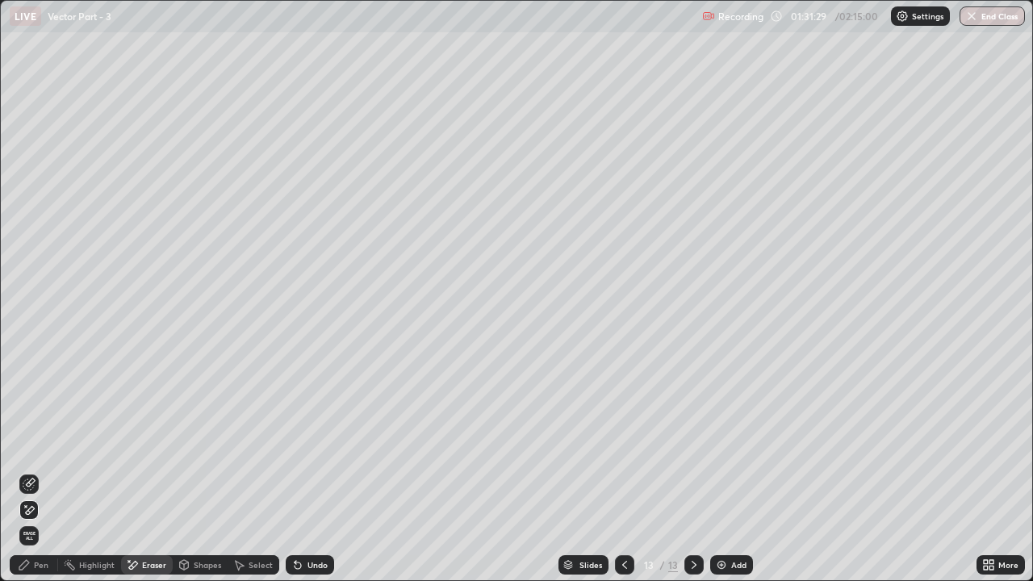
click at [27, 444] on icon at bounding box center [24, 564] width 13 height 13
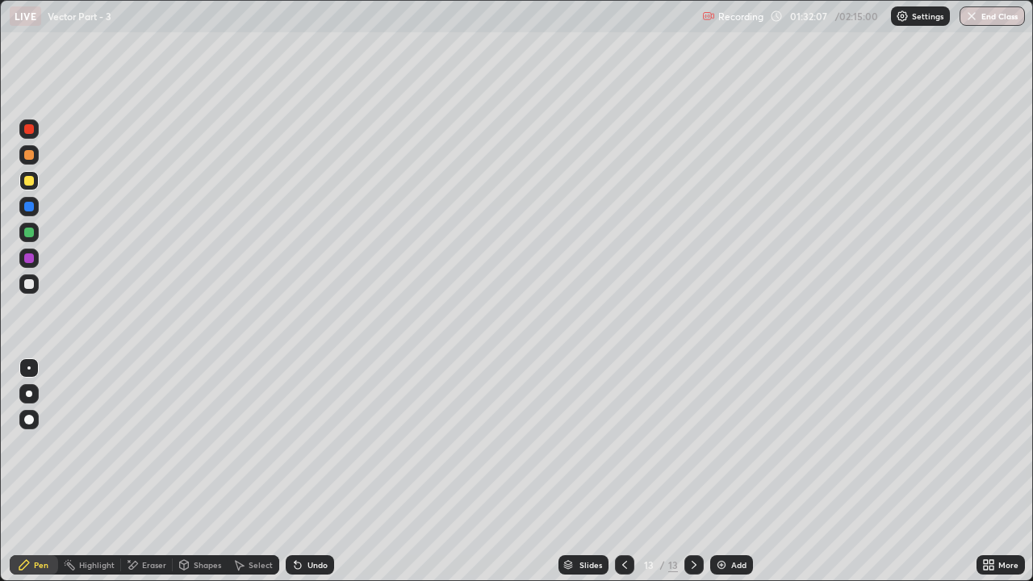
click at [294, 444] on icon at bounding box center [295, 562] width 2 height 2
click at [30, 232] on div at bounding box center [29, 232] width 10 height 10
click at [30, 286] on div at bounding box center [29, 284] width 10 height 10
click at [147, 444] on div "Eraser" at bounding box center [154, 565] width 24 height 8
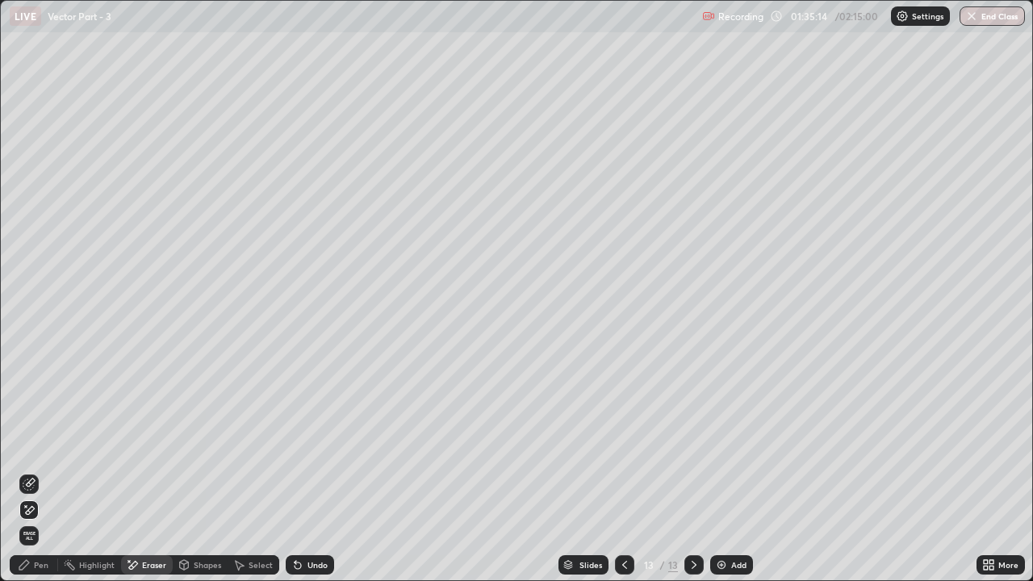
click at [32, 444] on div "Pen" at bounding box center [34, 564] width 48 height 19
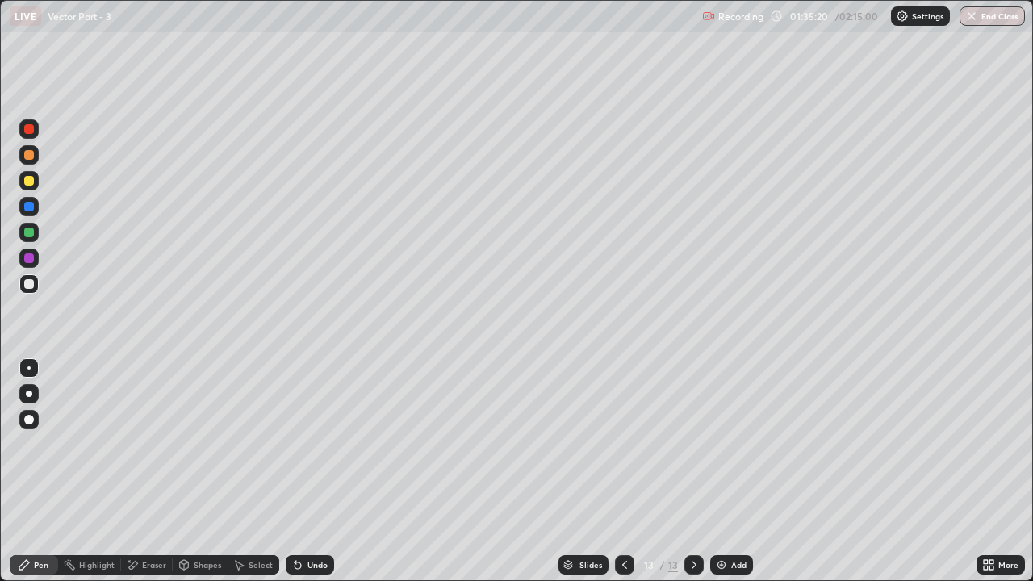
click at [138, 444] on div "Eraser" at bounding box center [147, 564] width 52 height 19
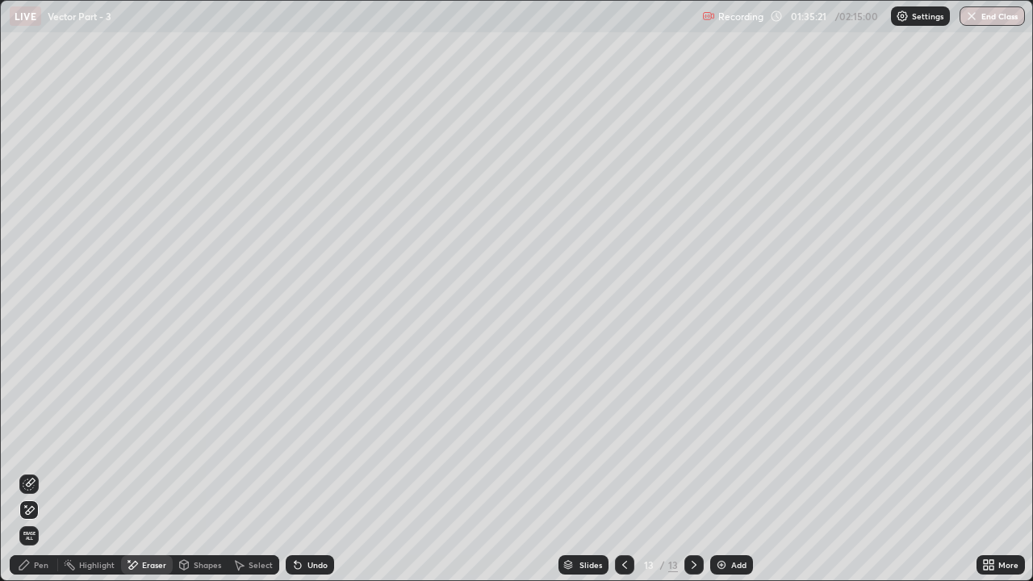
click at [23, 444] on icon at bounding box center [24, 564] width 13 height 13
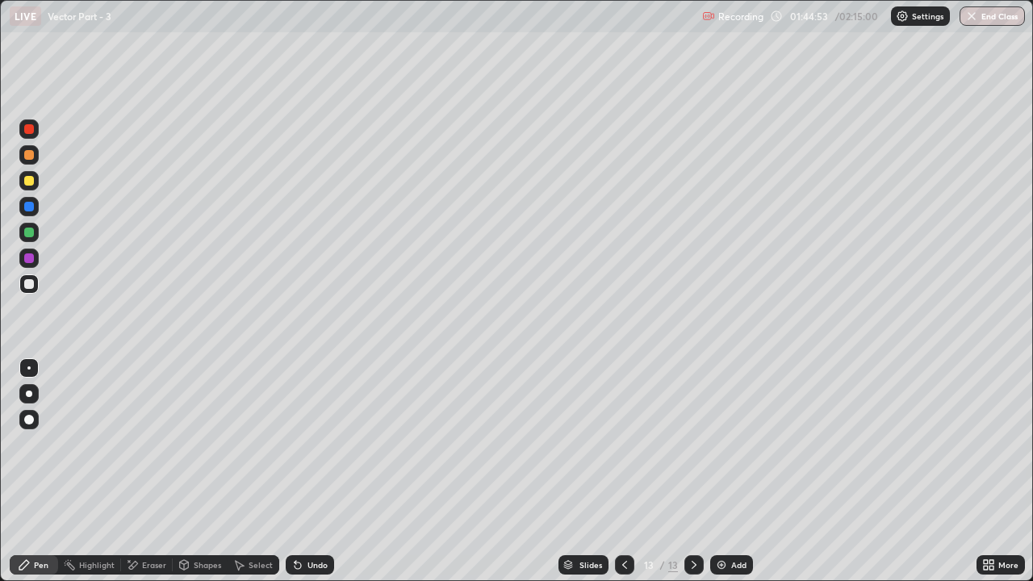
click at [723, 444] on img at bounding box center [721, 564] width 13 height 13
click at [205, 444] on div "Shapes" at bounding box center [207, 565] width 27 height 8
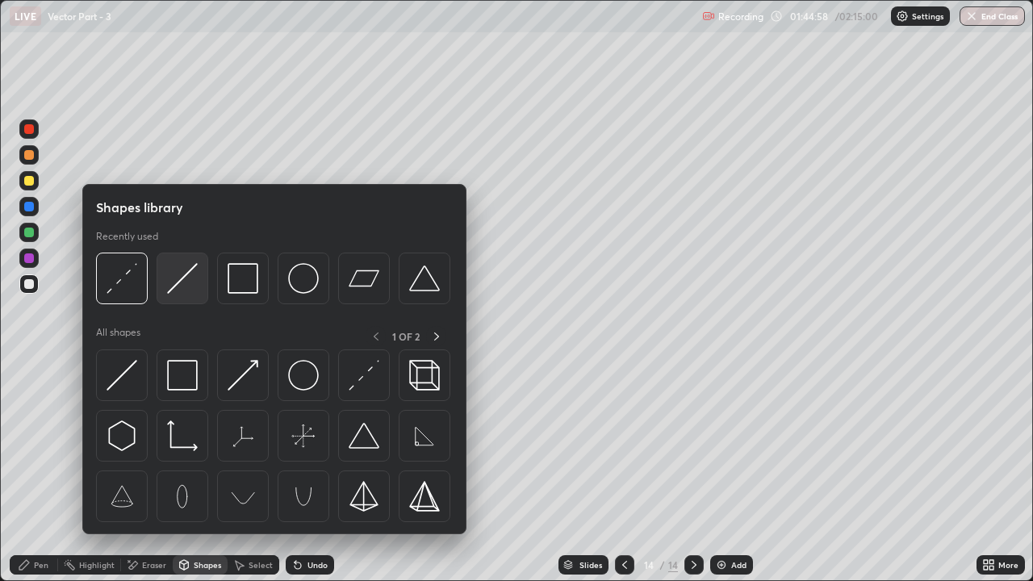
click at [183, 282] on img at bounding box center [182, 278] width 31 height 31
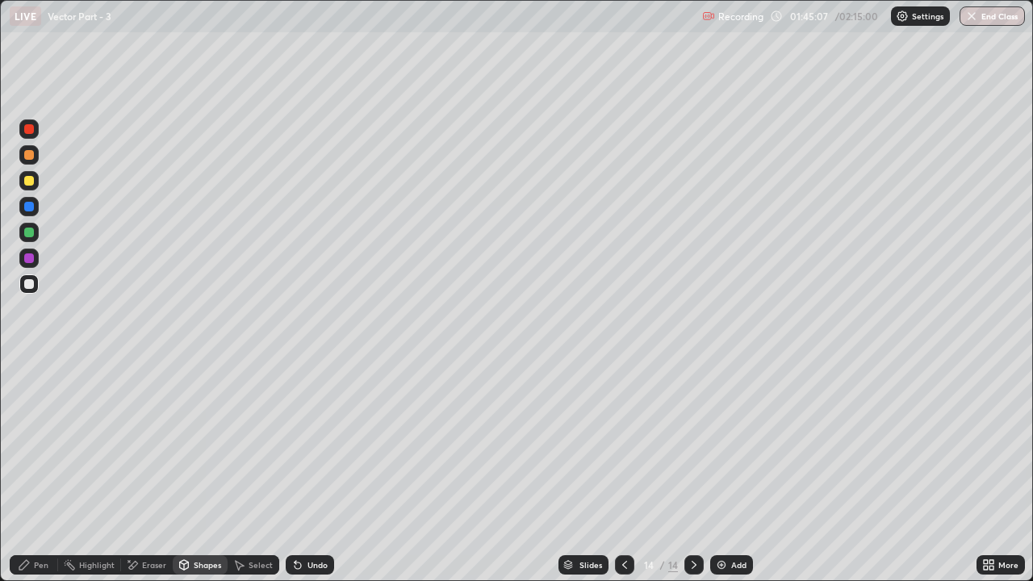
click at [32, 444] on div "Pen" at bounding box center [34, 564] width 48 height 19
click at [205, 444] on div "Shapes" at bounding box center [200, 564] width 55 height 19
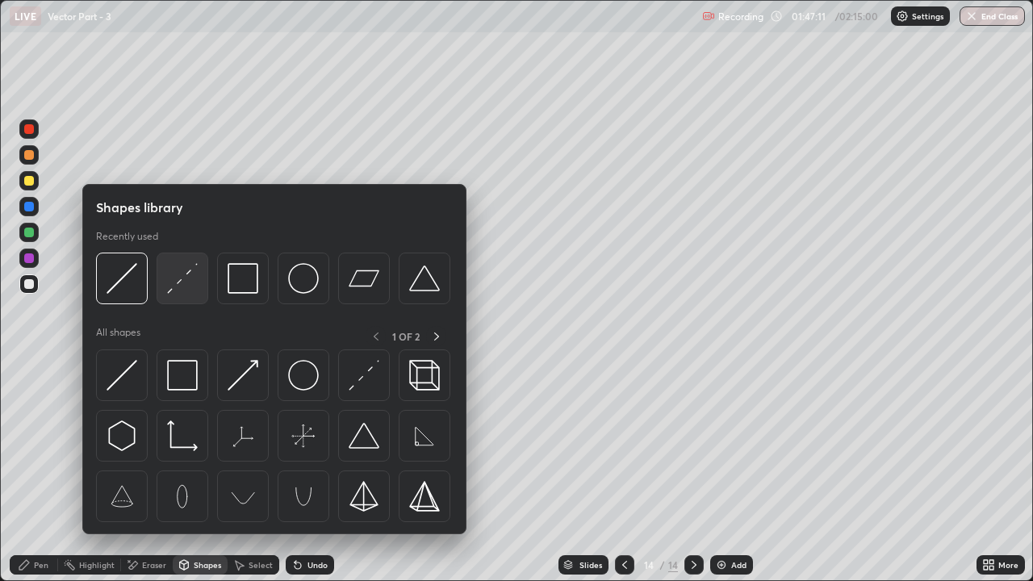
click at [173, 286] on img at bounding box center [182, 278] width 31 height 31
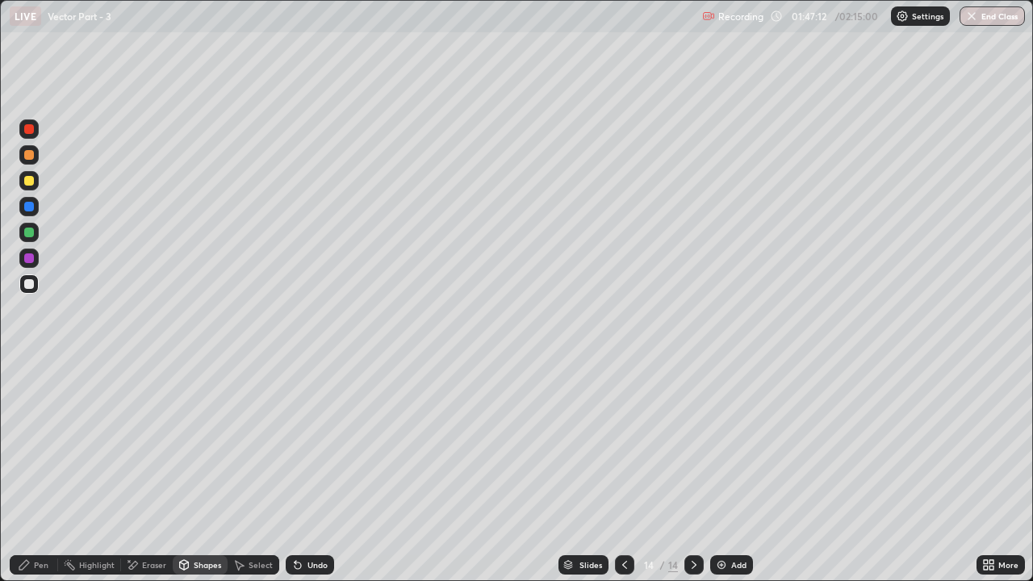
click at [33, 155] on div at bounding box center [29, 155] width 10 height 10
click at [30, 129] on div at bounding box center [29, 129] width 10 height 10
click at [28, 444] on div "Pen" at bounding box center [34, 564] width 48 height 19
click at [27, 287] on div at bounding box center [29, 284] width 10 height 10
click at [295, 444] on icon at bounding box center [297, 565] width 6 height 6
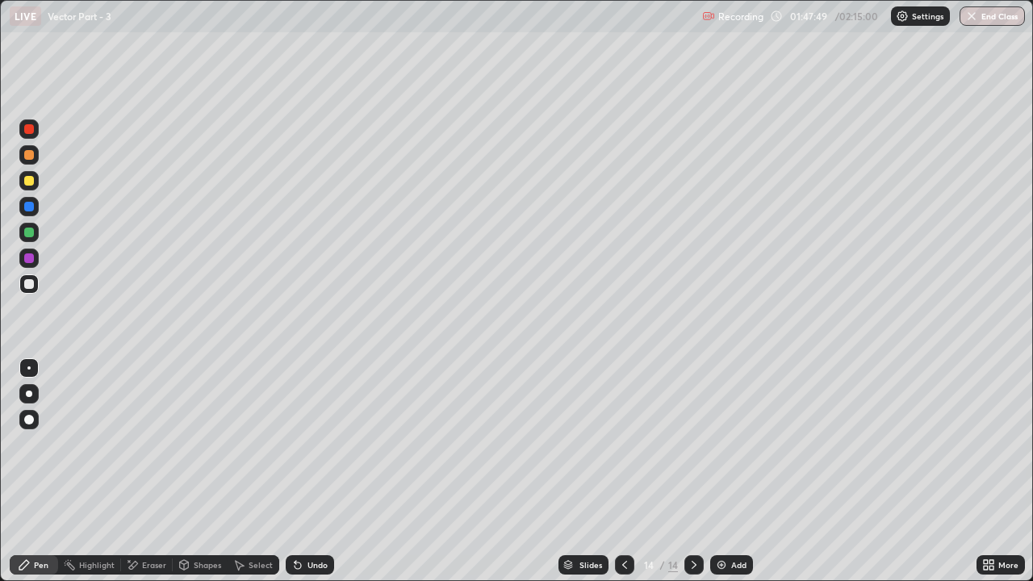
click at [286, 444] on div "Undo" at bounding box center [310, 564] width 48 height 19
click at [194, 444] on div "Shapes" at bounding box center [207, 565] width 27 height 8
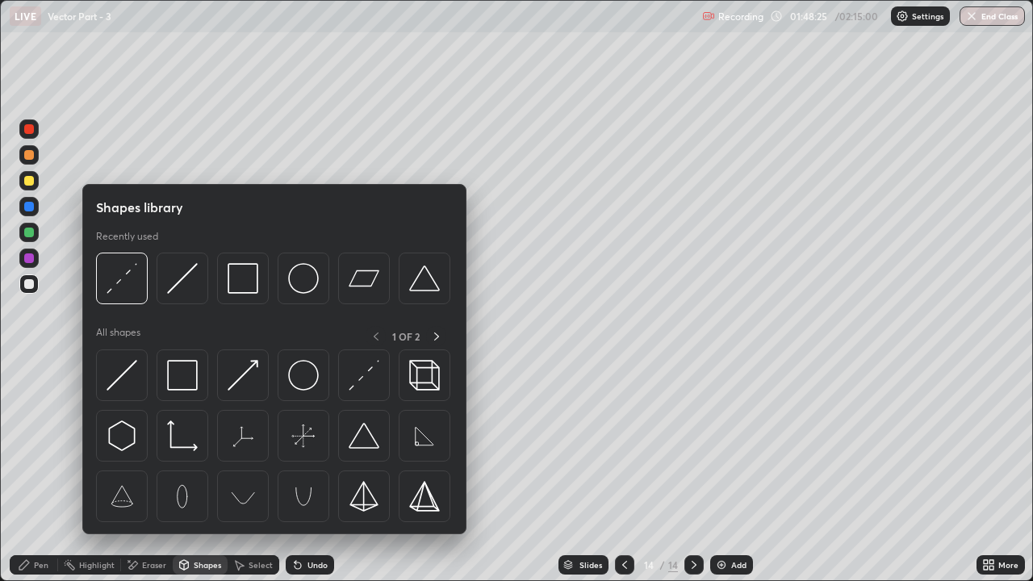
click at [143, 444] on div "Eraser" at bounding box center [147, 564] width 52 height 19
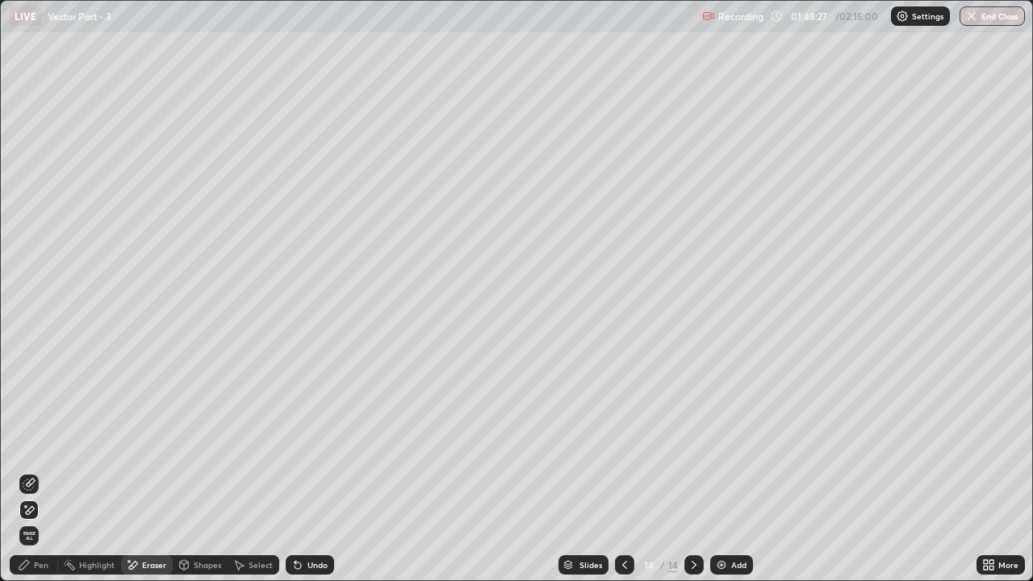
click at [36, 444] on div "Pen" at bounding box center [41, 565] width 15 height 8
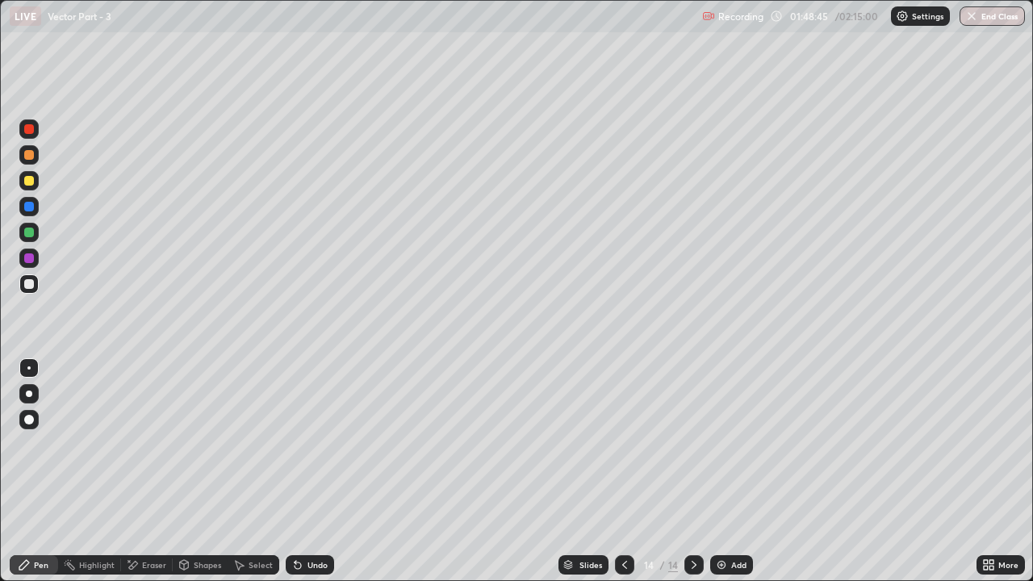
click at [32, 181] on div at bounding box center [29, 181] width 10 height 10
click at [29, 282] on div at bounding box center [29, 284] width 10 height 10
click at [150, 444] on div "Eraser" at bounding box center [154, 565] width 24 height 8
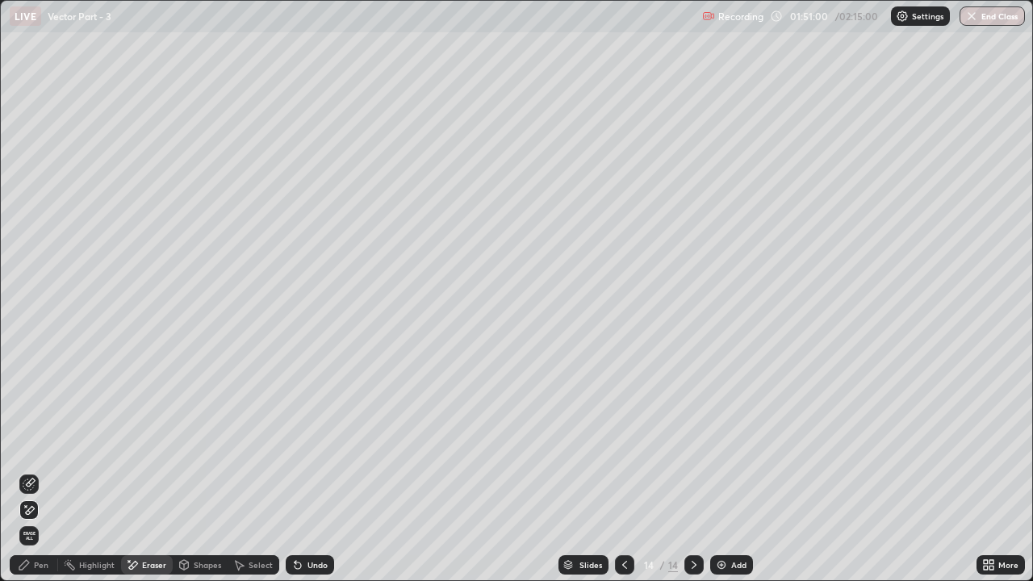
click at [18, 444] on icon at bounding box center [24, 564] width 13 height 13
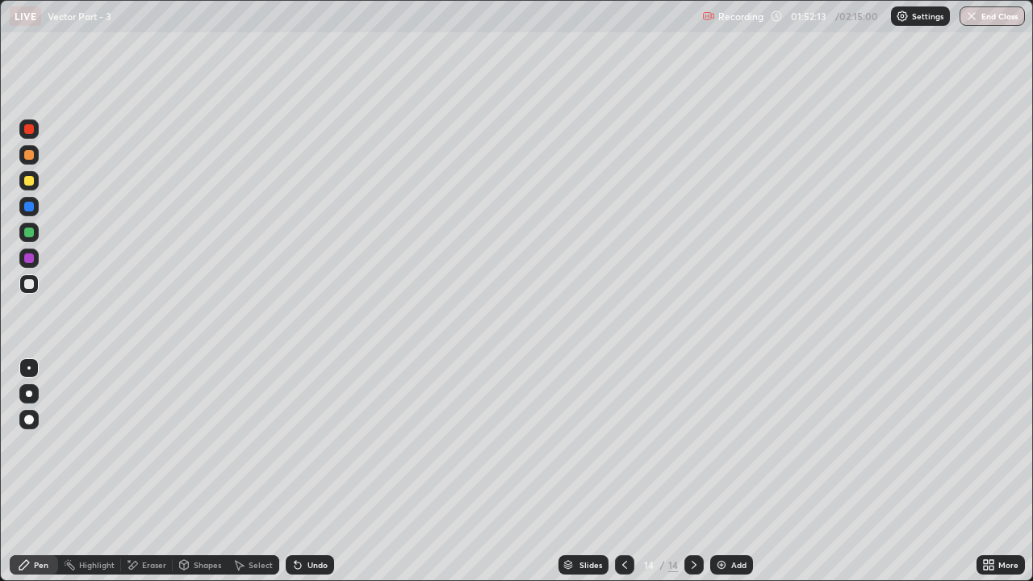
click at [137, 444] on icon at bounding box center [132, 565] width 13 height 14
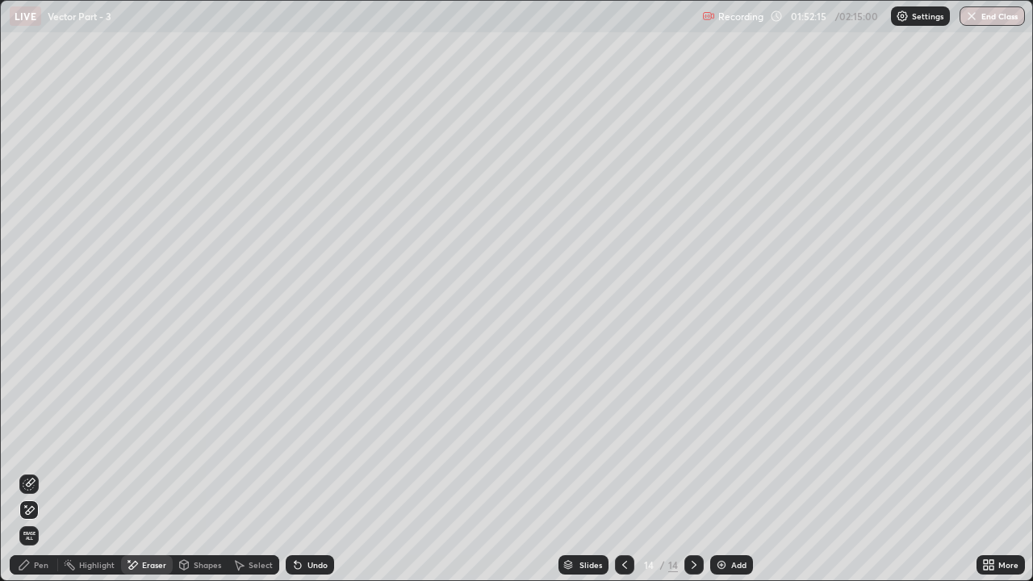
click at [32, 444] on div "Pen" at bounding box center [34, 564] width 48 height 19
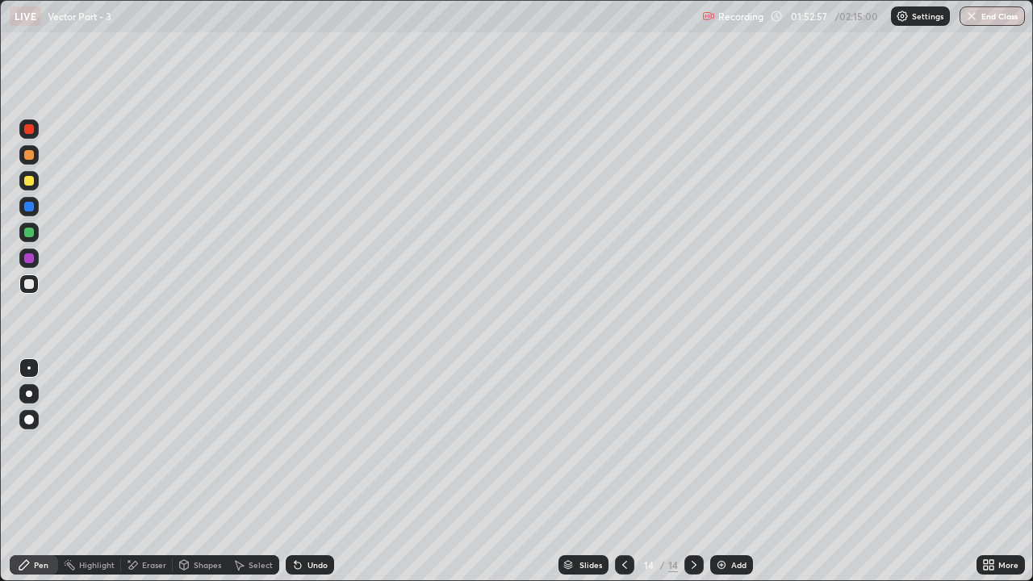
click at [31, 185] on div at bounding box center [29, 181] width 10 height 10
click at [35, 283] on div at bounding box center [28, 283] width 19 height 19
click at [295, 444] on icon at bounding box center [297, 565] width 6 height 6
click at [727, 444] on div "Add" at bounding box center [731, 564] width 43 height 19
click at [624, 444] on icon at bounding box center [624, 564] width 13 height 13
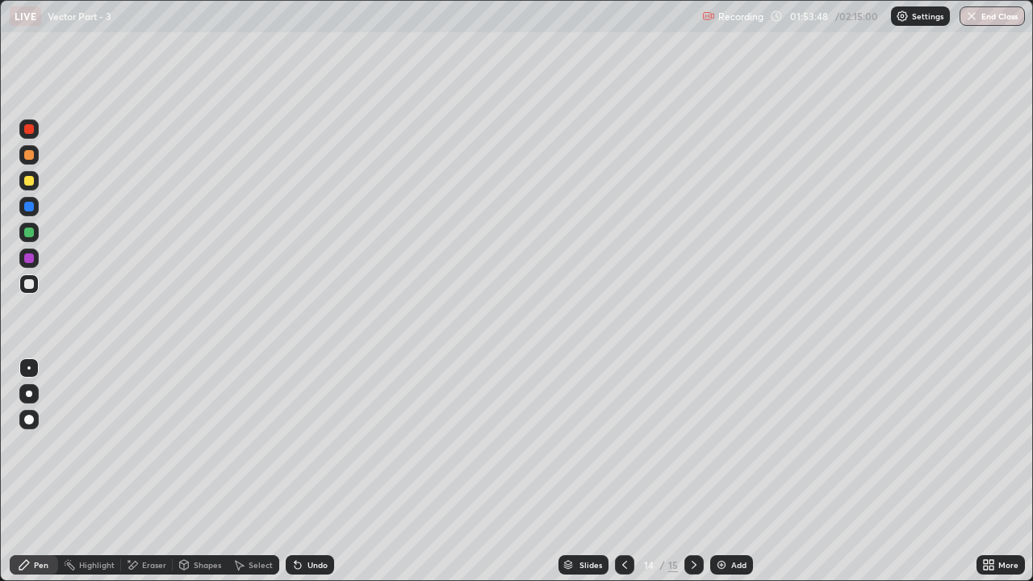
click at [690, 444] on icon at bounding box center [693, 564] width 13 height 13
click at [615, 444] on div at bounding box center [624, 564] width 19 height 19
click at [685, 444] on div at bounding box center [693, 564] width 19 height 19
click at [621, 444] on icon at bounding box center [624, 564] width 13 height 13
click at [692, 444] on icon at bounding box center [693, 564] width 13 height 13
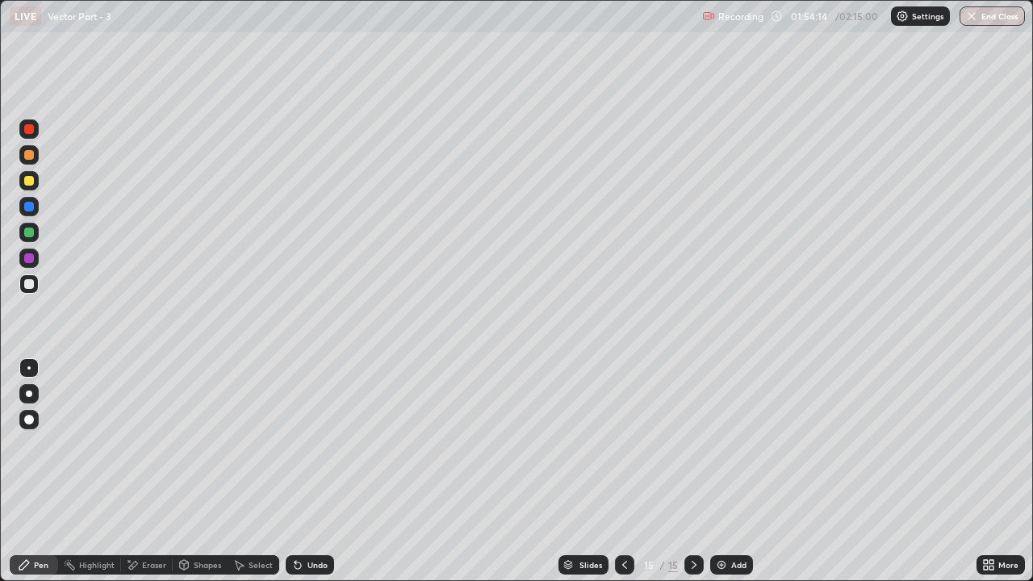
click at [620, 444] on icon at bounding box center [624, 564] width 13 height 13
click at [687, 444] on icon at bounding box center [693, 564] width 13 height 13
click at [621, 444] on div at bounding box center [624, 565] width 19 height 32
click at [701, 444] on div at bounding box center [693, 565] width 19 height 32
click at [303, 444] on div "Undo" at bounding box center [310, 564] width 48 height 19
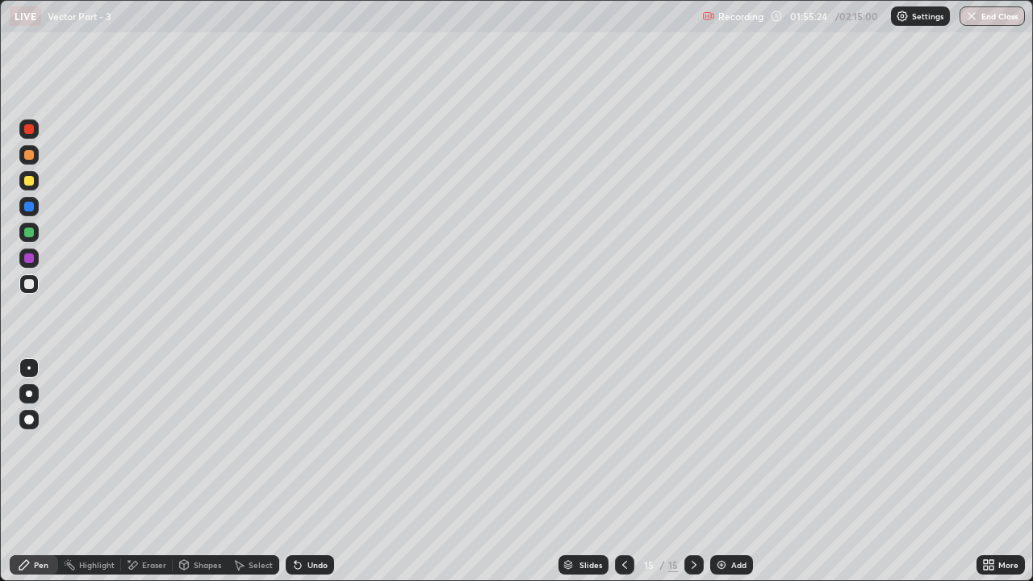
click at [294, 444] on icon at bounding box center [295, 562] width 2 height 2
click at [297, 444] on div "Undo" at bounding box center [310, 564] width 48 height 19
click at [295, 444] on icon at bounding box center [297, 565] width 6 height 6
click at [294, 444] on icon at bounding box center [295, 562] width 2 height 2
click at [303, 444] on div "Undo" at bounding box center [310, 564] width 48 height 19
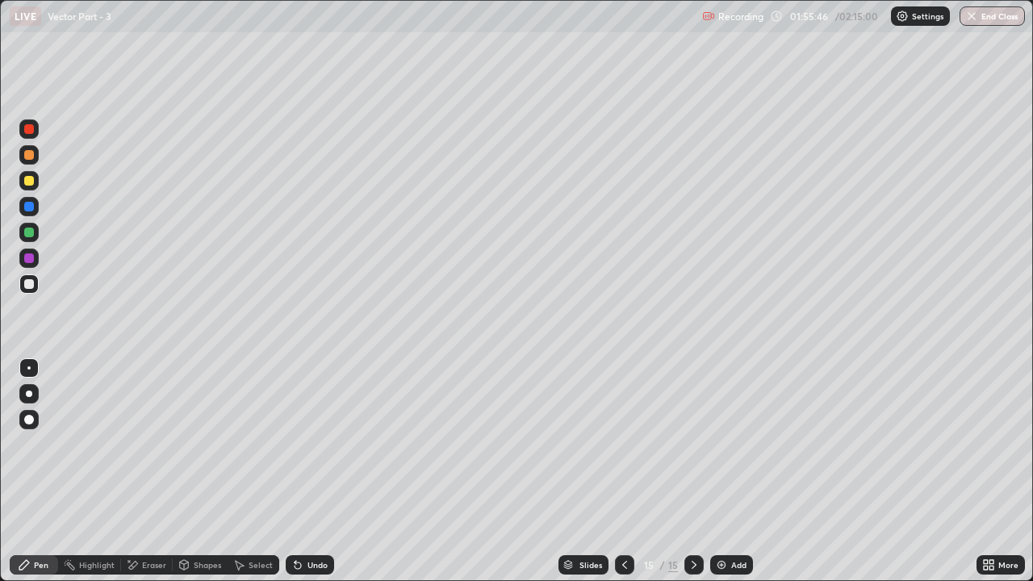
click at [136, 444] on icon at bounding box center [132, 565] width 13 height 14
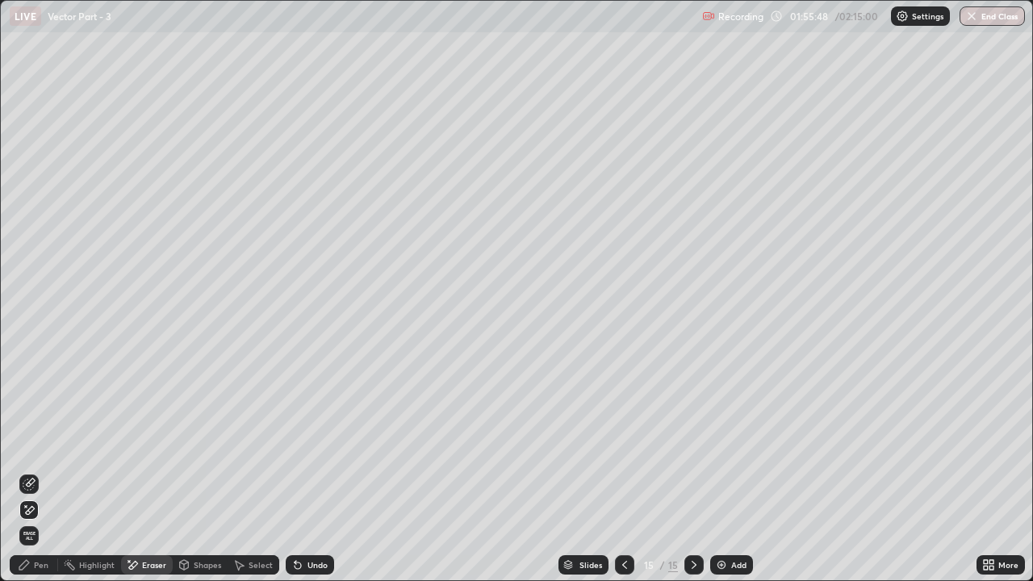
click at [22, 444] on icon at bounding box center [24, 564] width 13 height 13
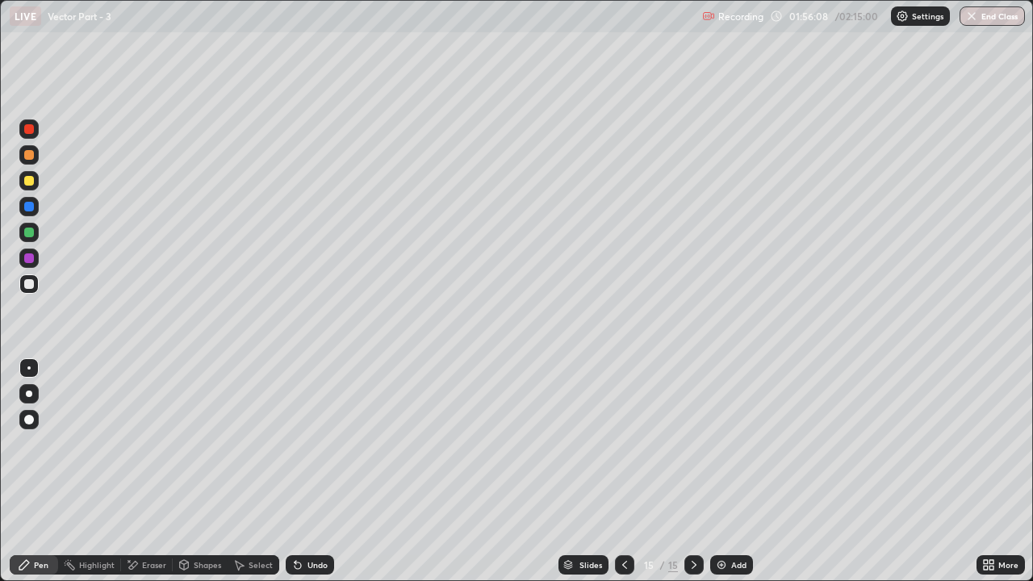
click at [620, 444] on icon at bounding box center [624, 564] width 13 height 13
click at [673, 444] on div "15" at bounding box center [673, 564] width 10 height 15
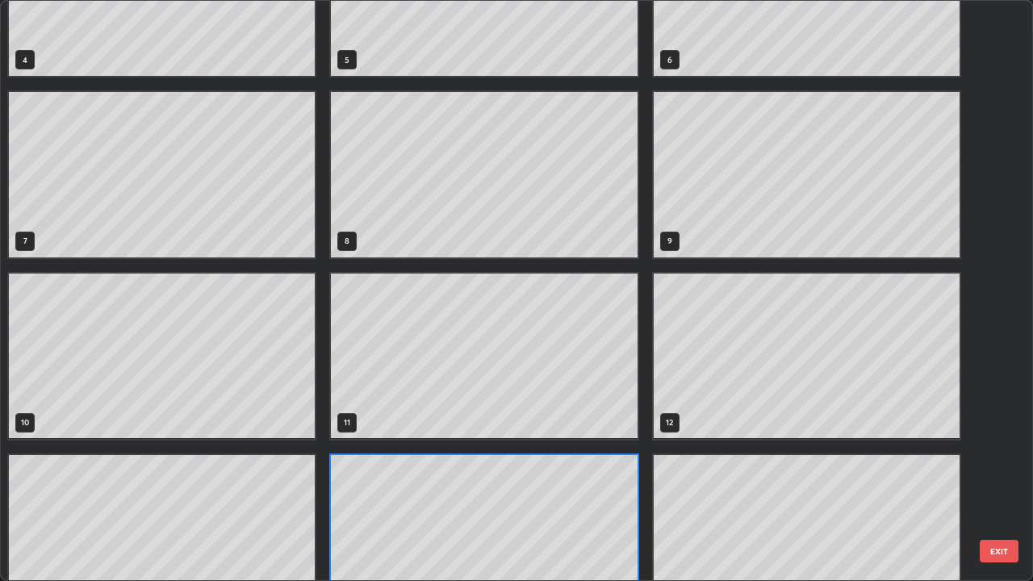
scroll to position [327, 0]
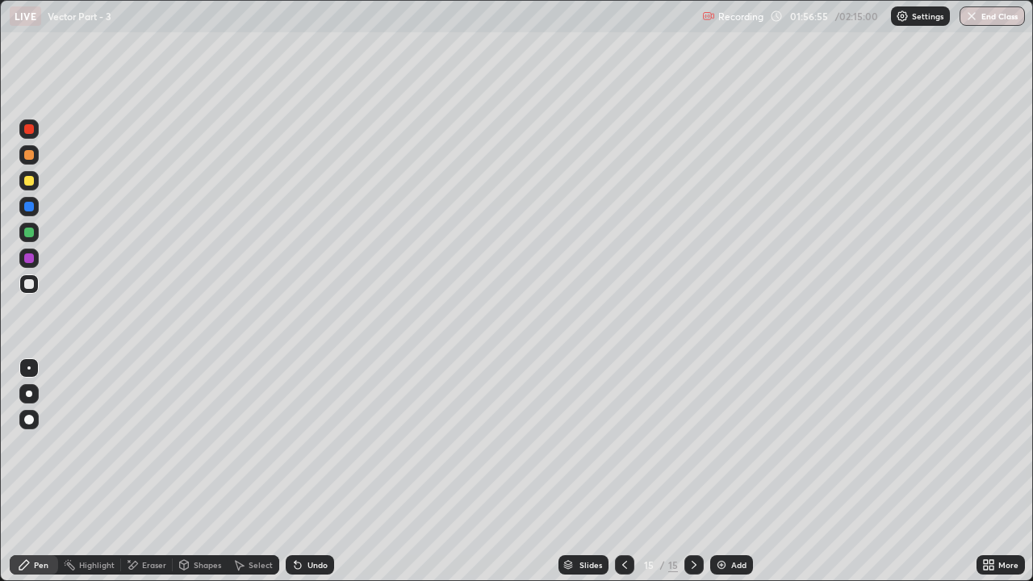
click at [625, 444] on div at bounding box center [624, 564] width 19 height 19
click at [132, 444] on icon at bounding box center [133, 565] width 9 height 8
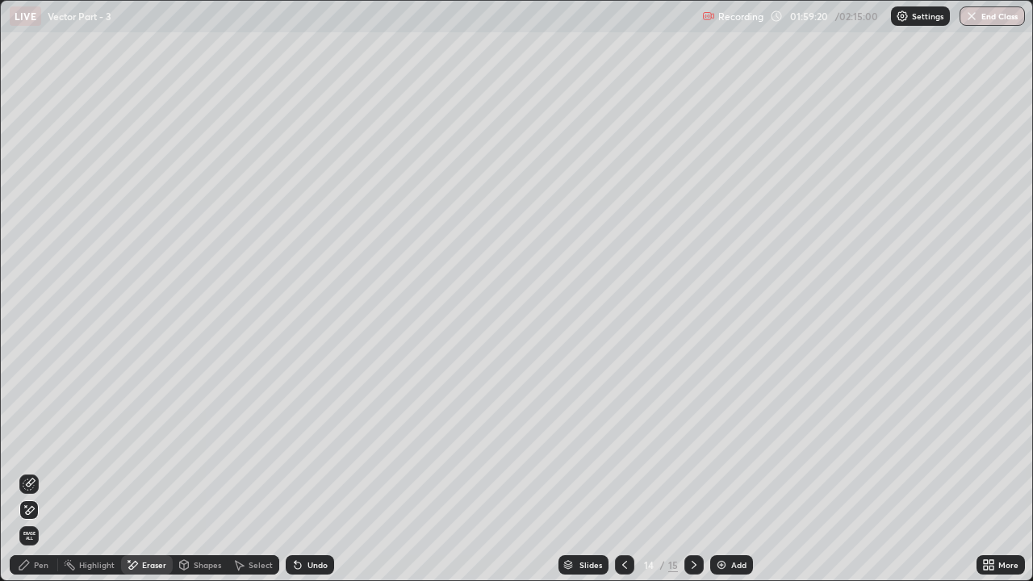
click at [29, 444] on icon at bounding box center [24, 564] width 13 height 13
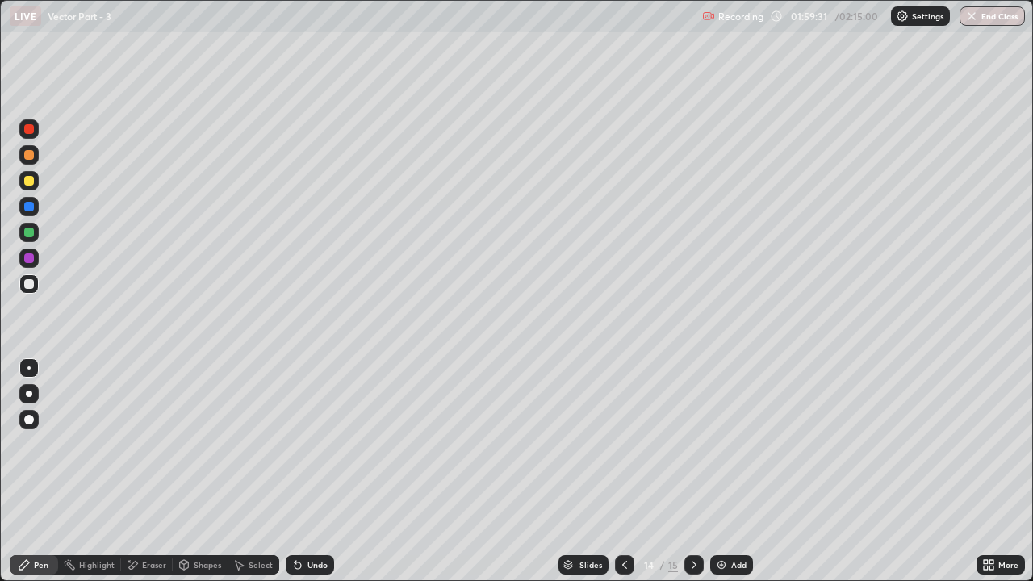
click at [692, 444] on icon at bounding box center [693, 564] width 13 height 13
click at [991, 8] on button "End Class" at bounding box center [991, 15] width 65 height 19
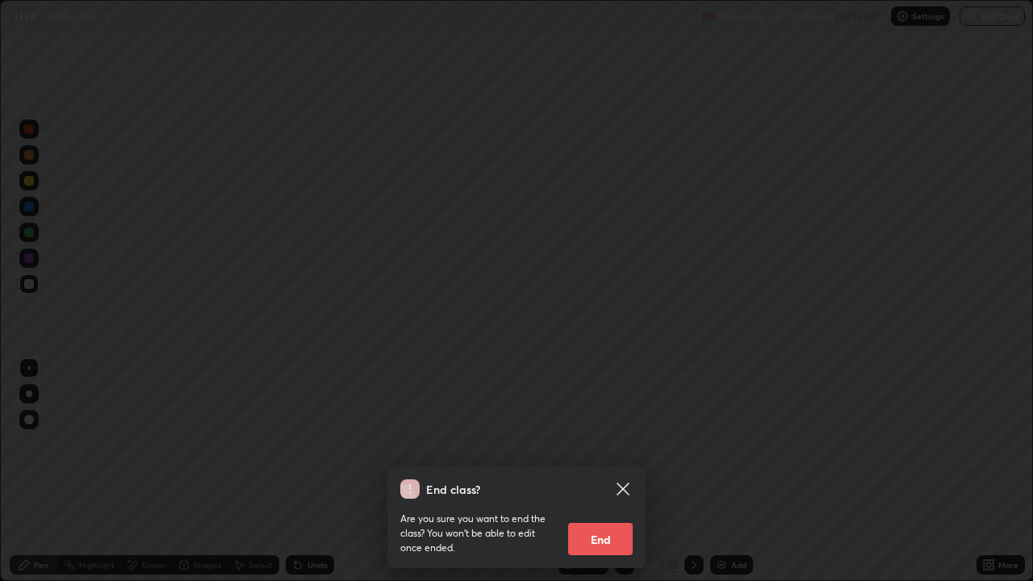
click at [630, 444] on button "End" at bounding box center [600, 539] width 65 height 32
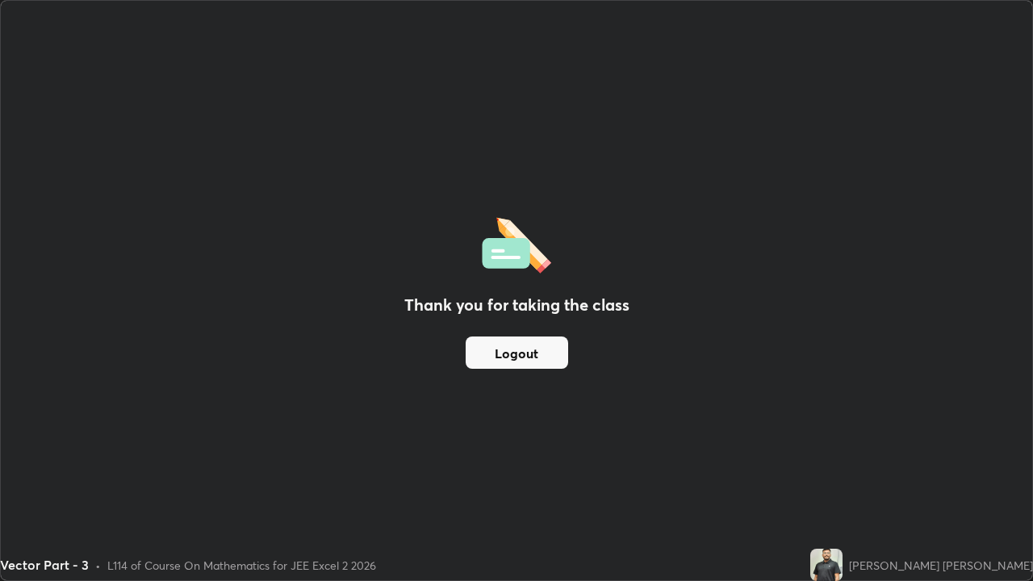
click at [564, 348] on button "Logout" at bounding box center [516, 352] width 102 height 32
click at [553, 352] on button "Logout" at bounding box center [516, 352] width 102 height 32
